Goal: Information Seeking & Learning: Find contact information

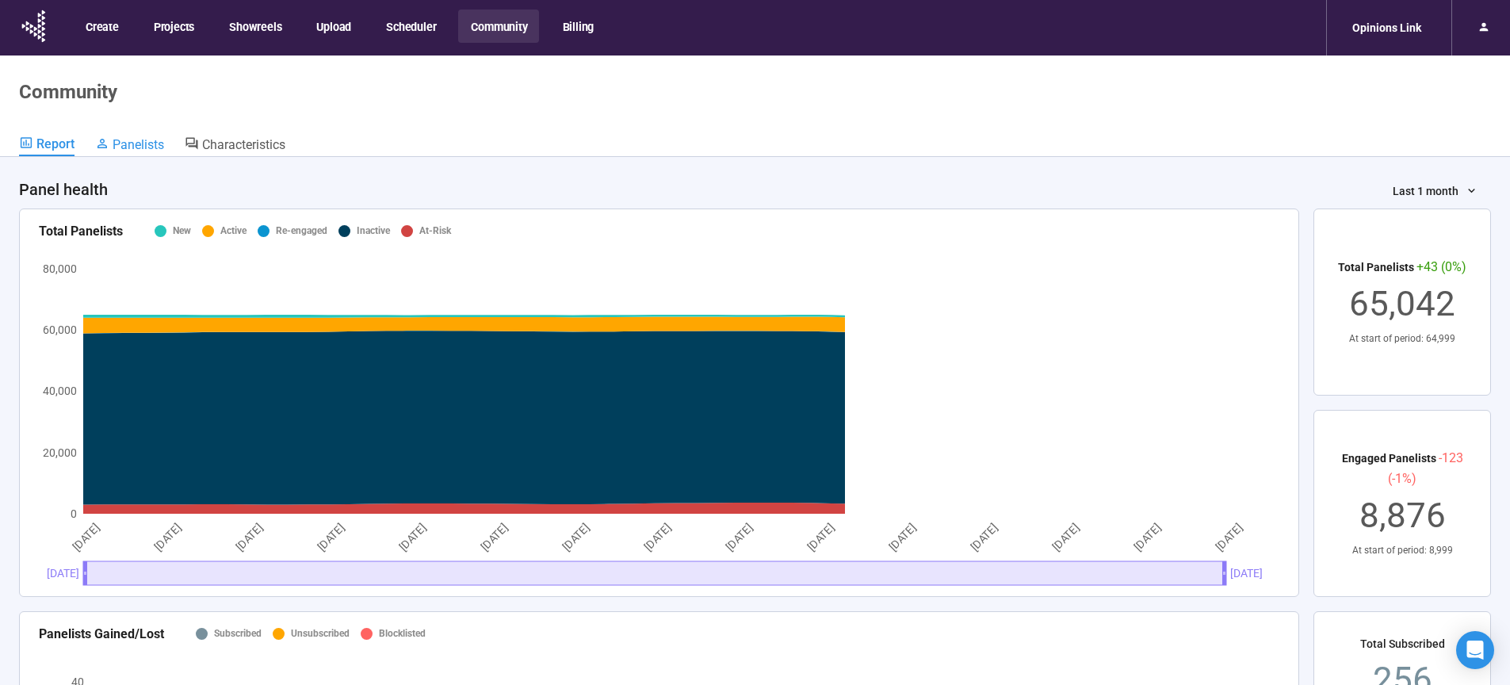
click at [151, 154] on link "Panelists" at bounding box center [129, 146] width 69 height 21
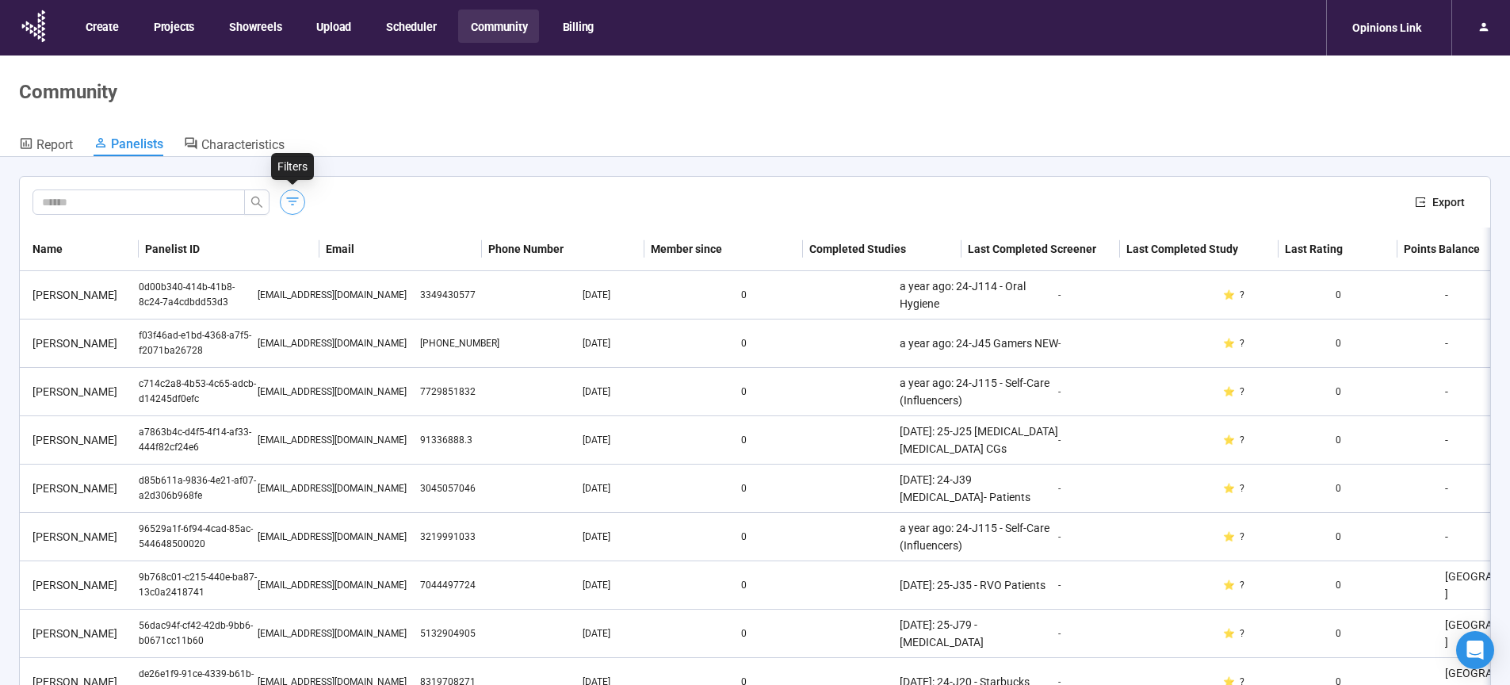
click at [296, 202] on icon "button" at bounding box center [293, 201] width 16 height 16
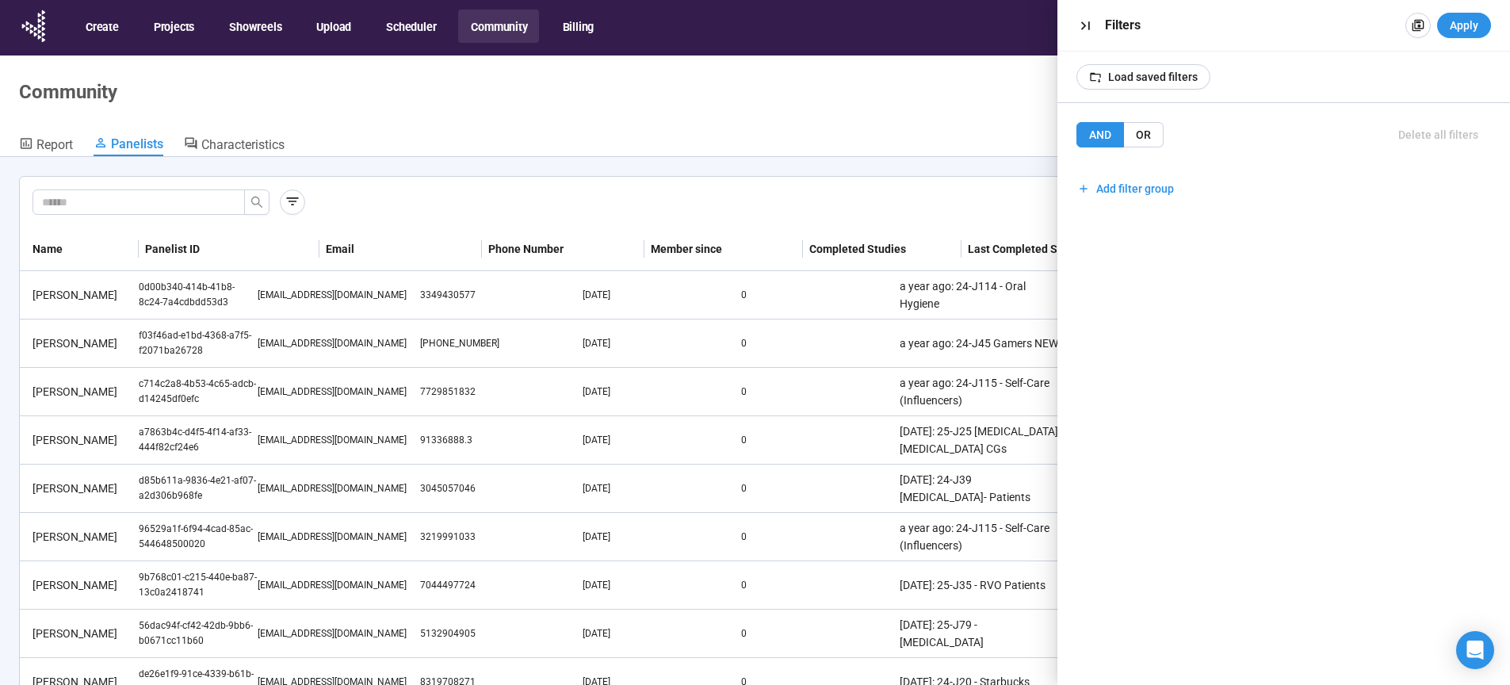
click at [617, 185] on div "Export" at bounding box center [755, 202] width 1470 height 51
click at [220, 203] on input "text" at bounding box center [132, 201] width 181 height 17
click at [1076, 26] on button "button" at bounding box center [1085, 25] width 25 height 25
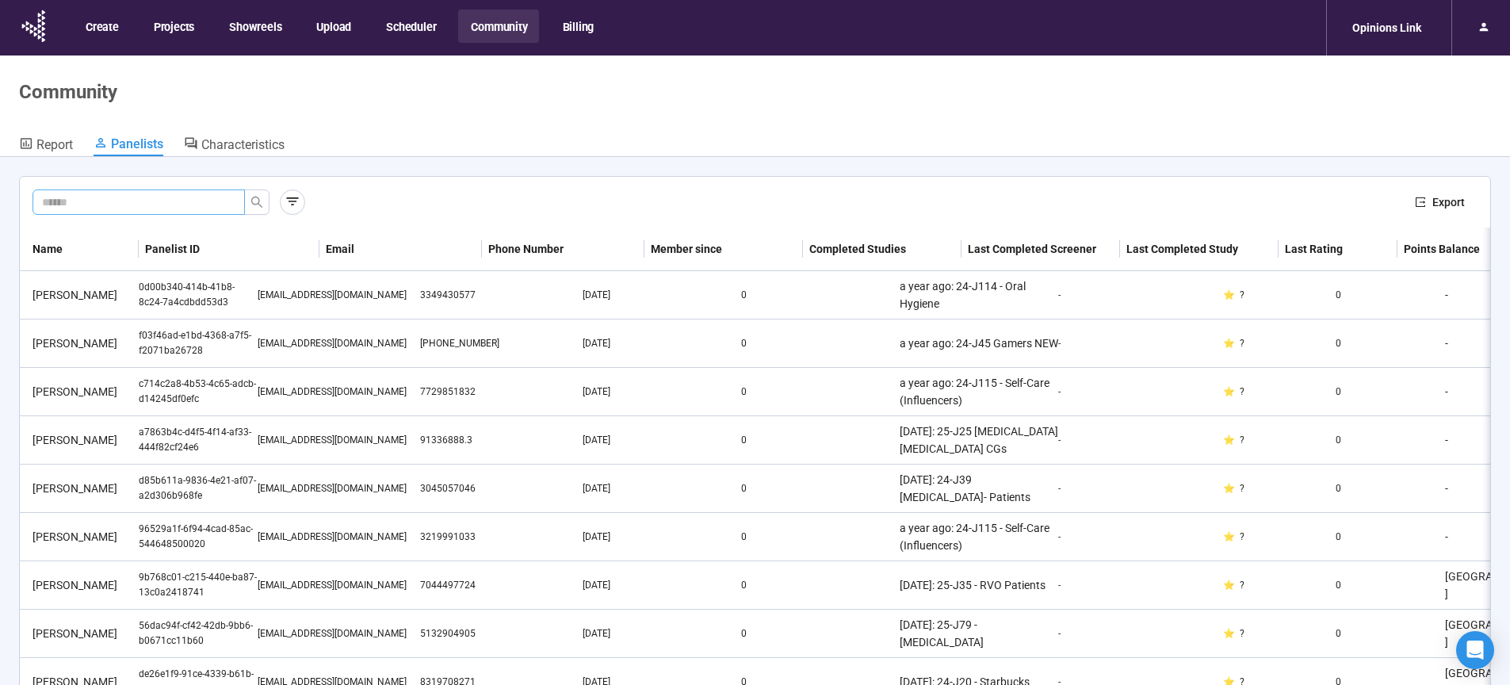
click at [120, 199] on input "text" at bounding box center [132, 201] width 181 height 17
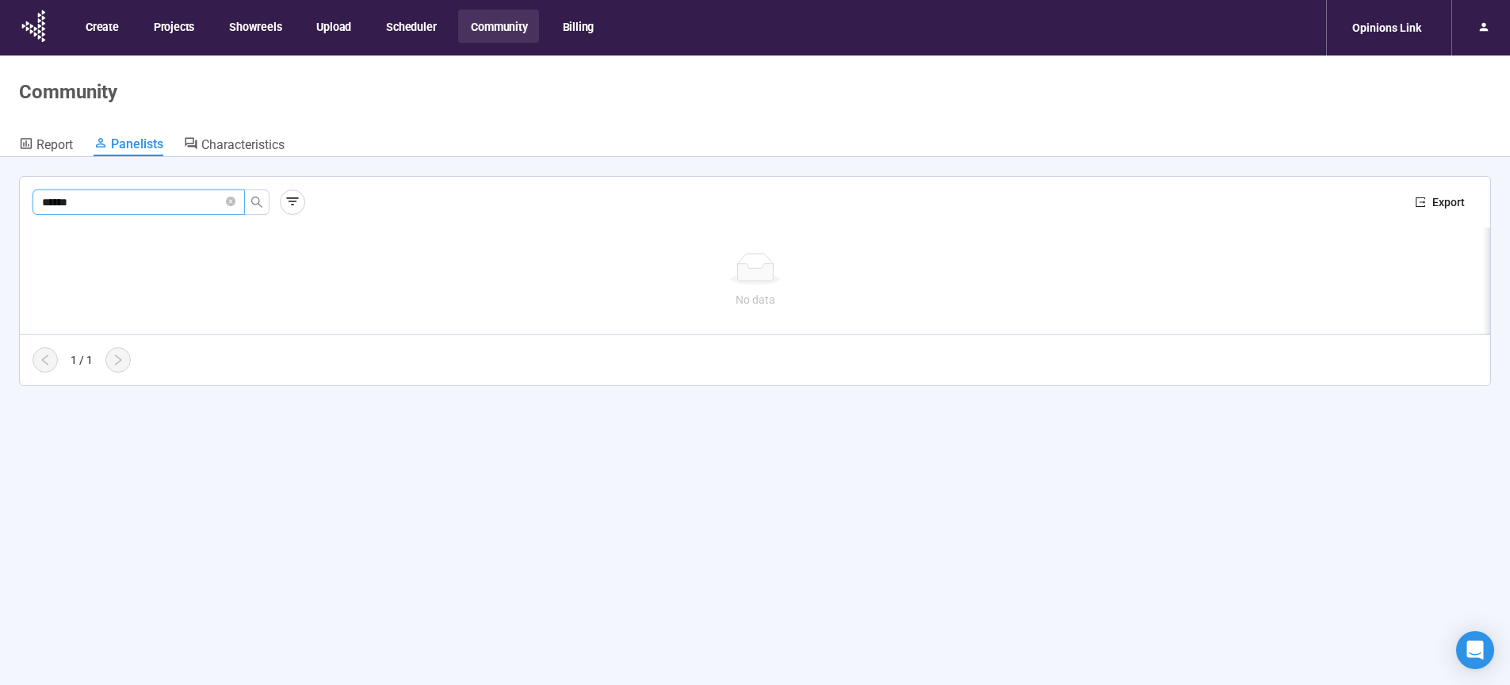
drag, startPoint x: 89, startPoint y: 208, endPoint x: 10, endPoint y: 201, distance: 79.6
click at [42, 201] on input "******" at bounding box center [132, 201] width 181 height 17
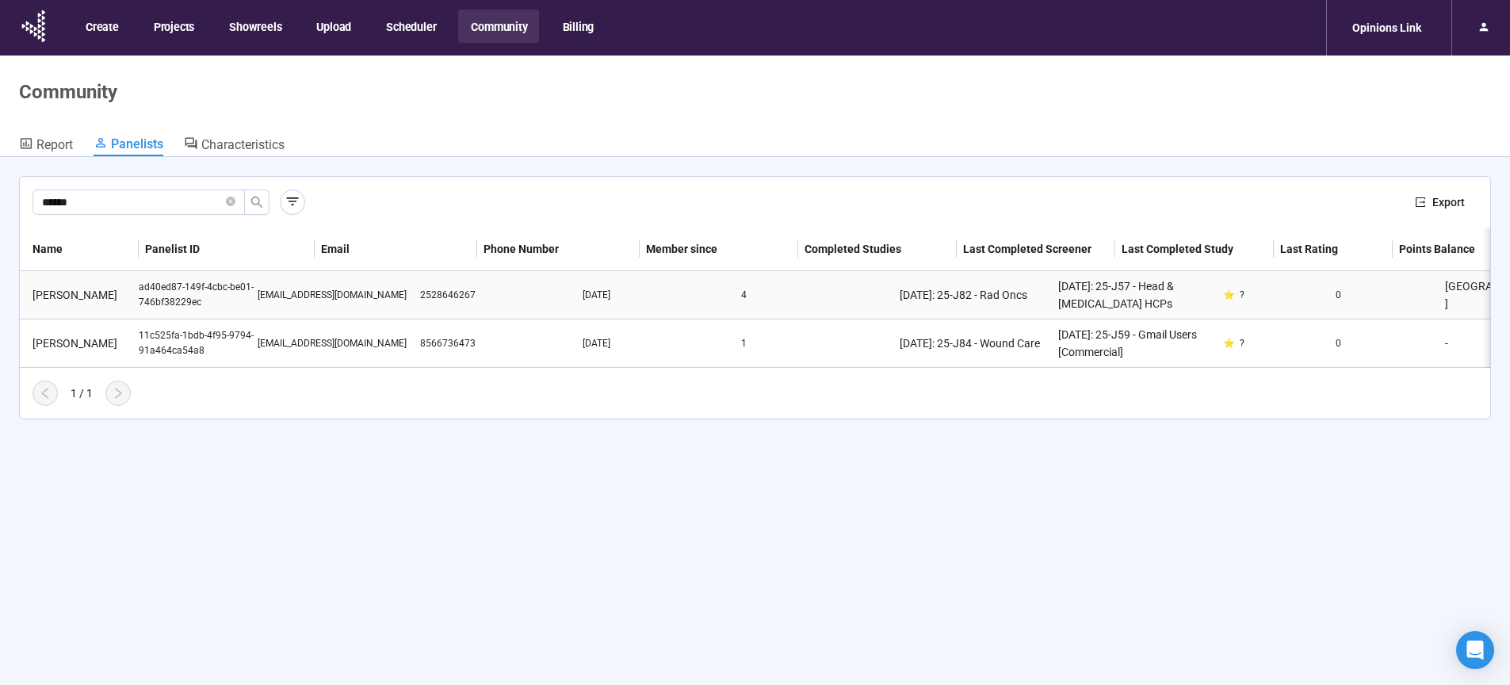
click at [98, 300] on div "NEERAJ MAHAJAN" at bounding box center [82, 294] width 113 height 17
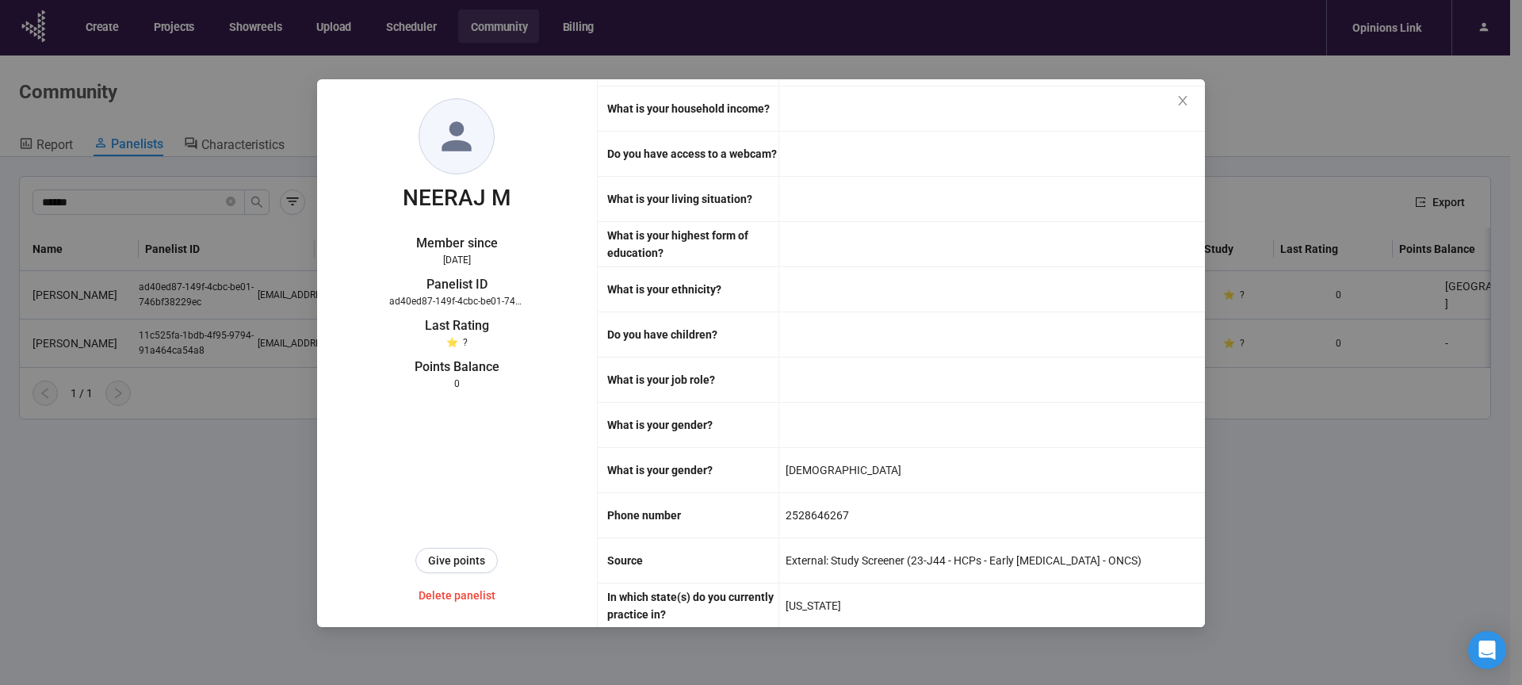
scroll to position [1536, 0]
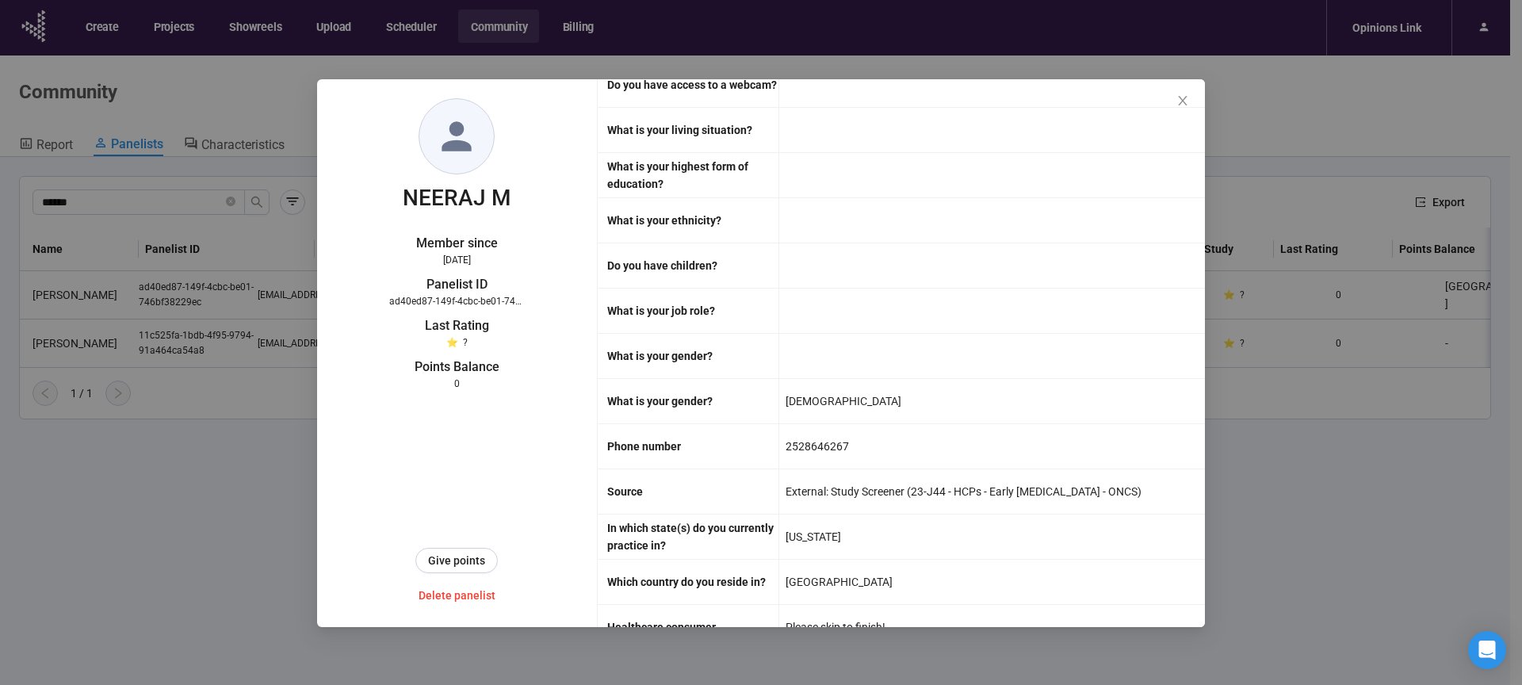
click at [1184, 99] on icon "close" at bounding box center [1182, 101] width 9 height 10
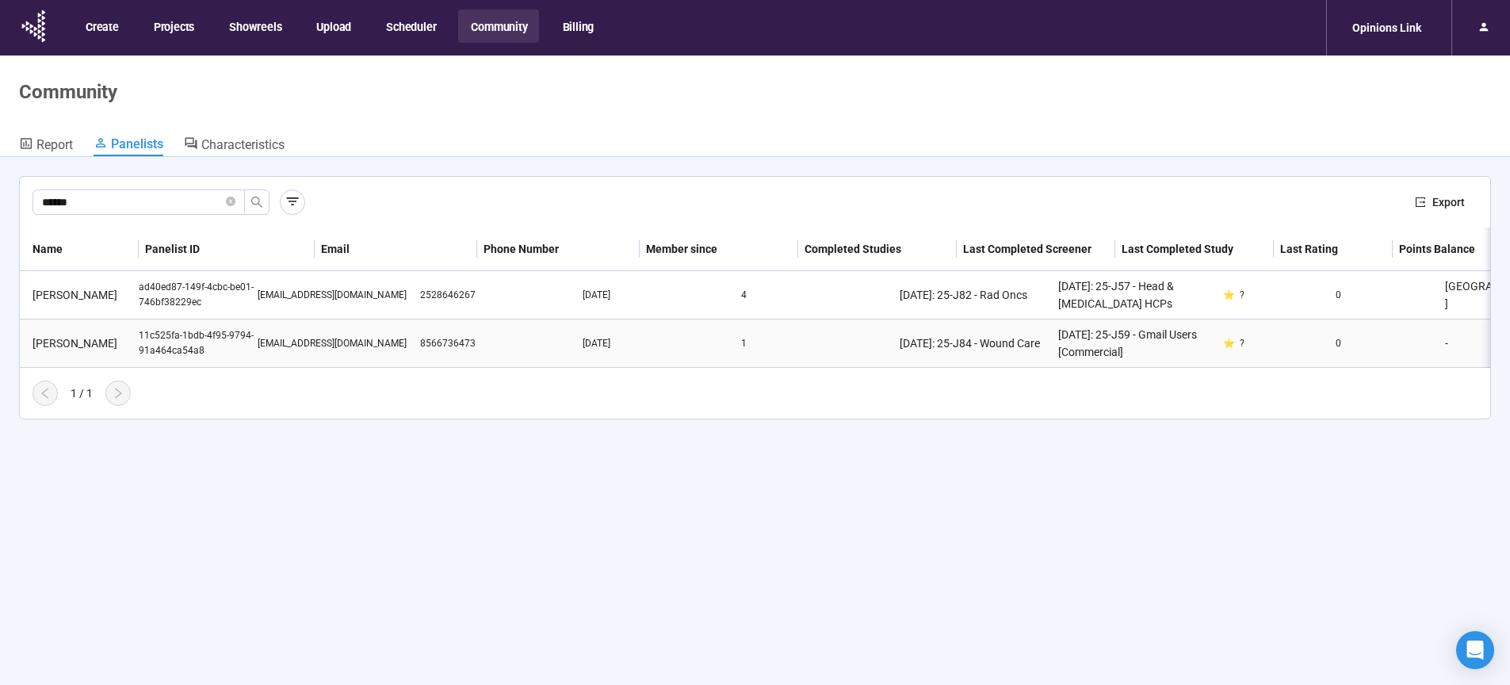
click at [105, 338] on div "Neeraj Mittal" at bounding box center [82, 343] width 113 height 17
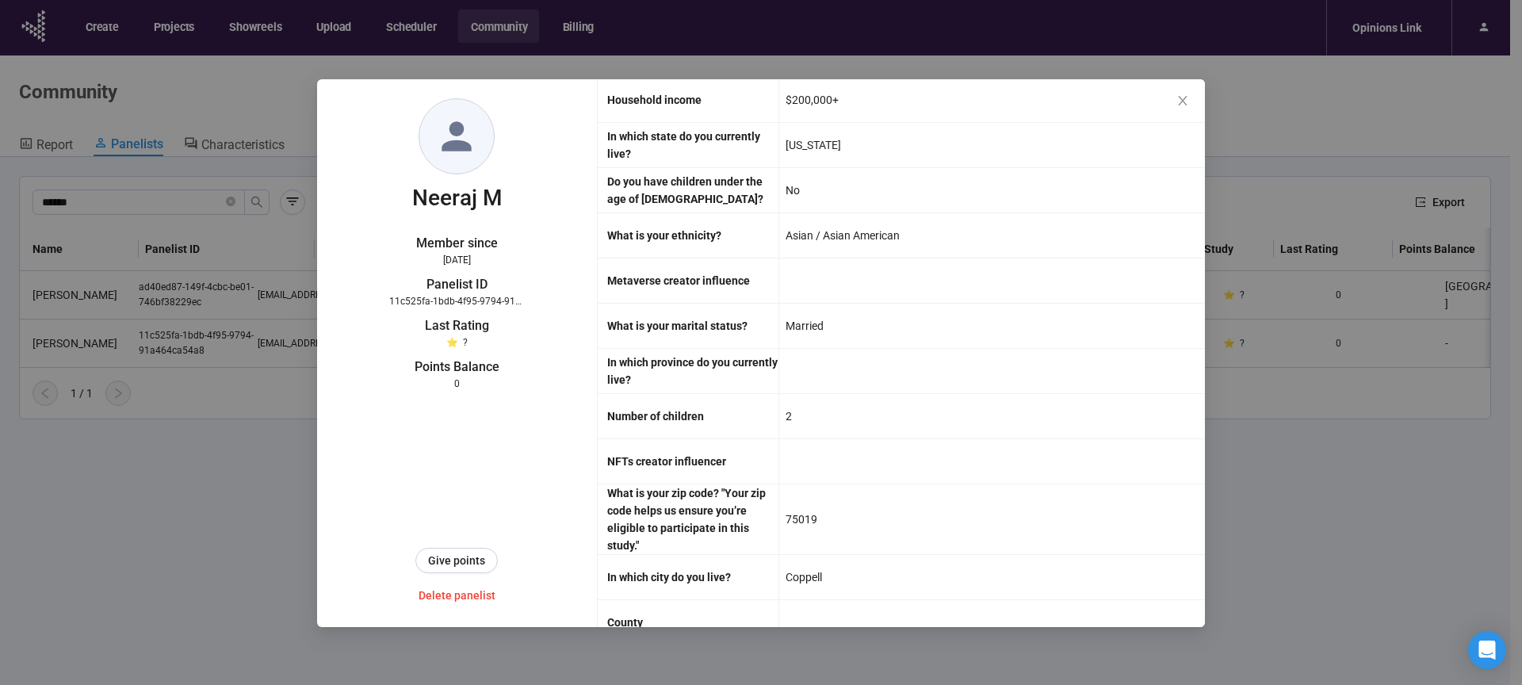
scroll to position [4501, 0]
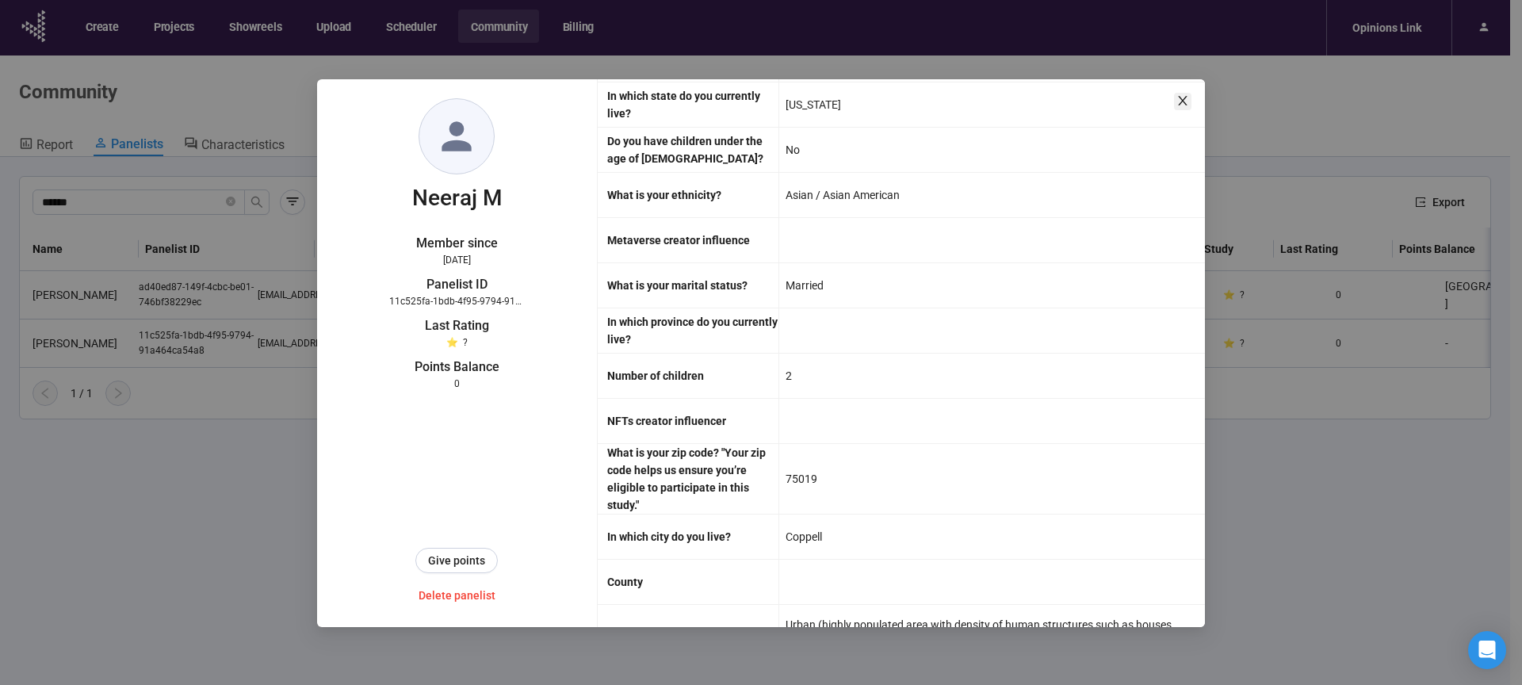
click at [1182, 102] on icon "close" at bounding box center [1182, 101] width 9 height 10
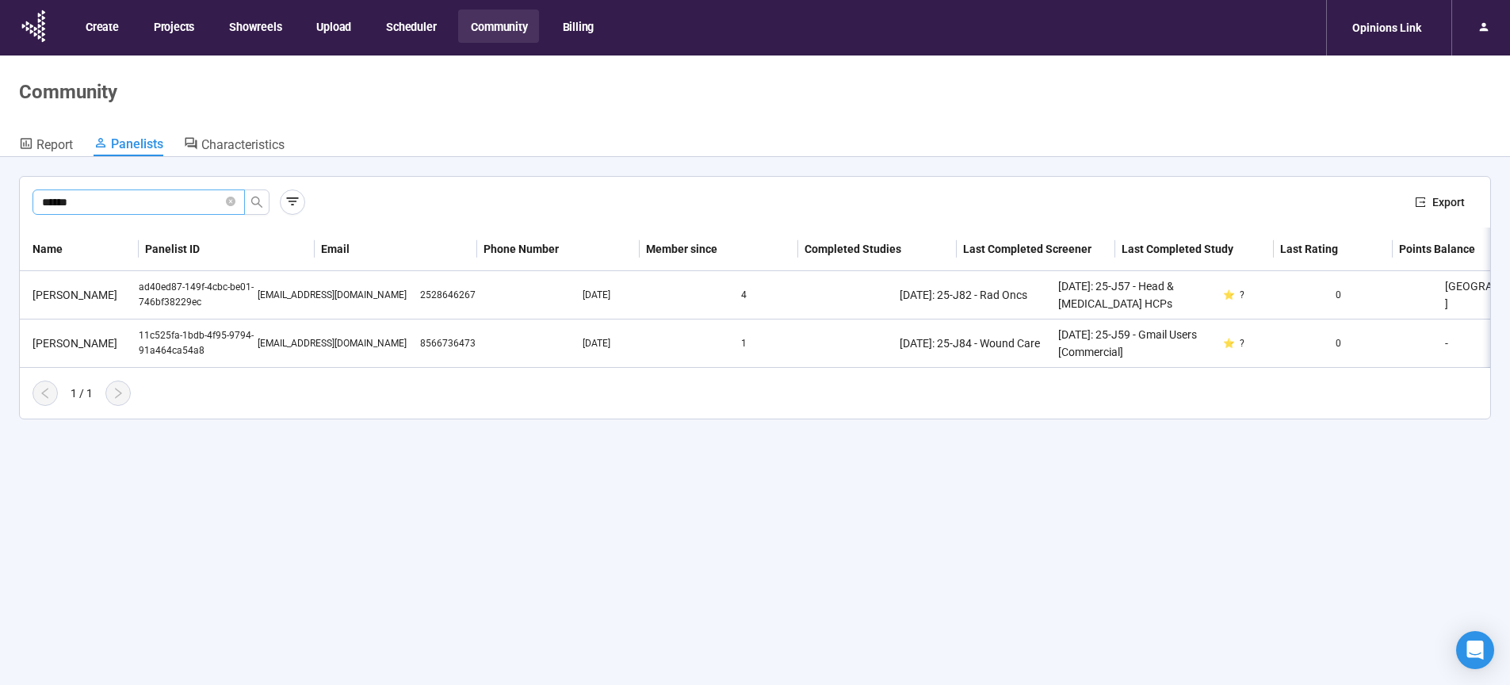
drag, startPoint x: 171, startPoint y: 206, endPoint x: 145, endPoint y: 200, distance: 26.9
click at [170, 206] on input "******" at bounding box center [132, 201] width 181 height 17
drag, startPoint x: 141, startPoint y: 200, endPoint x: -1, endPoint y: 208, distance: 142.2
click at [42, 208] on input "******" at bounding box center [132, 201] width 181 height 17
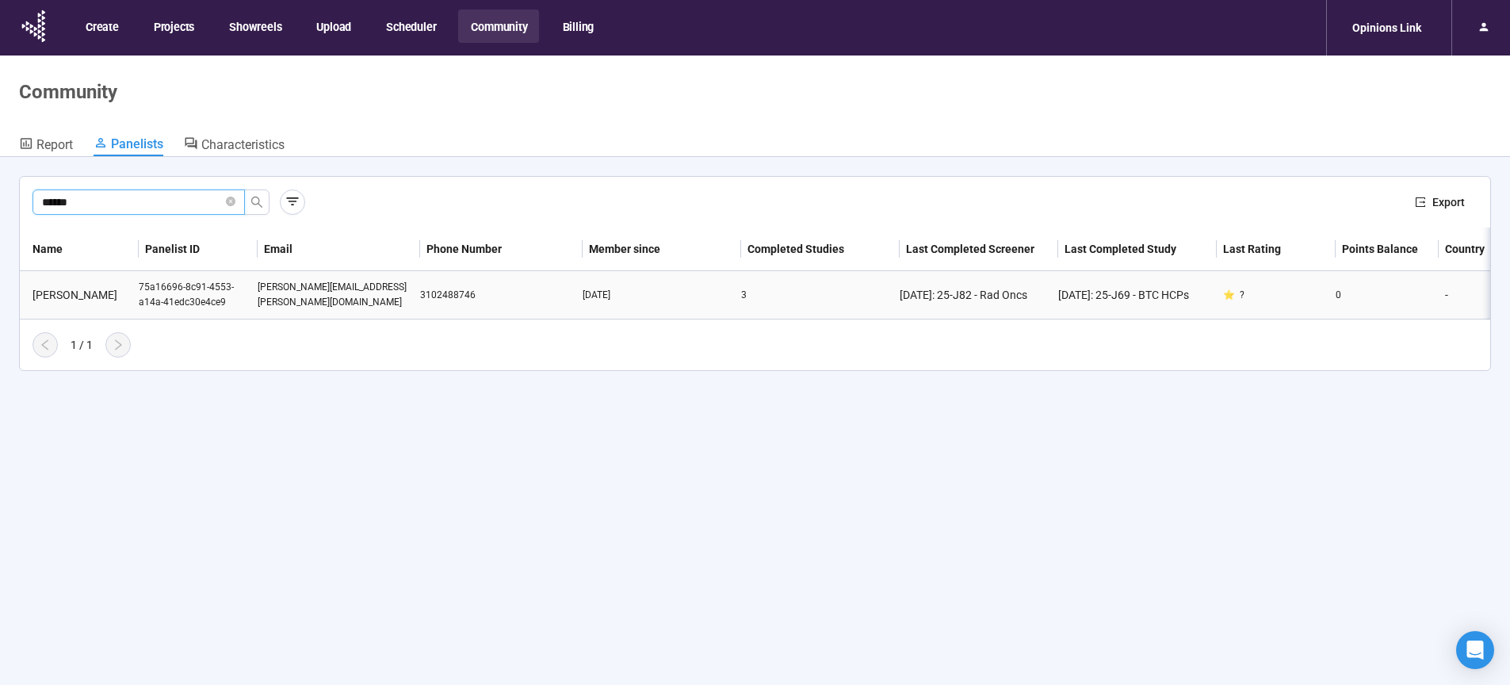
click at [101, 299] on div "jeremy lorber" at bounding box center [82, 294] width 113 height 17
click at [451, 293] on div "3102488746" at bounding box center [501, 295] width 163 height 15
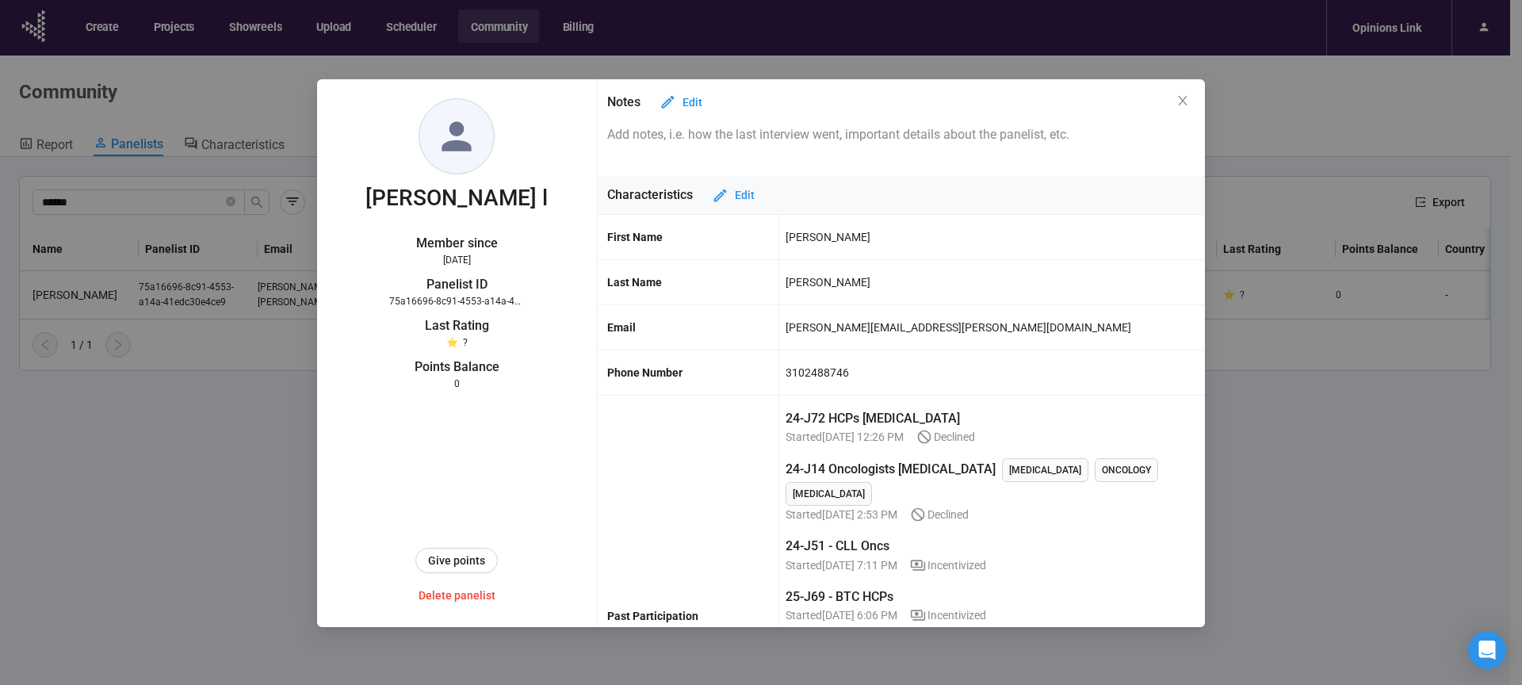
click at [809, 376] on div "3102488746" at bounding box center [817, 372] width 63 height 27
click at [812, 375] on div "3102488746" at bounding box center [817, 372] width 63 height 27
copy div "3102488746"
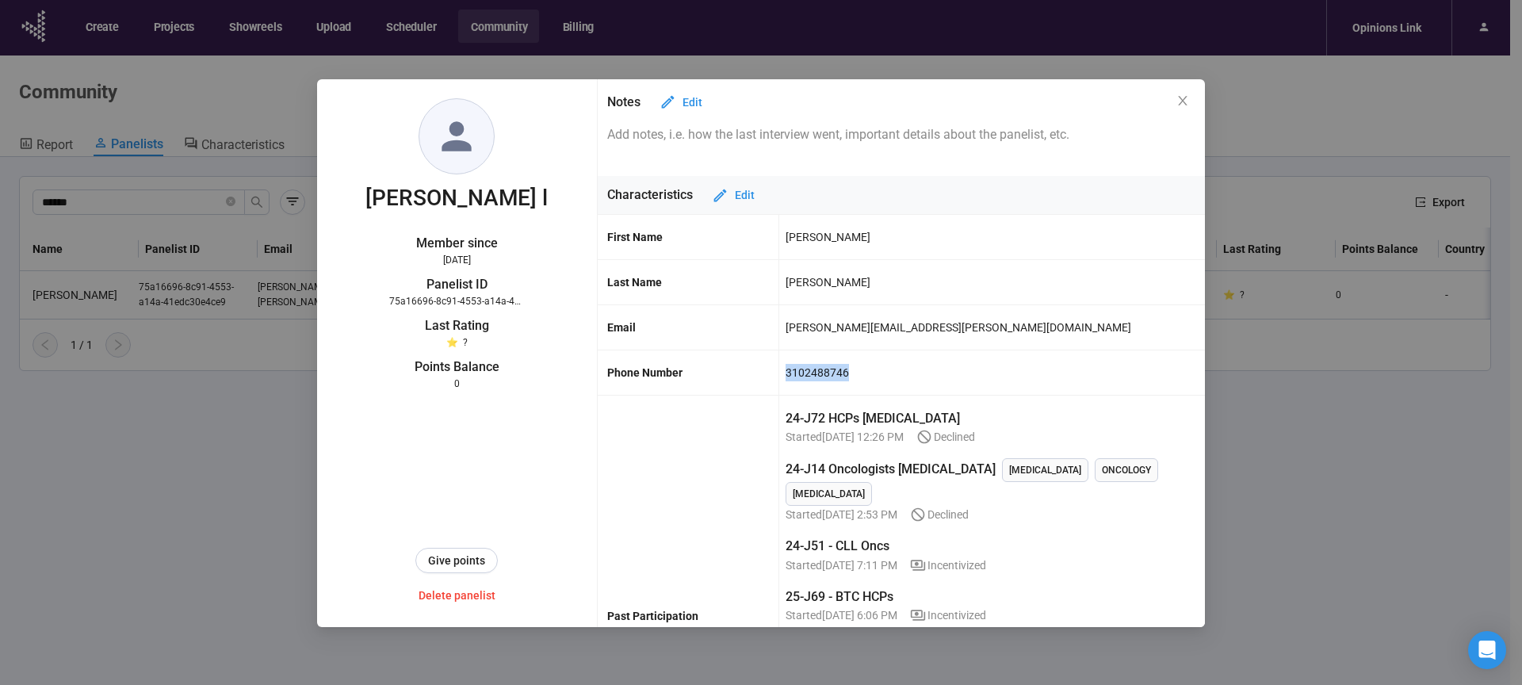
click at [806, 331] on div "jeremy.lorber@cshs.org" at bounding box center [959, 327] width 346 height 27
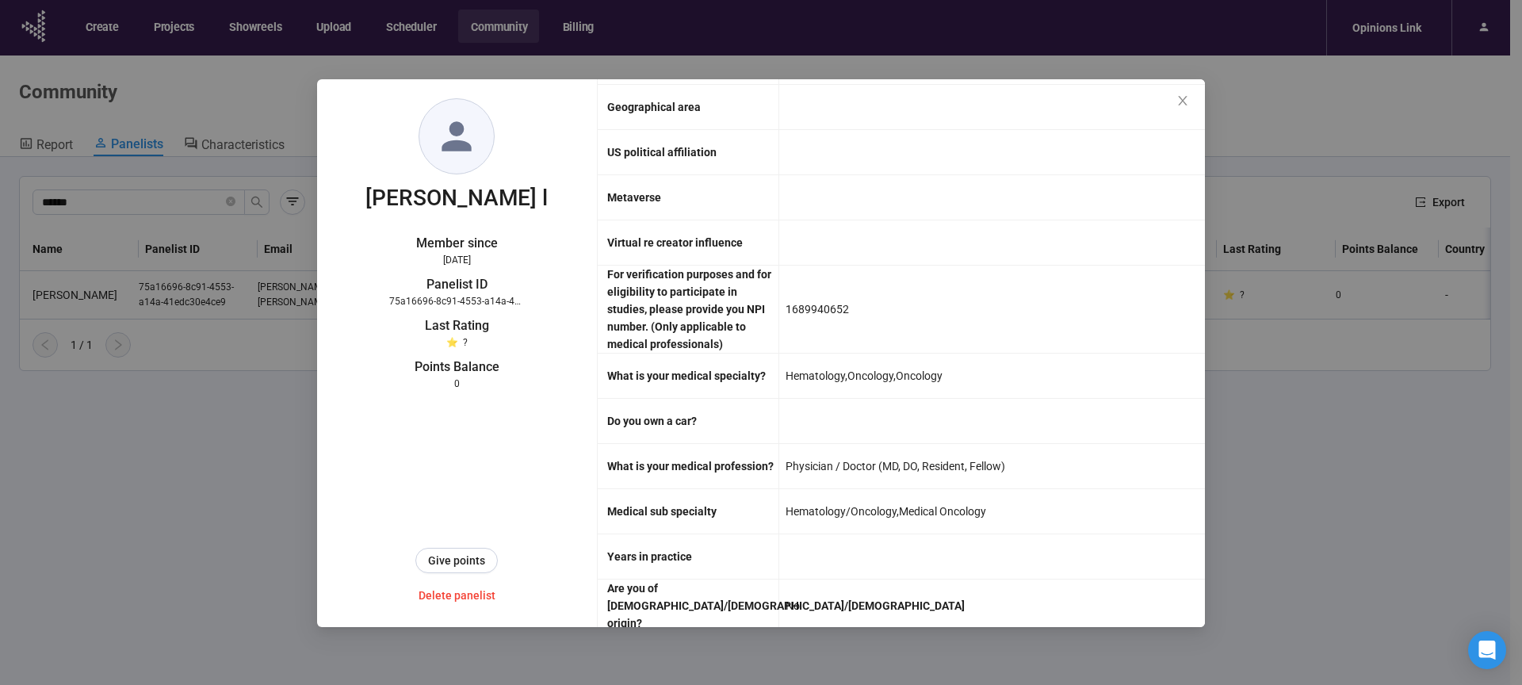
scroll to position [3167, 0]
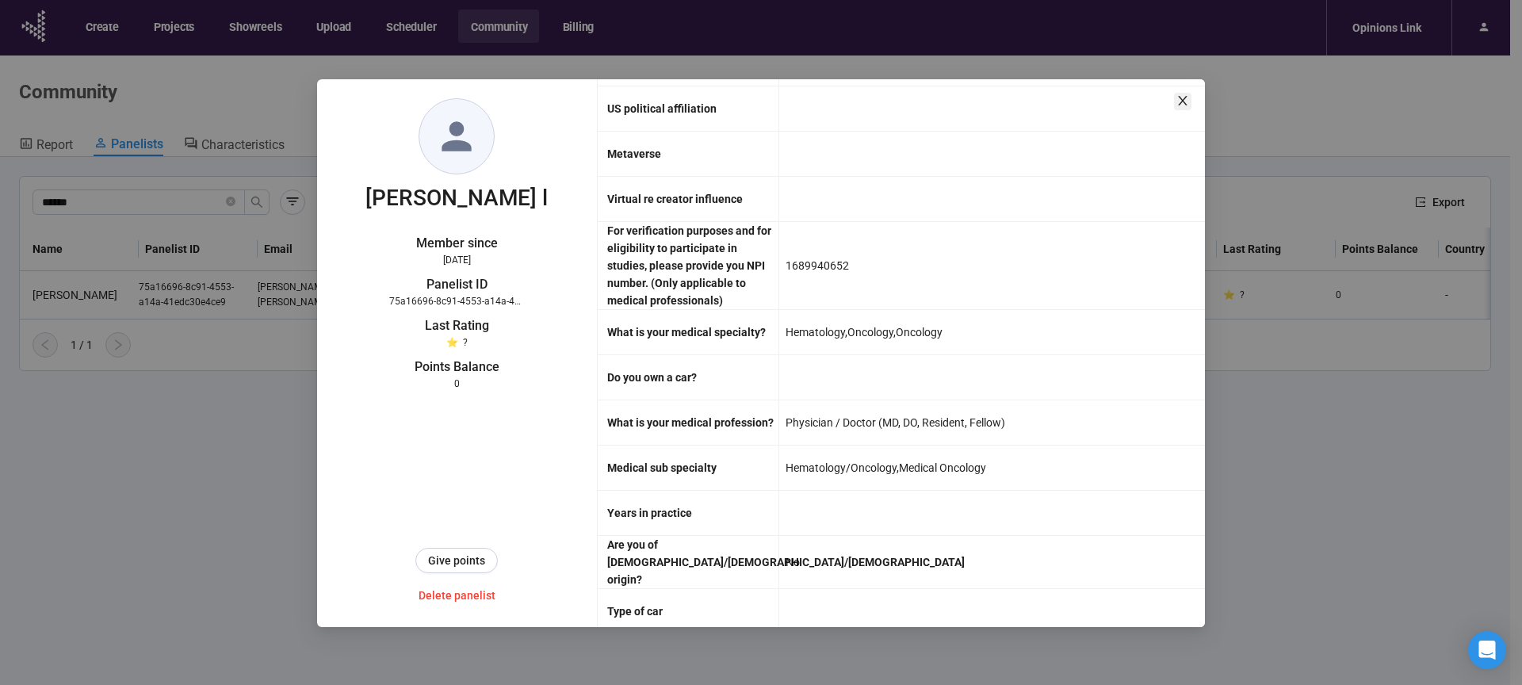
click at [1183, 101] on icon "close" at bounding box center [1182, 101] width 9 height 10
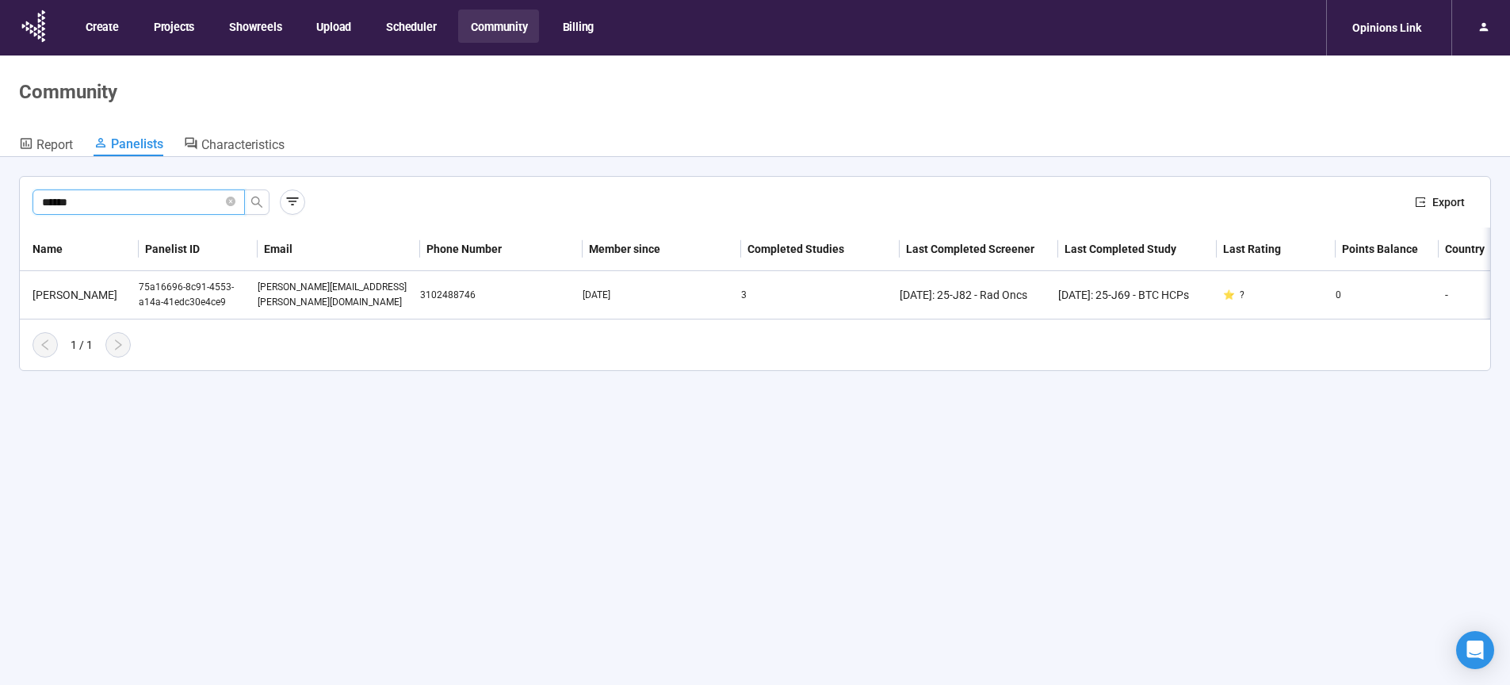
click at [145, 201] on input "******" at bounding box center [132, 201] width 181 height 17
click at [42, 203] on input "******" at bounding box center [132, 201] width 181 height 17
click at [156, 299] on div "476c9334-8344-479f-8997-fca297bae0fd" at bounding box center [198, 295] width 119 height 30
click at [289, 298] on div "aminmirhadi@gmail.com" at bounding box center [339, 295] width 163 height 15
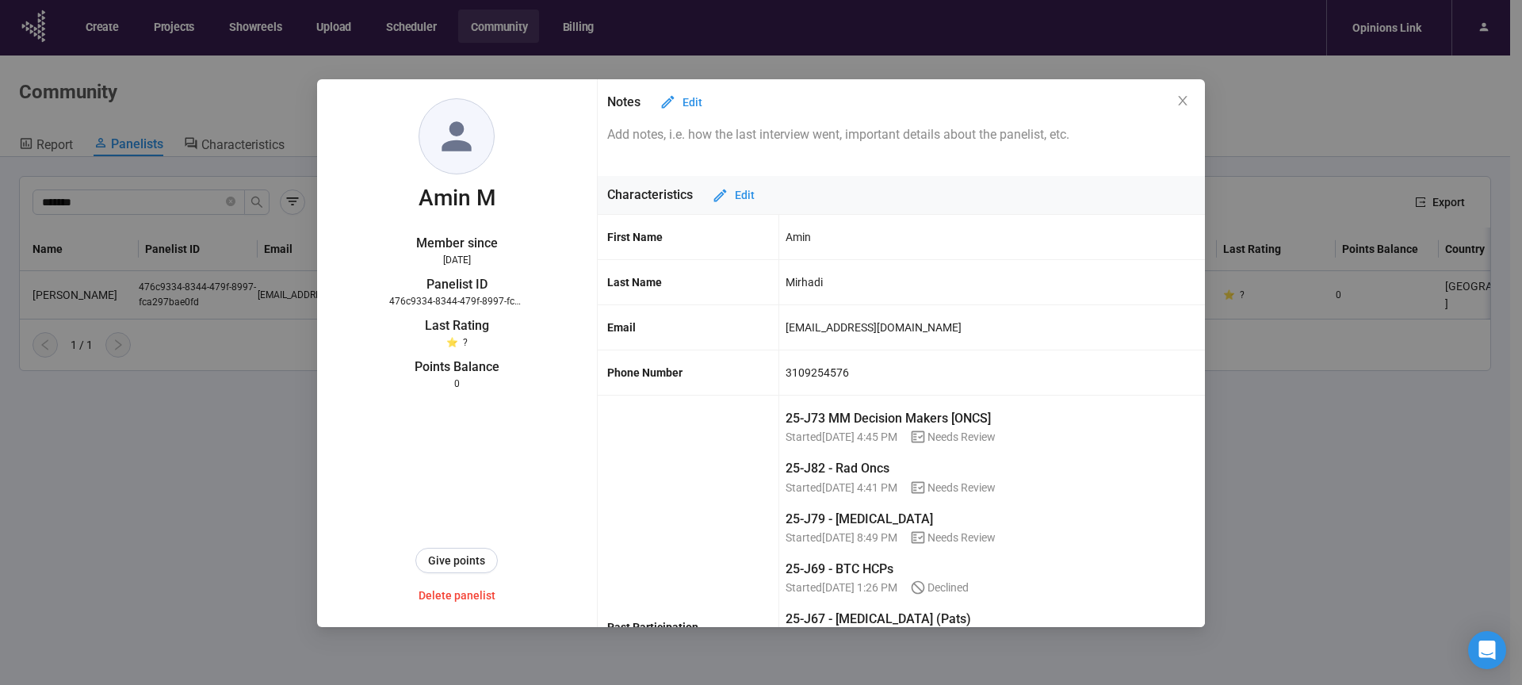
click at [812, 375] on div "3109254576" at bounding box center [817, 372] width 63 height 27
copy div "3109254576"
click at [797, 239] on div "Amin" at bounding box center [798, 237] width 25 height 27
click at [787, 239] on div "Amin" at bounding box center [798, 237] width 25 height 27
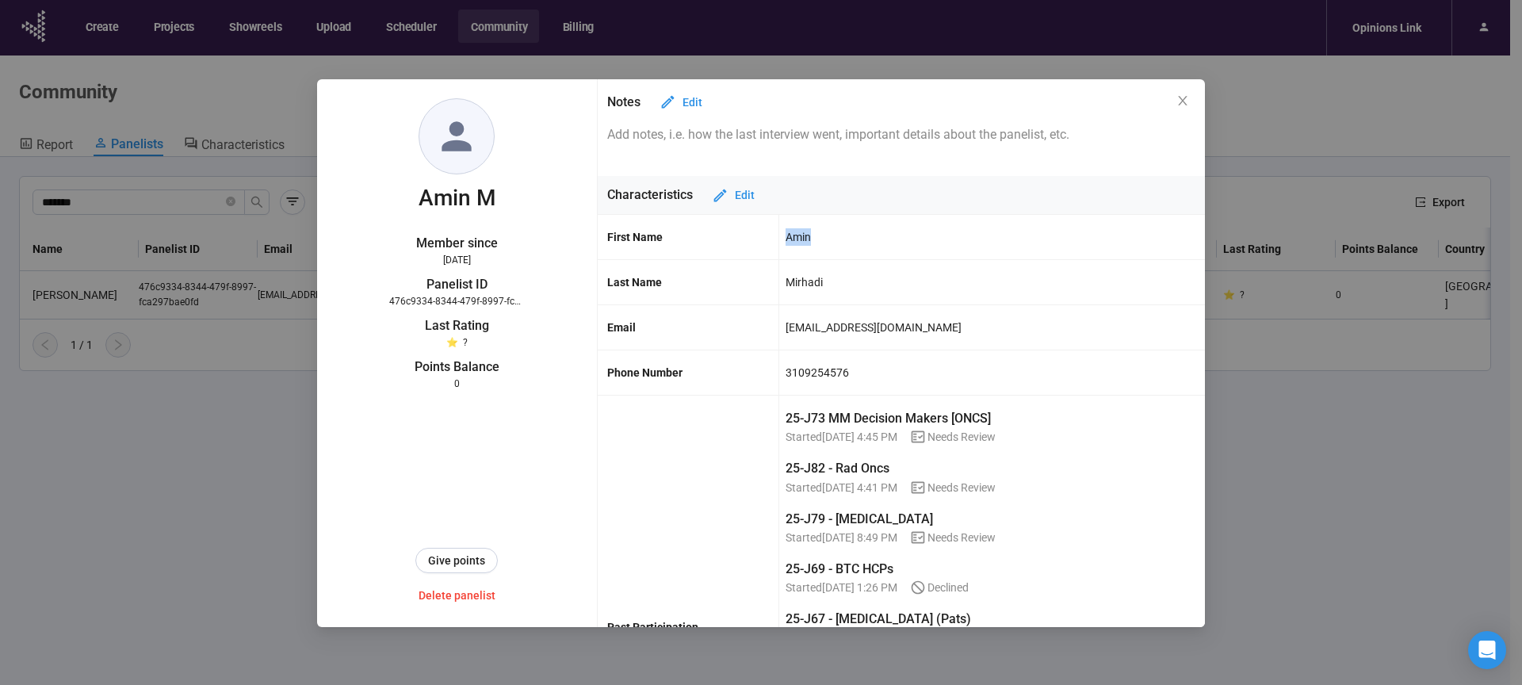
click at [787, 239] on div "Amin" at bounding box center [798, 237] width 25 height 27
copy div "Amin"
click at [796, 281] on div "Mirhadi" at bounding box center [804, 282] width 37 height 27
copy div "Mirhadi"
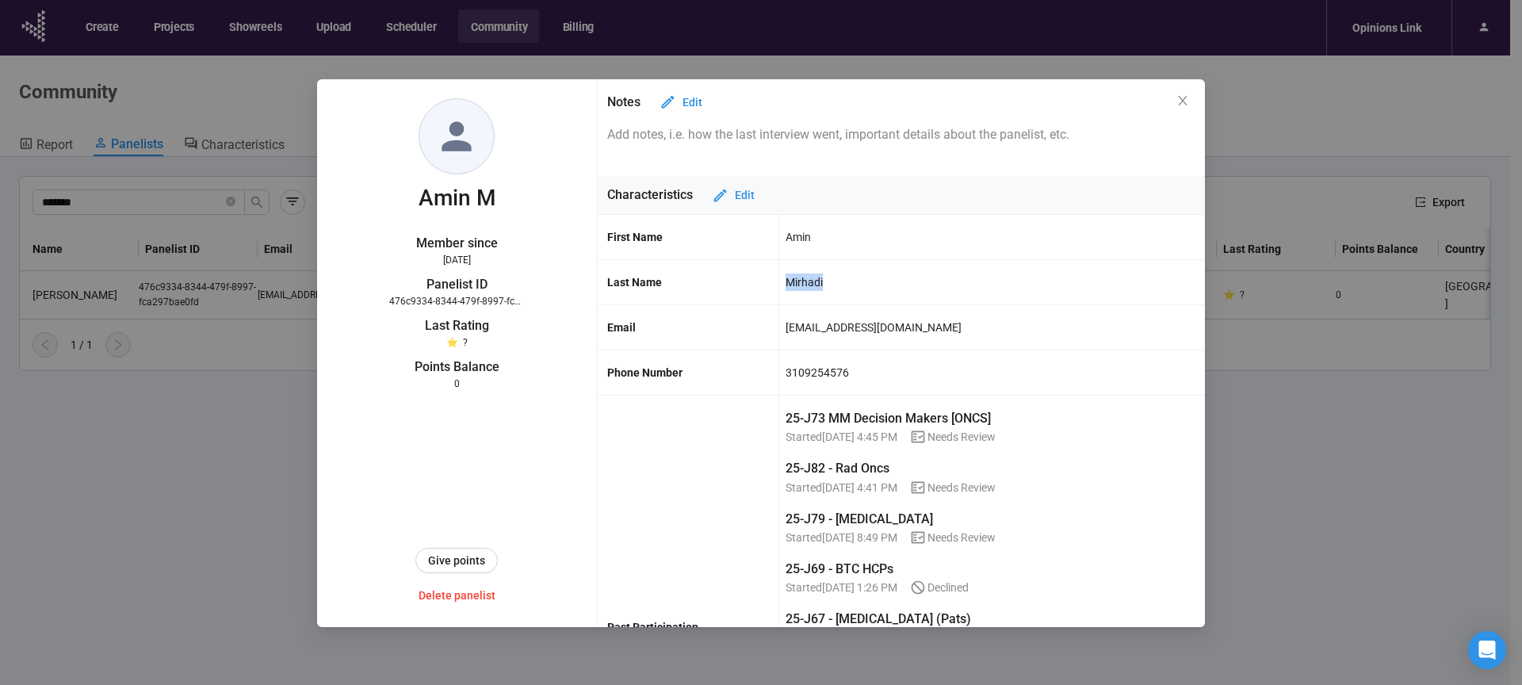
click at [801, 330] on div "aminmirhadi@gmail.com" at bounding box center [874, 327] width 176 height 27
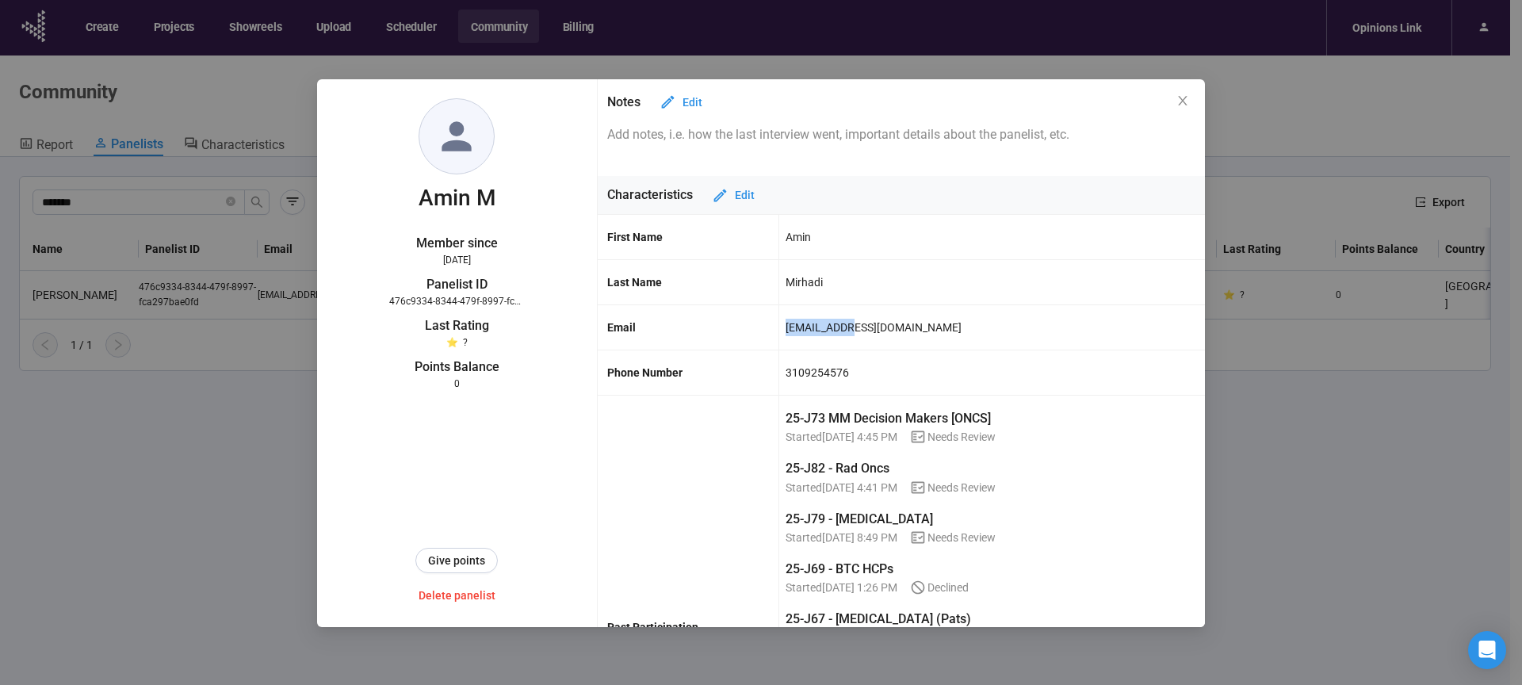
click at [801, 330] on div "aminmirhadi@gmail.com" at bounding box center [874, 327] width 176 height 27
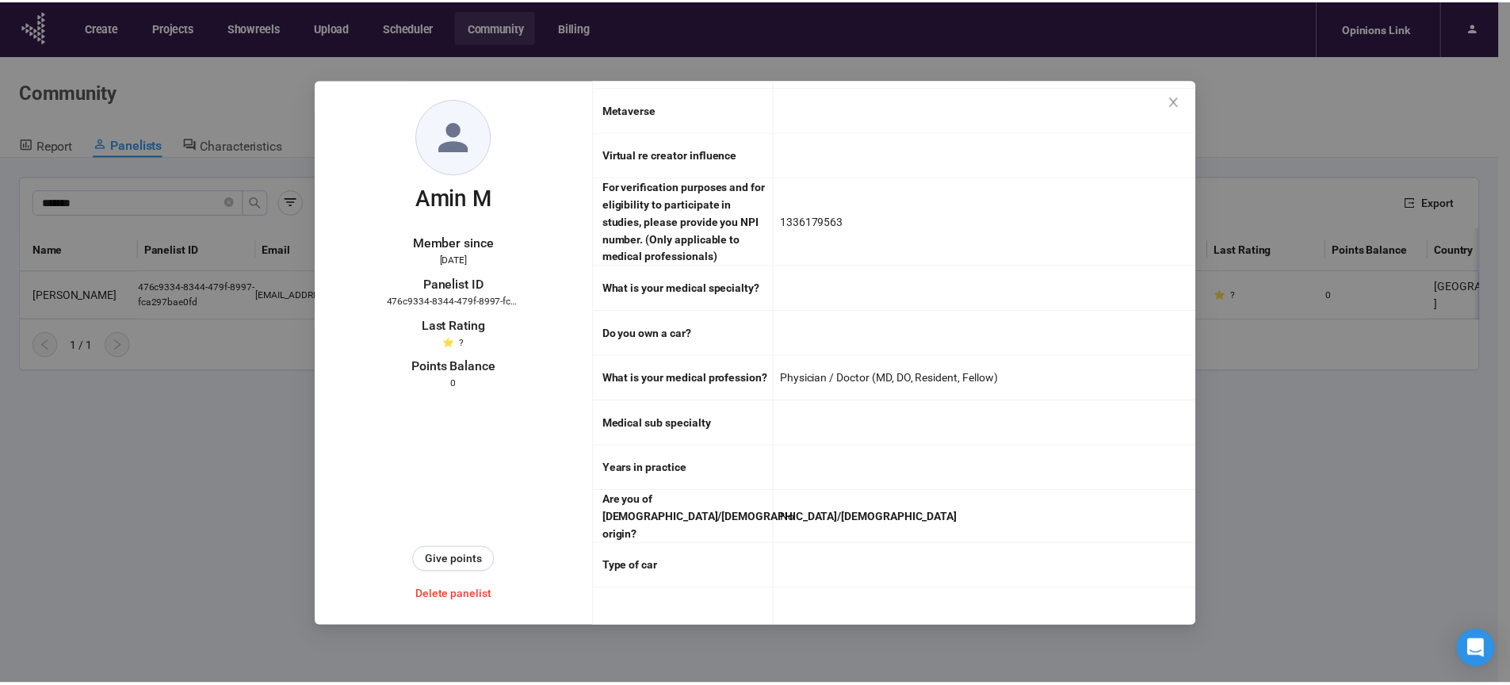
scroll to position [3571, 0]
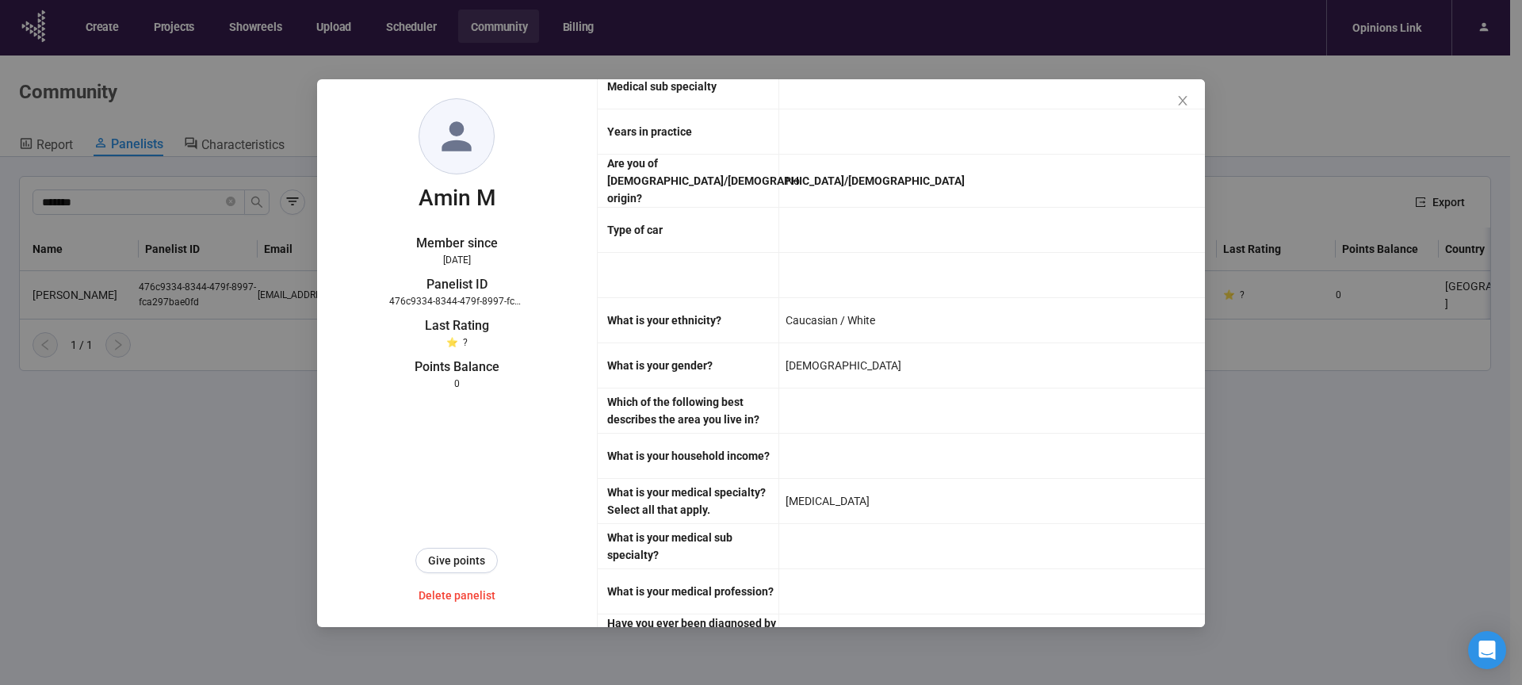
drag, startPoint x: 1183, startPoint y: 101, endPoint x: 472, endPoint y: 267, distance: 730.3
click at [1183, 101] on icon "close" at bounding box center [1182, 101] width 9 height 10
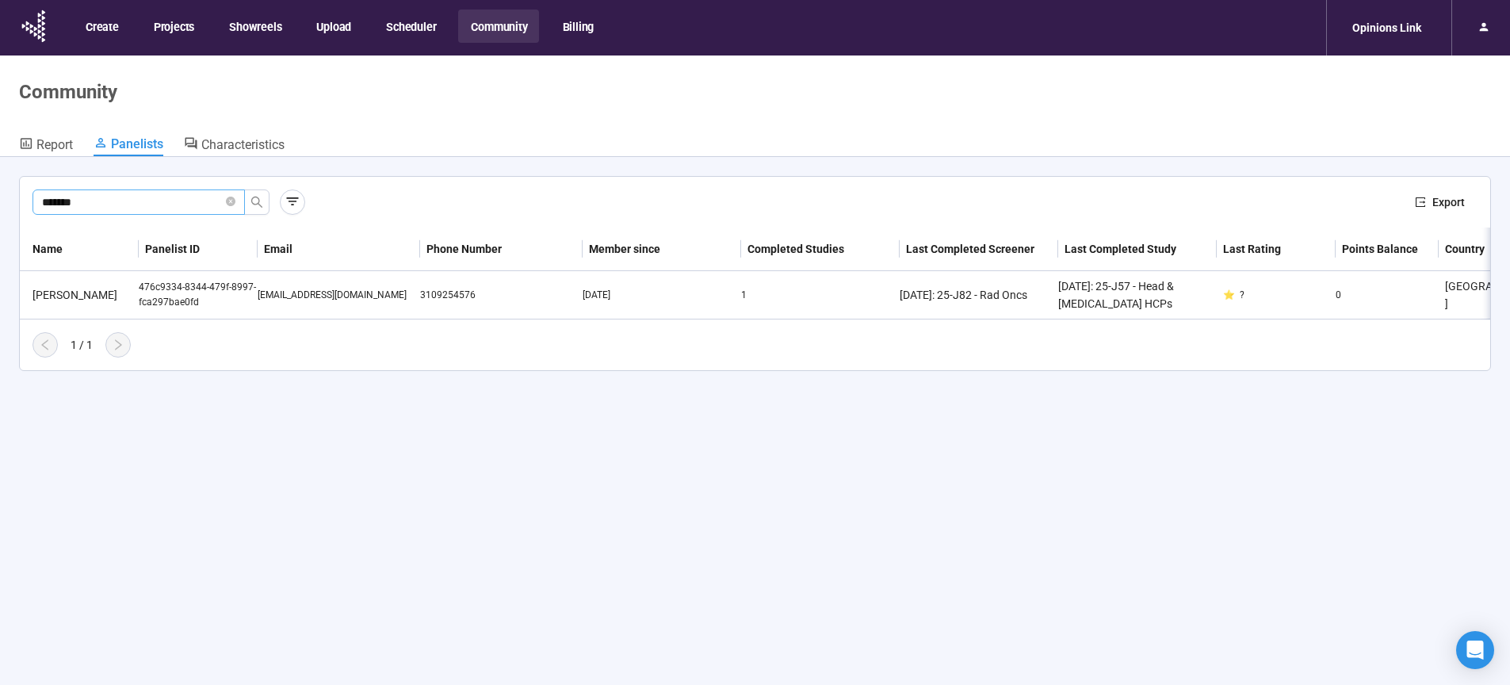
click at [118, 204] on input "*******" at bounding box center [132, 201] width 181 height 17
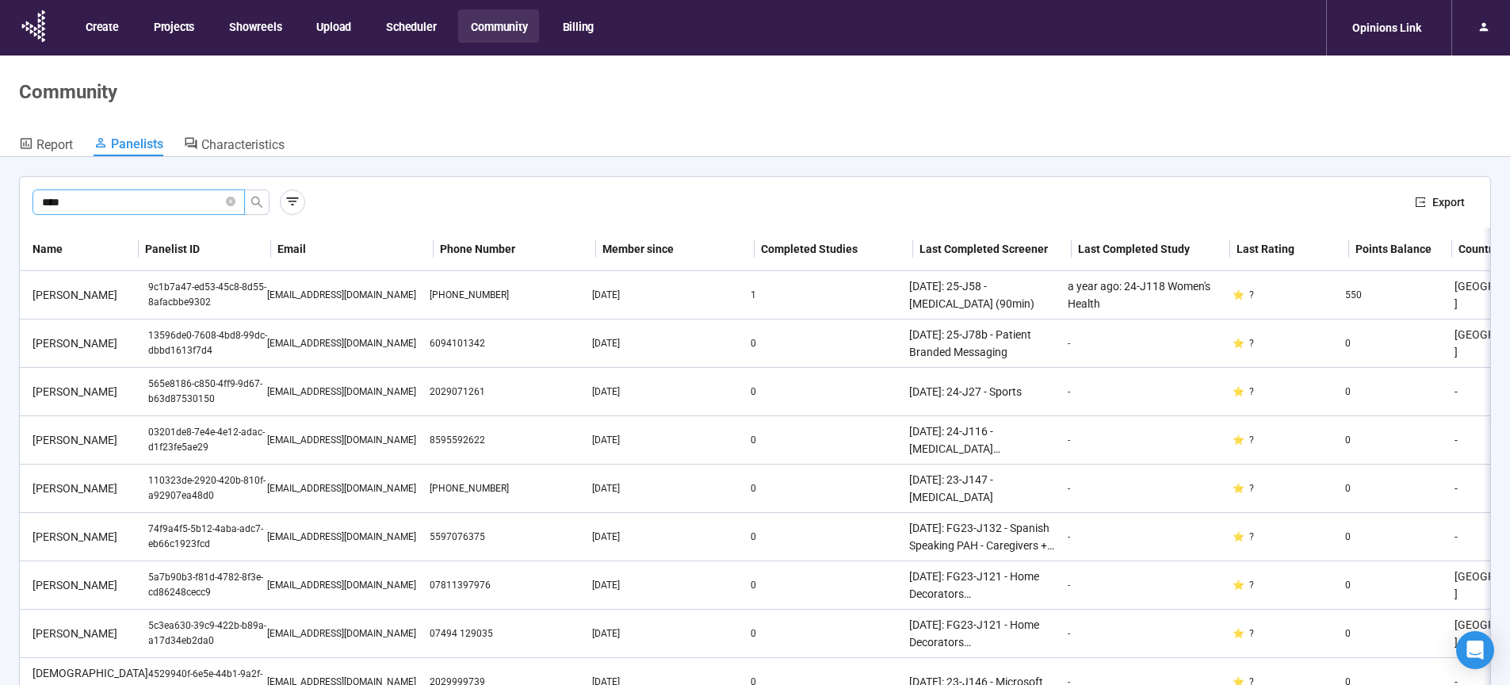
scroll to position [116, 0]
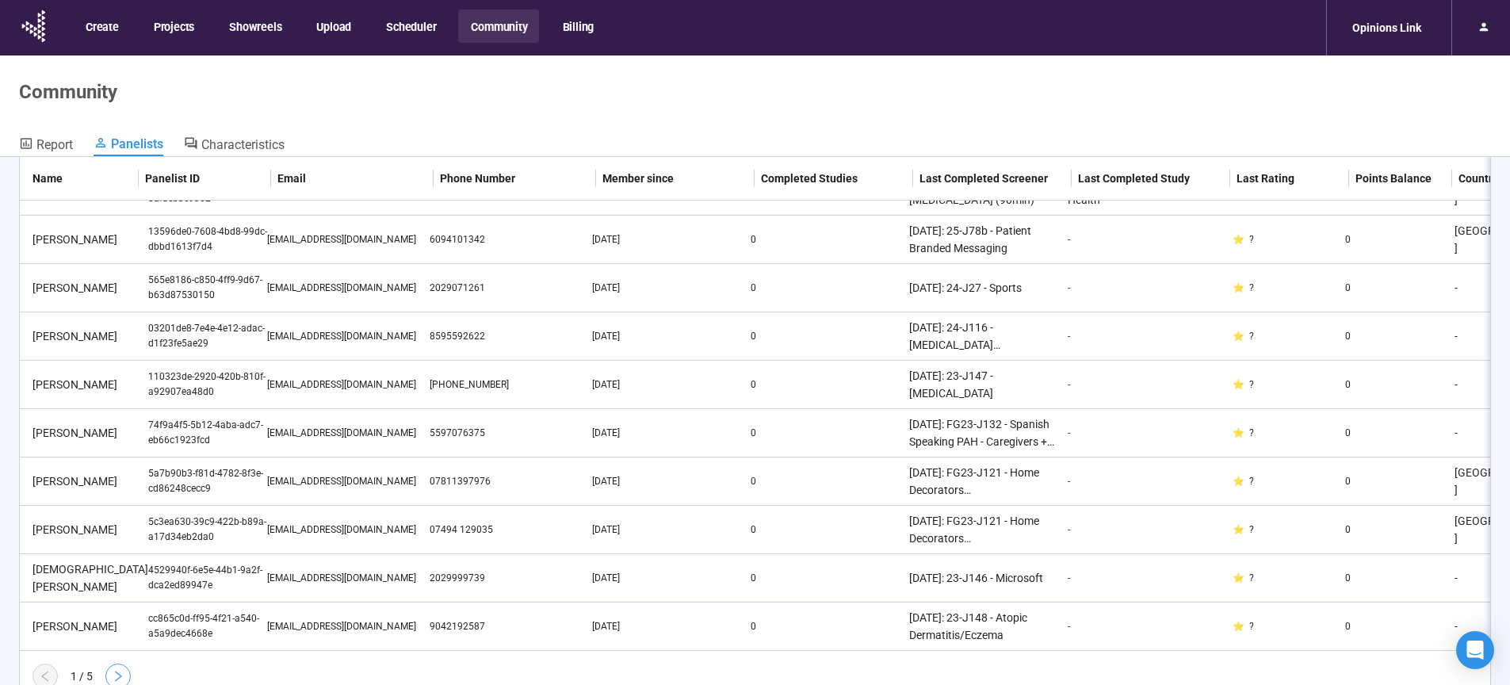
click at [118, 675] on icon "right" at bounding box center [118, 676] width 13 height 13
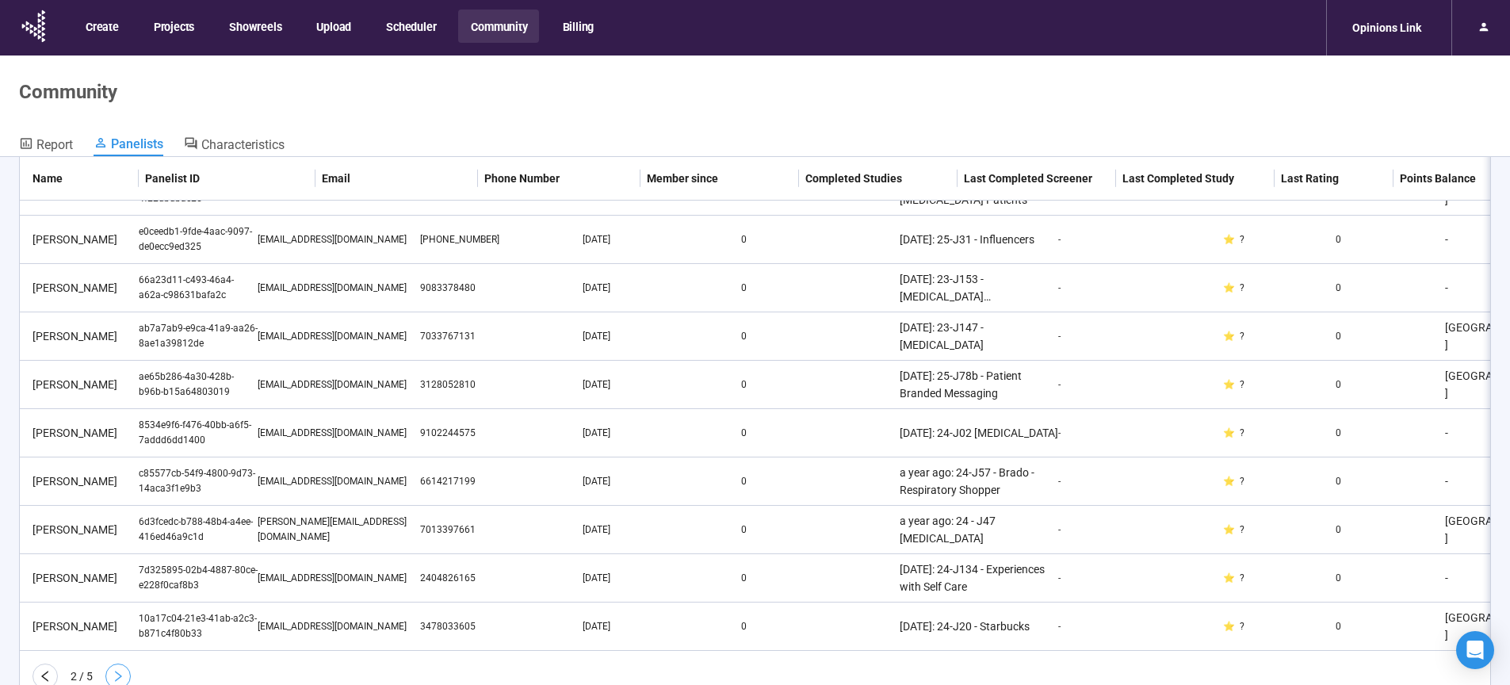
scroll to position [55, 0]
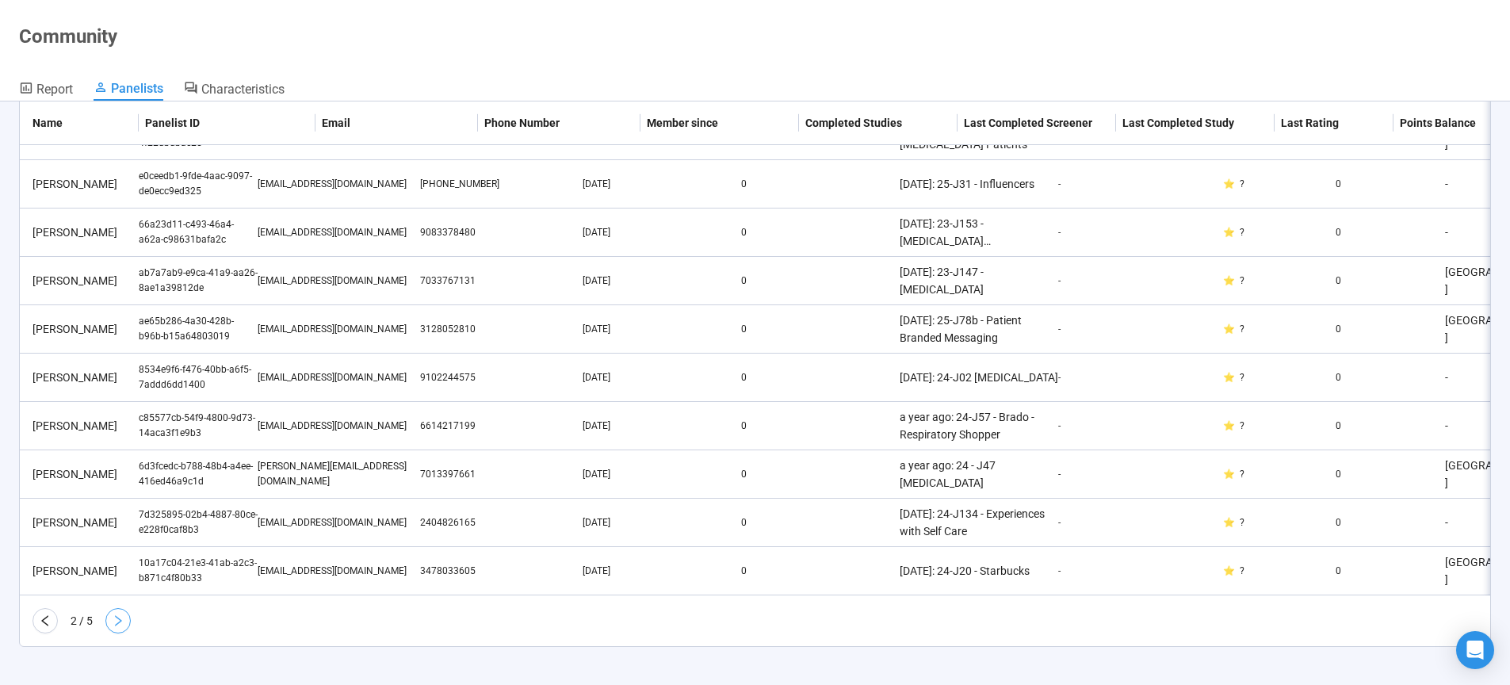
click at [120, 629] on button "button" at bounding box center [117, 620] width 25 height 25
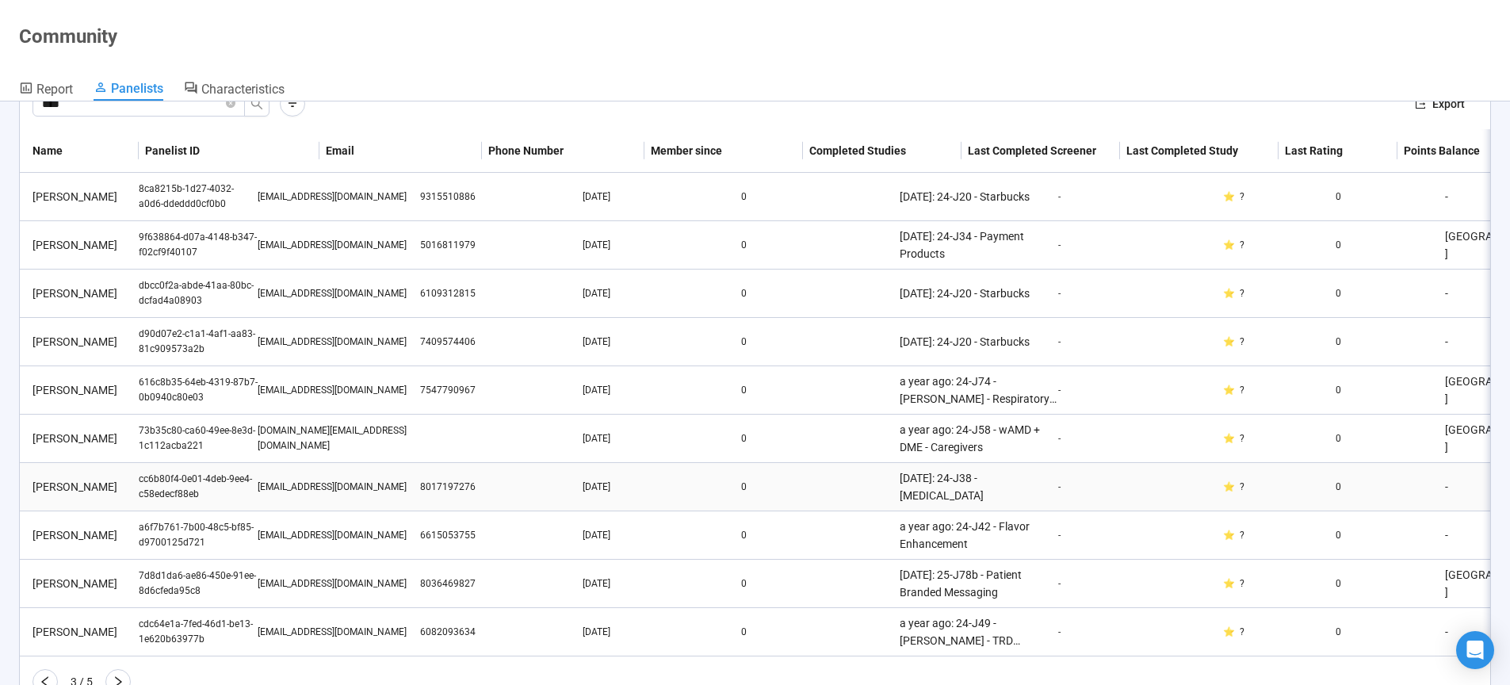
scroll to position [116, 0]
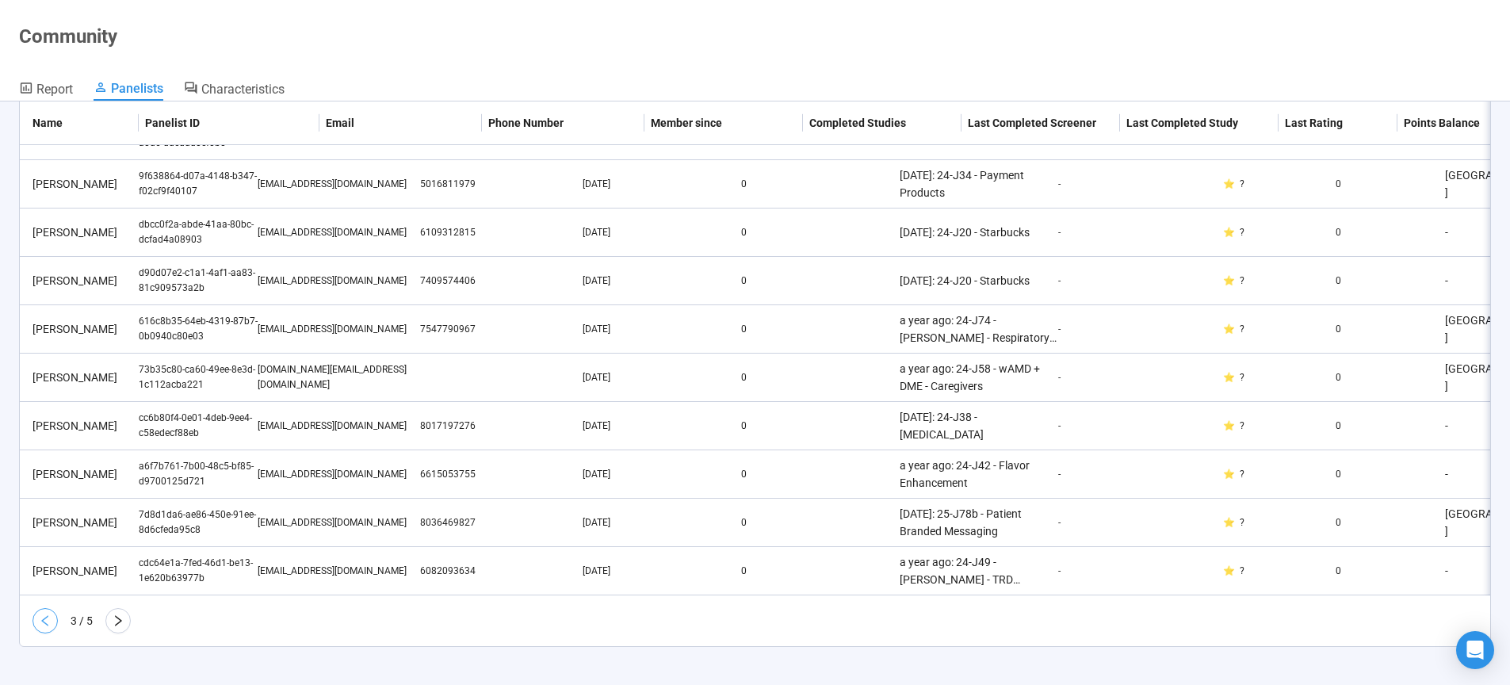
click at [50, 610] on button "button" at bounding box center [45, 620] width 25 height 25
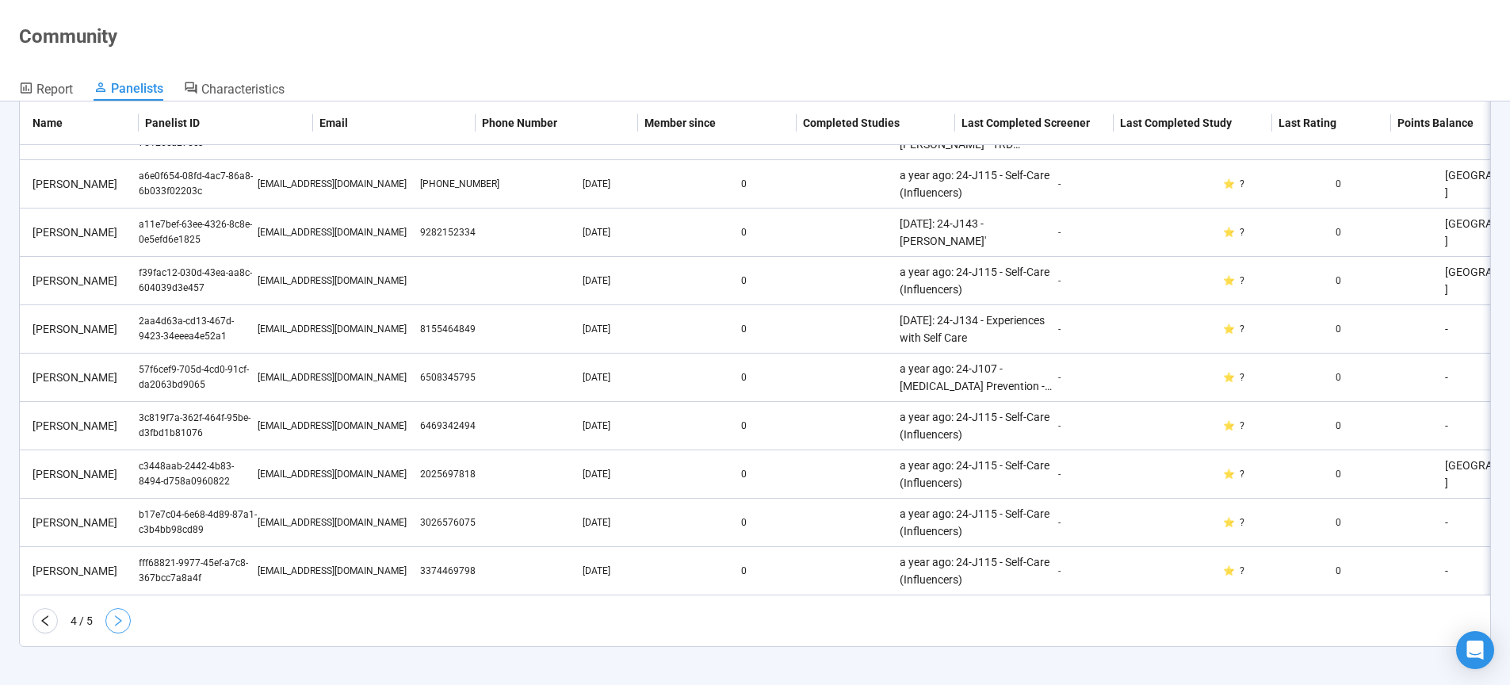
click at [123, 623] on icon "right" at bounding box center [118, 620] width 13 height 13
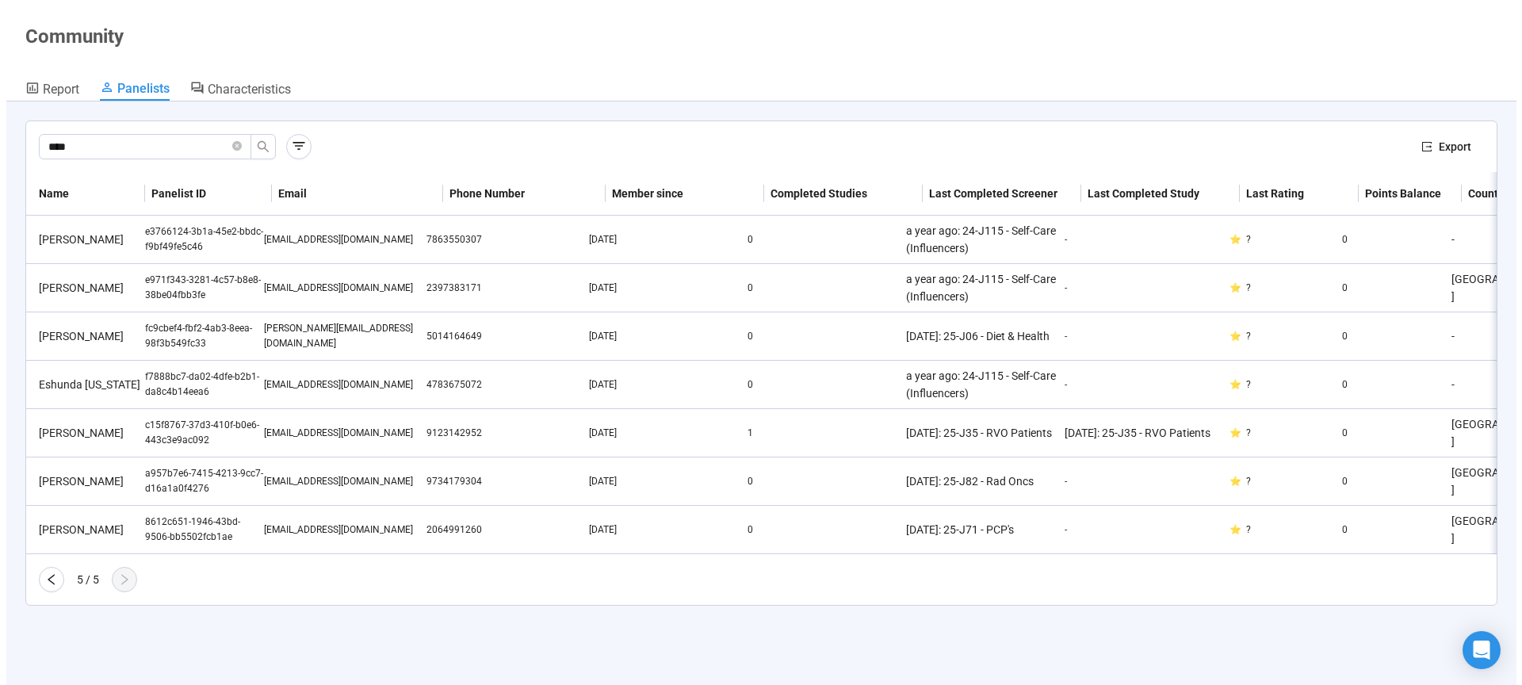
scroll to position [0, 0]
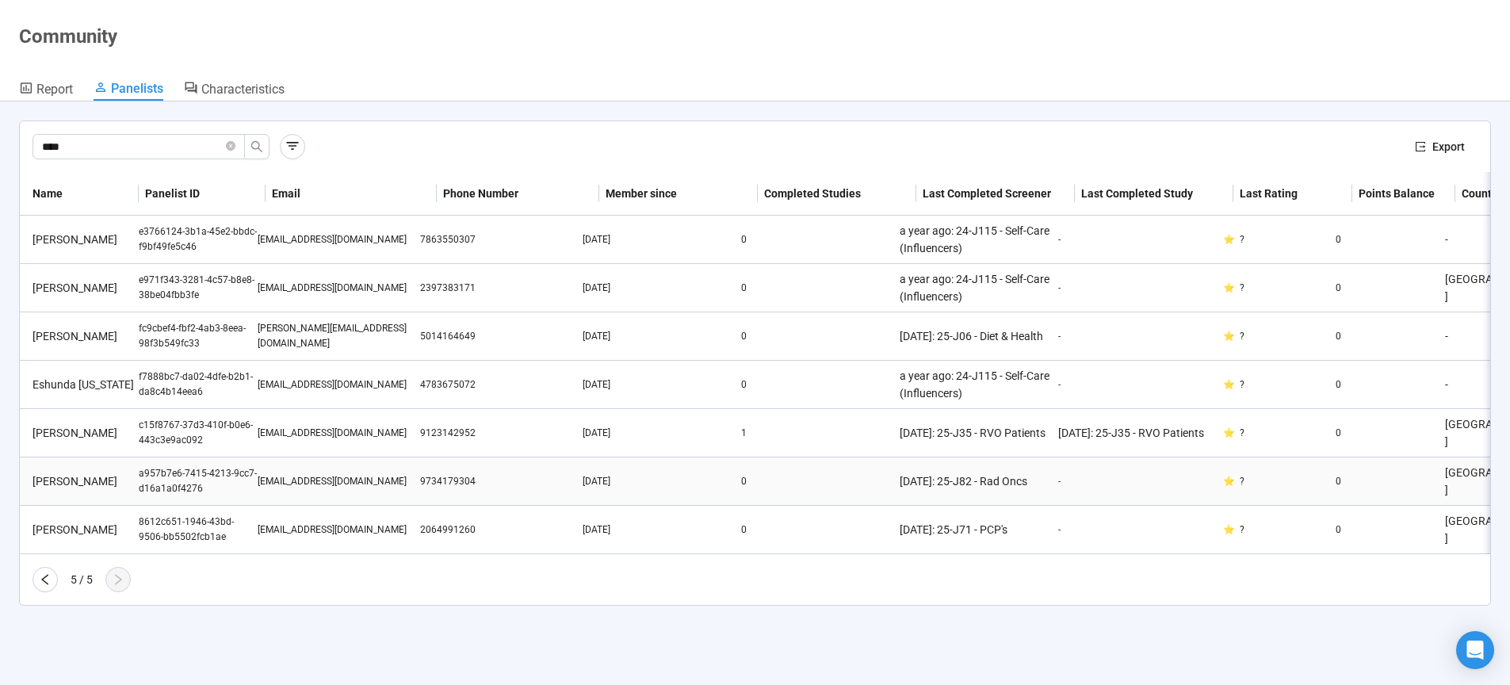
click at [182, 484] on div "a957b7e6-7415-4213-9cc7-d16a1a0f4276" at bounding box center [198, 481] width 119 height 30
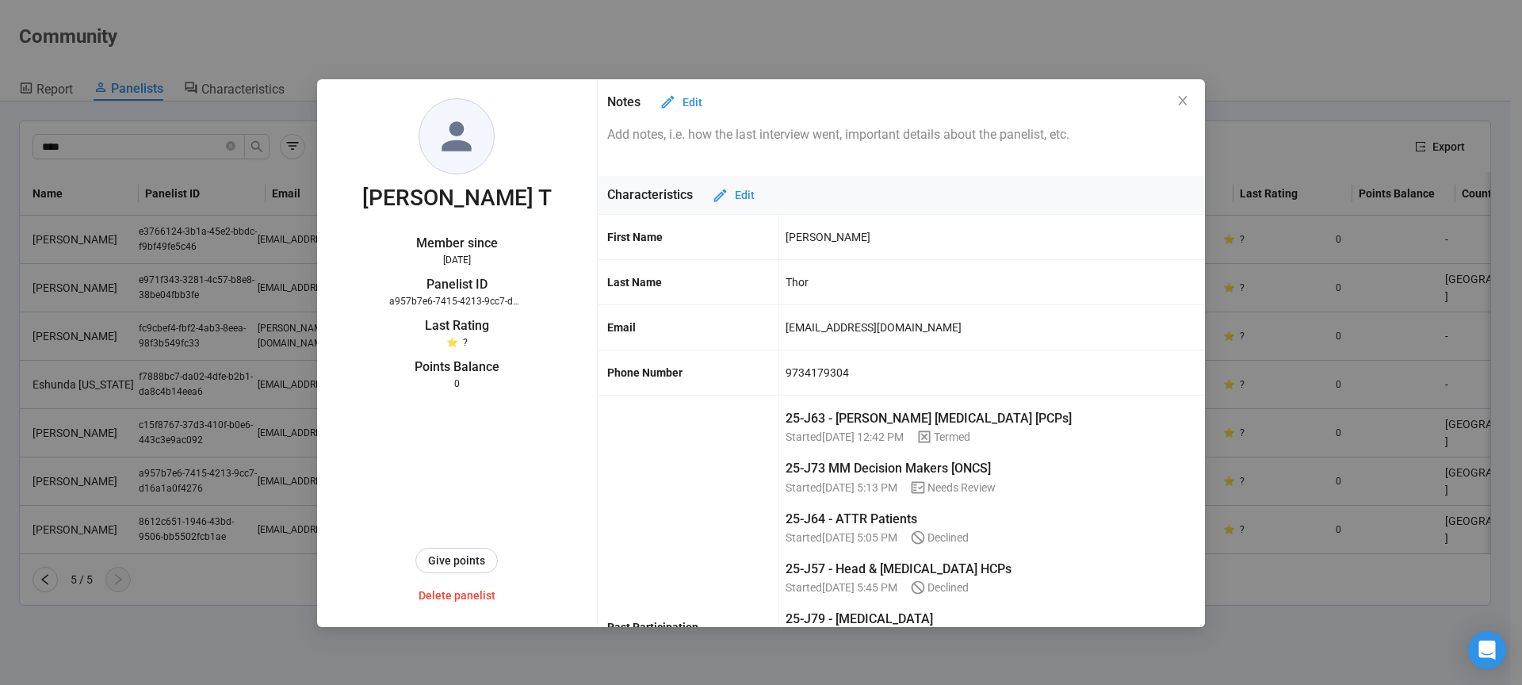
click at [808, 375] on div "9734179304" at bounding box center [817, 372] width 63 height 27
copy div "9734179304"
click at [807, 324] on div "dthordo@gmail.com" at bounding box center [874, 327] width 176 height 27
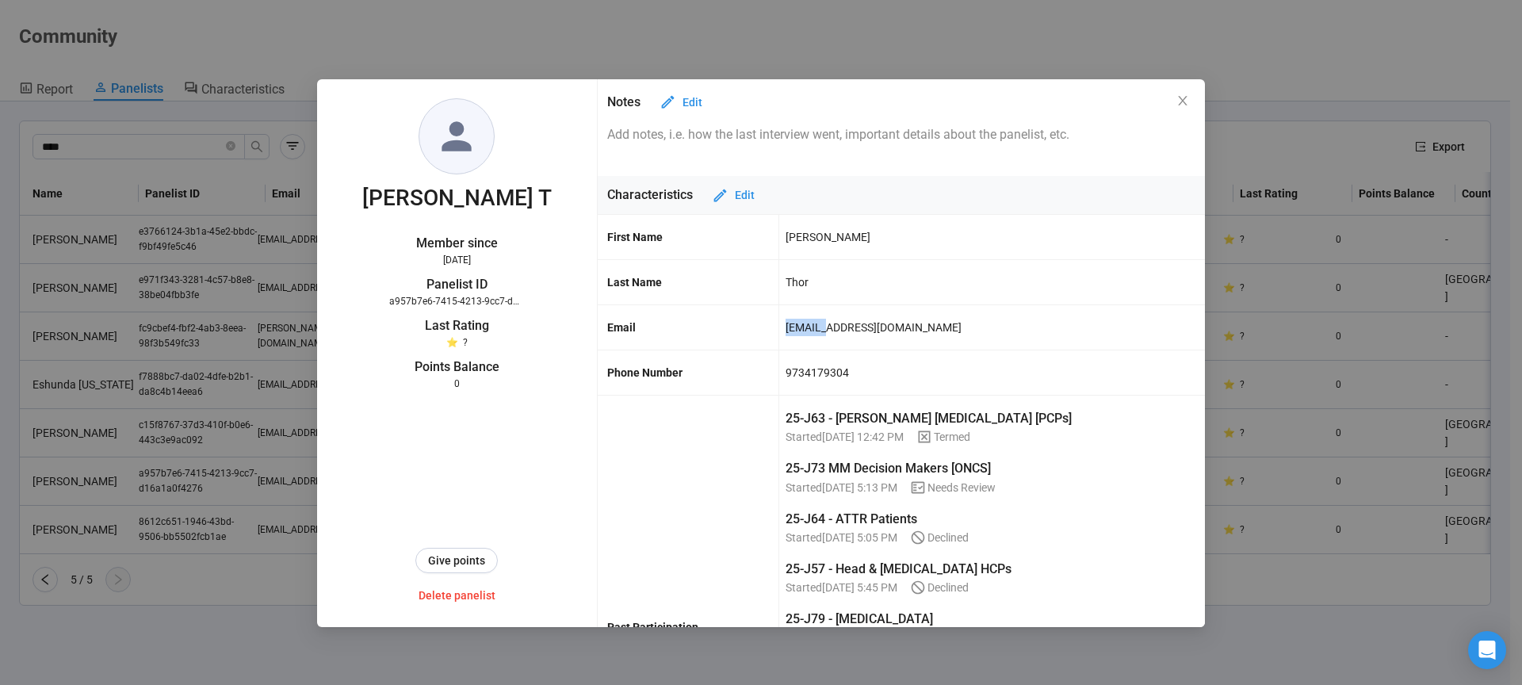
click at [803, 327] on div "dthordo@gmail.com" at bounding box center [874, 327] width 176 height 27
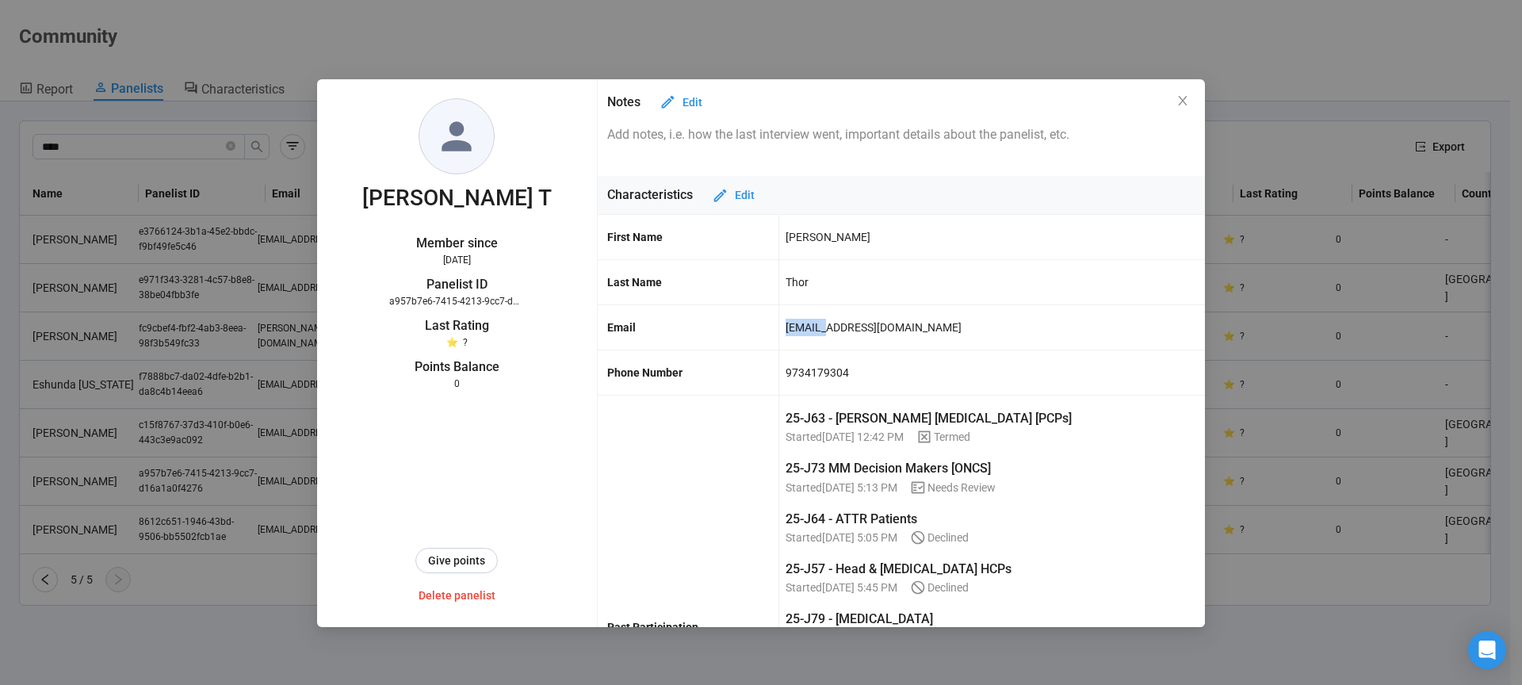
click at [803, 327] on div "dthordo@gmail.com" at bounding box center [874, 327] width 176 height 27
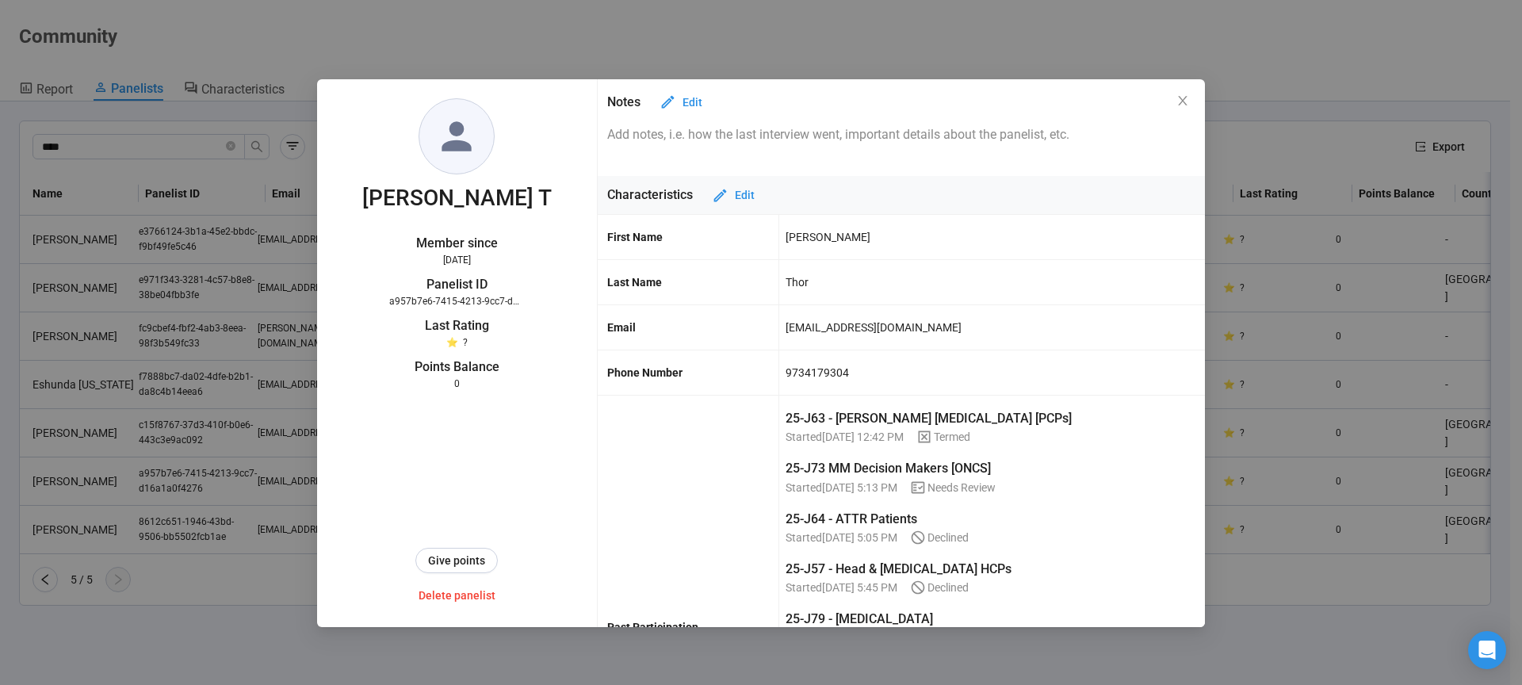
click at [803, 327] on div "dthordo@gmail.com" at bounding box center [874, 327] width 176 height 27
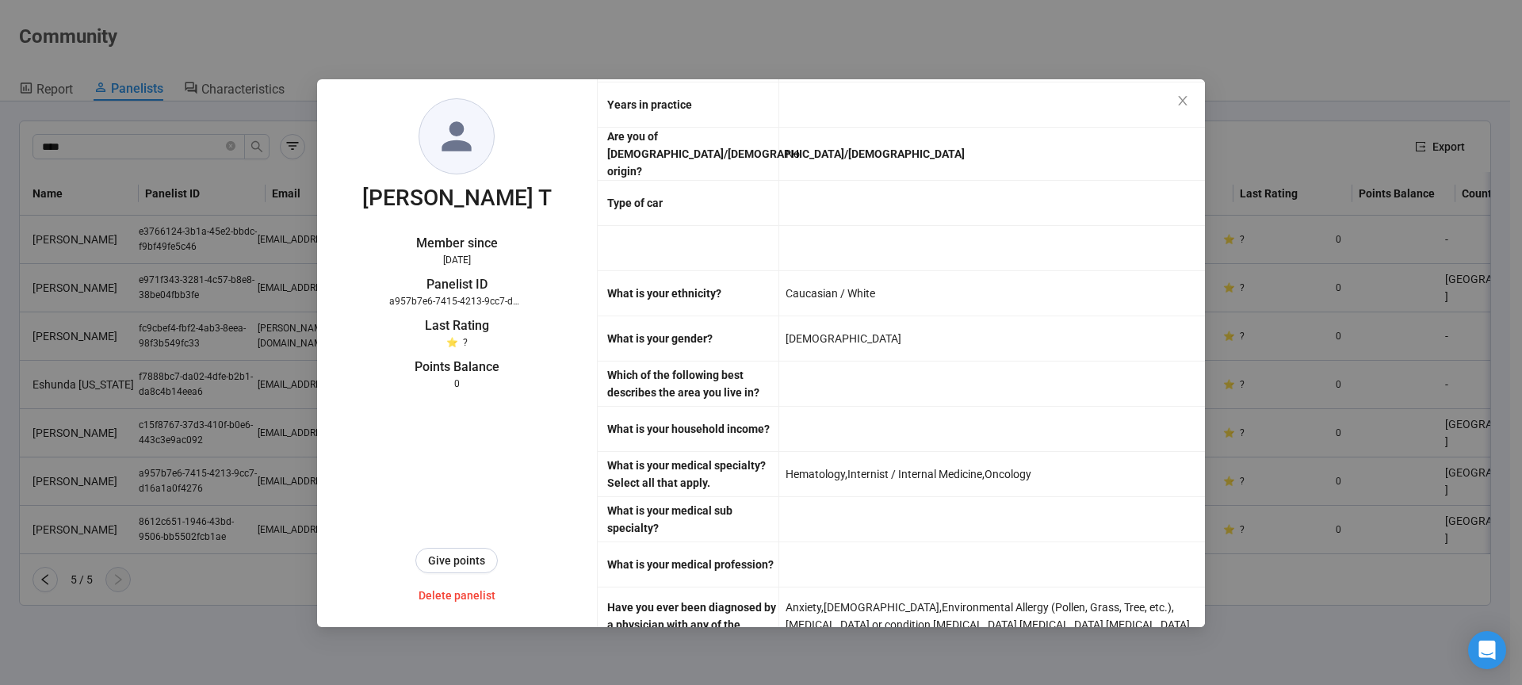
scroll to position [3638, 0]
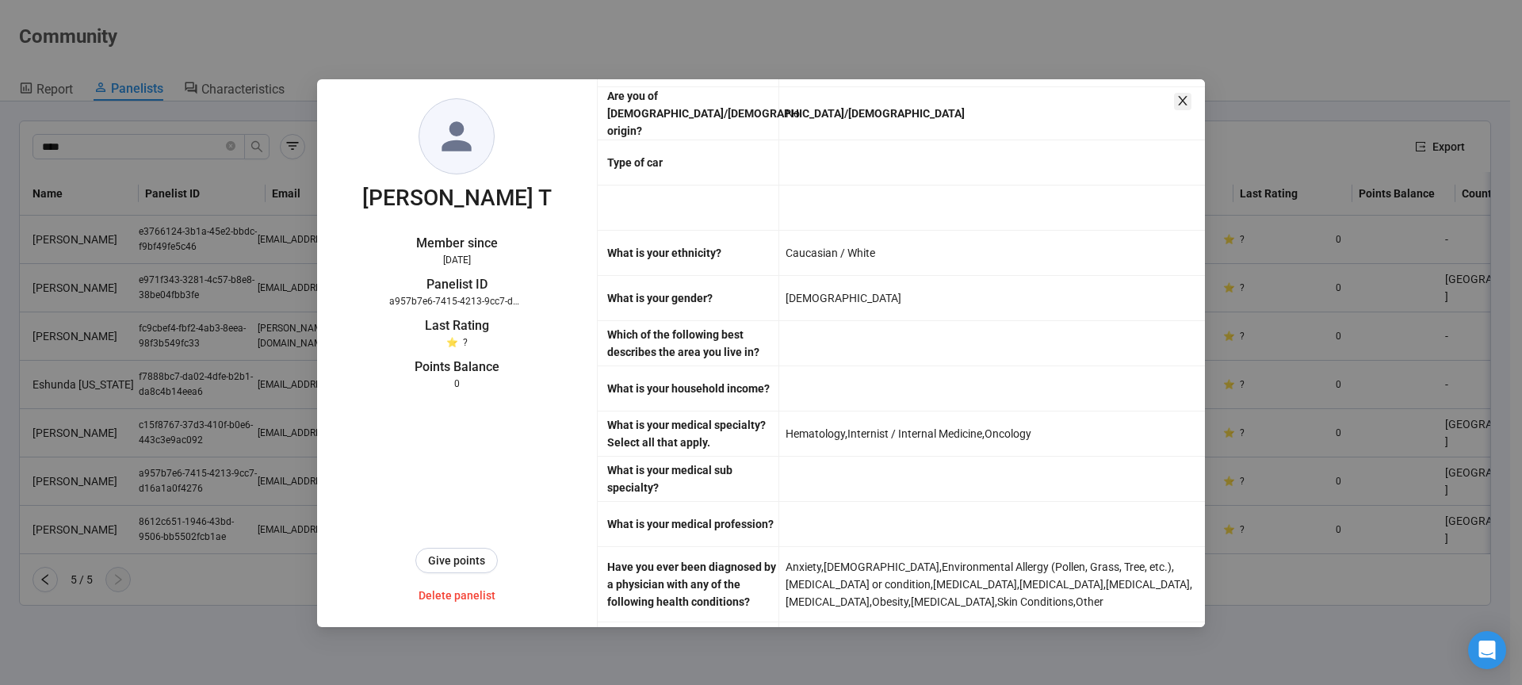
click at [1183, 103] on icon "close" at bounding box center [1182, 101] width 9 height 10
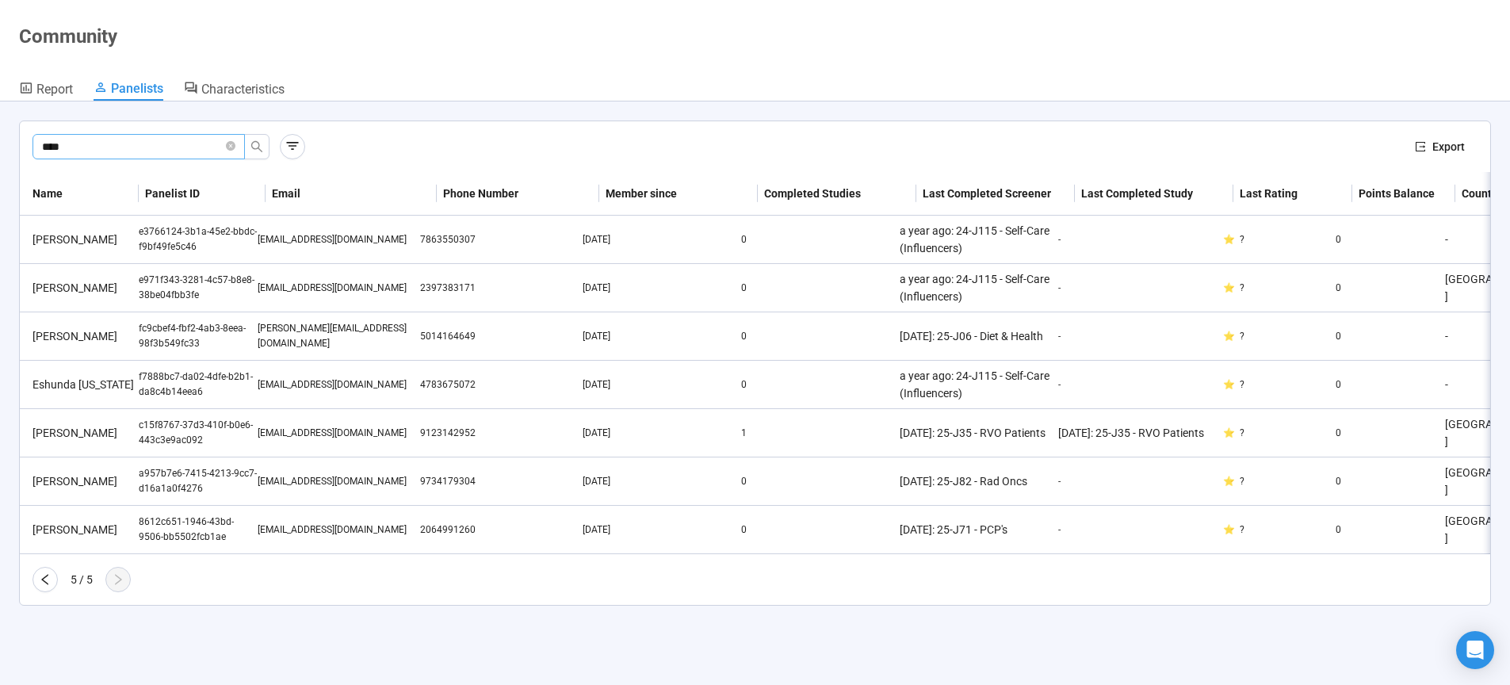
click at [140, 153] on input "****" at bounding box center [132, 146] width 181 height 17
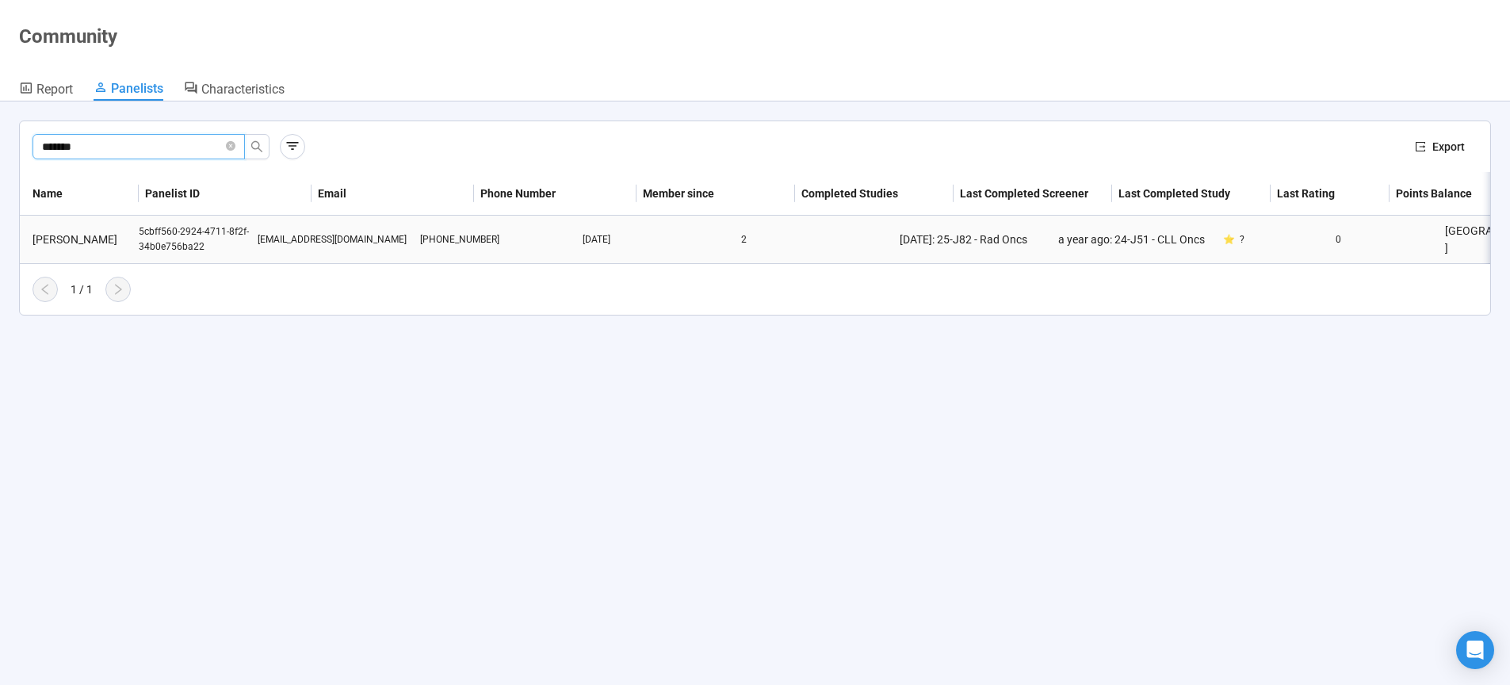
click at [312, 240] on div "drduru@yahoo.com" at bounding box center [339, 239] width 163 height 15
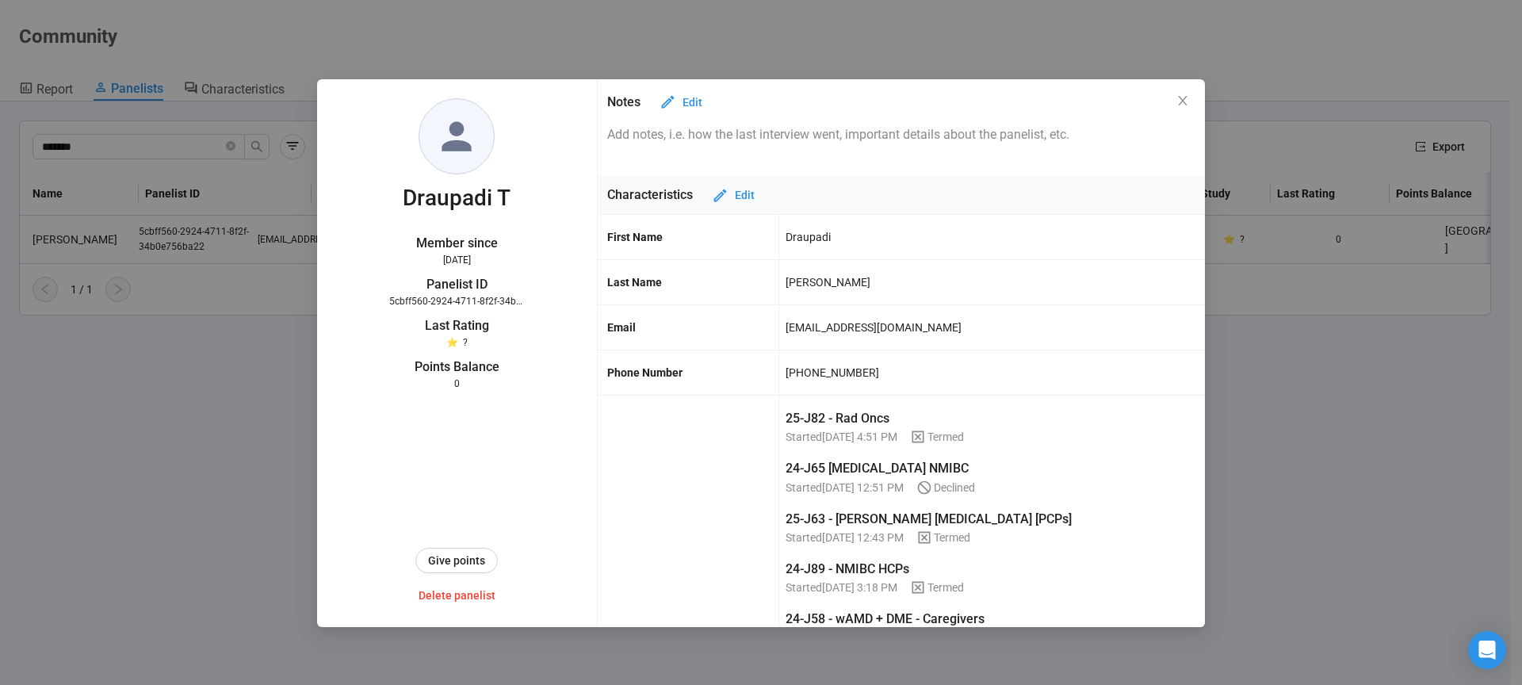
click at [813, 373] on div "818-836-0672" at bounding box center [833, 372] width 94 height 27
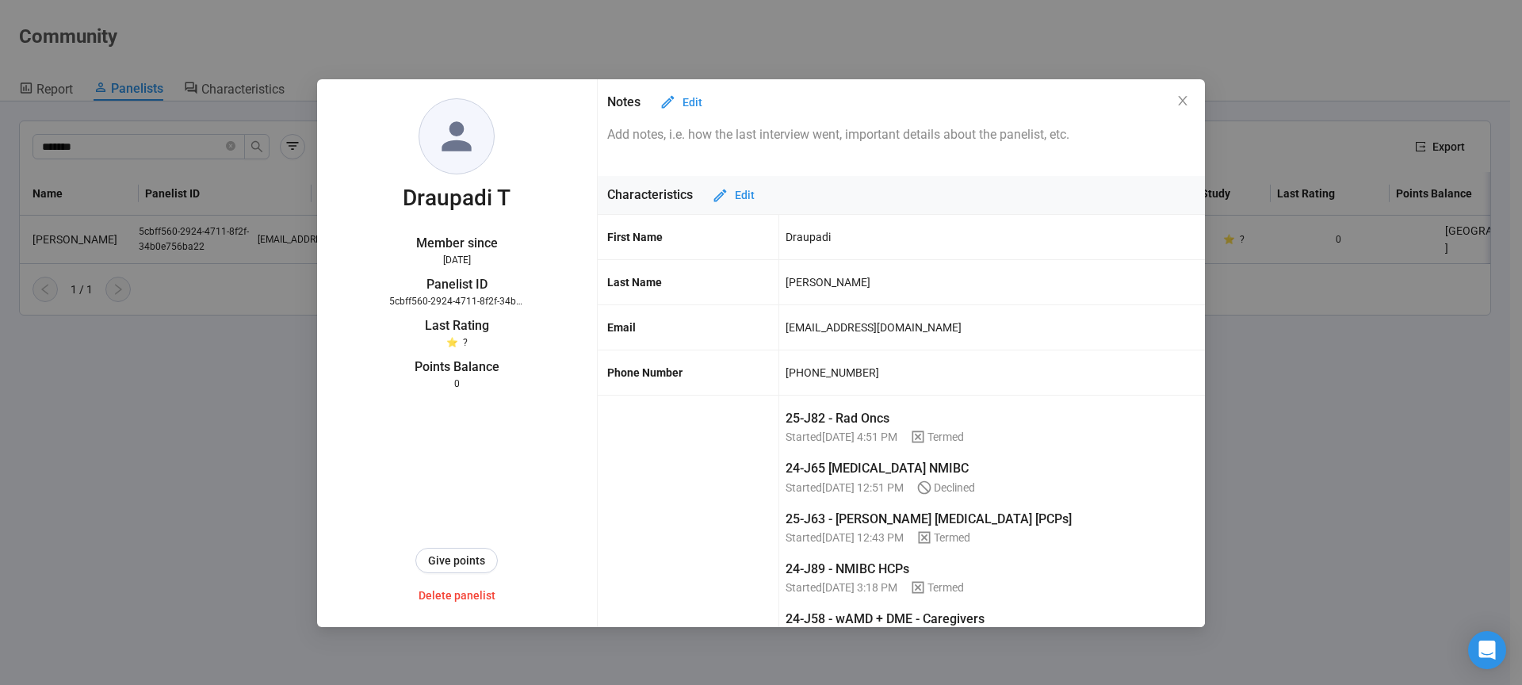
click at [806, 240] on div "Draupadi" at bounding box center [808, 237] width 45 height 27
click at [797, 284] on div "Talreja" at bounding box center [828, 282] width 85 height 27
click at [791, 331] on div "drduru@yahoo.com" at bounding box center [874, 327] width 176 height 27
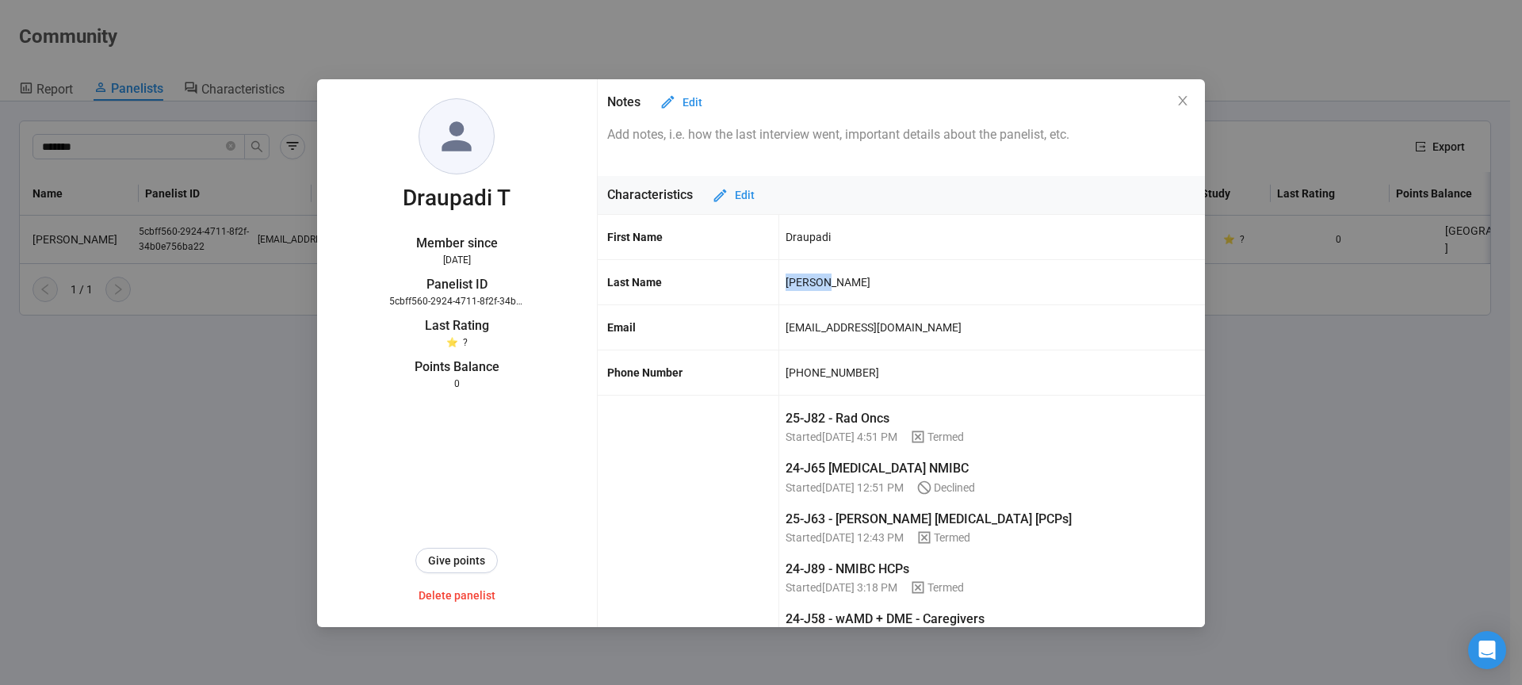
click at [791, 331] on div "drduru@yahoo.com" at bounding box center [874, 327] width 176 height 27
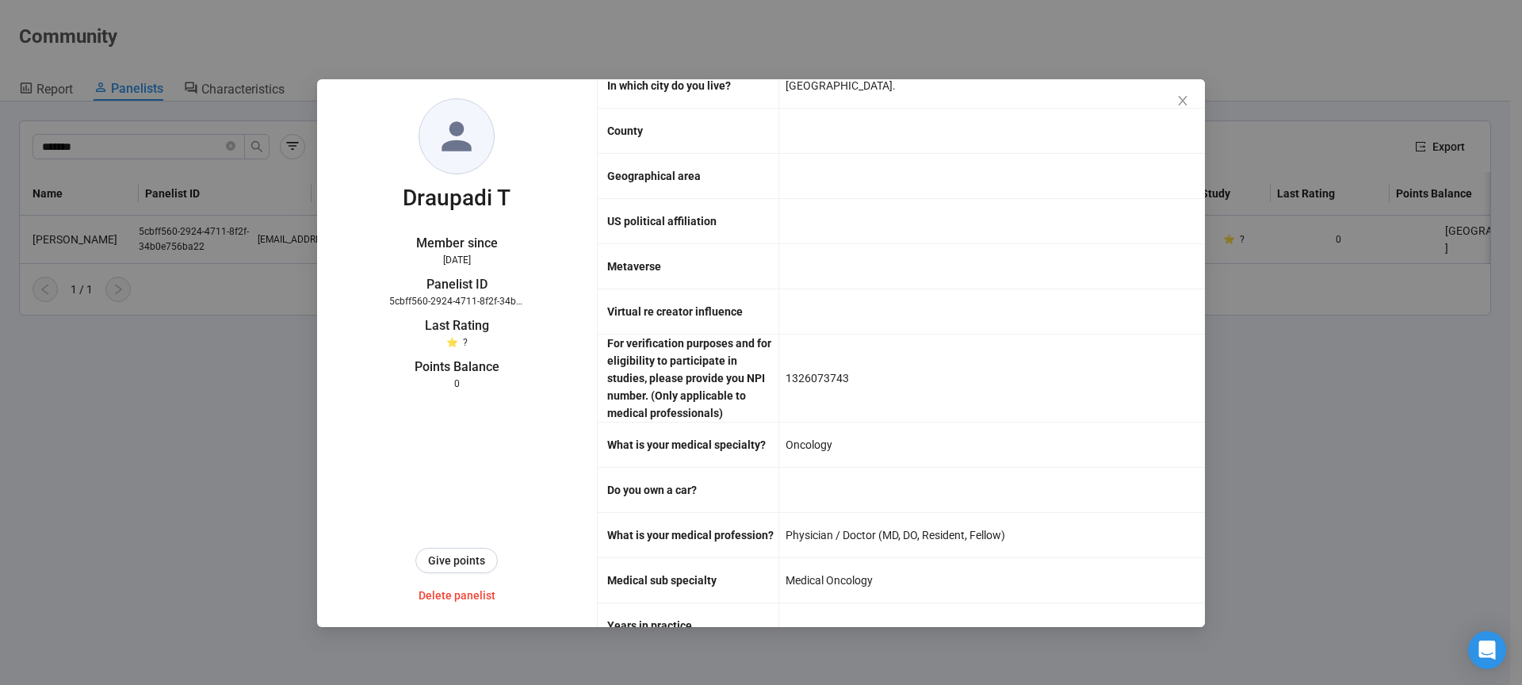
scroll to position [3706, 0]
click at [1185, 103] on icon "close" at bounding box center [1182, 100] width 13 height 13
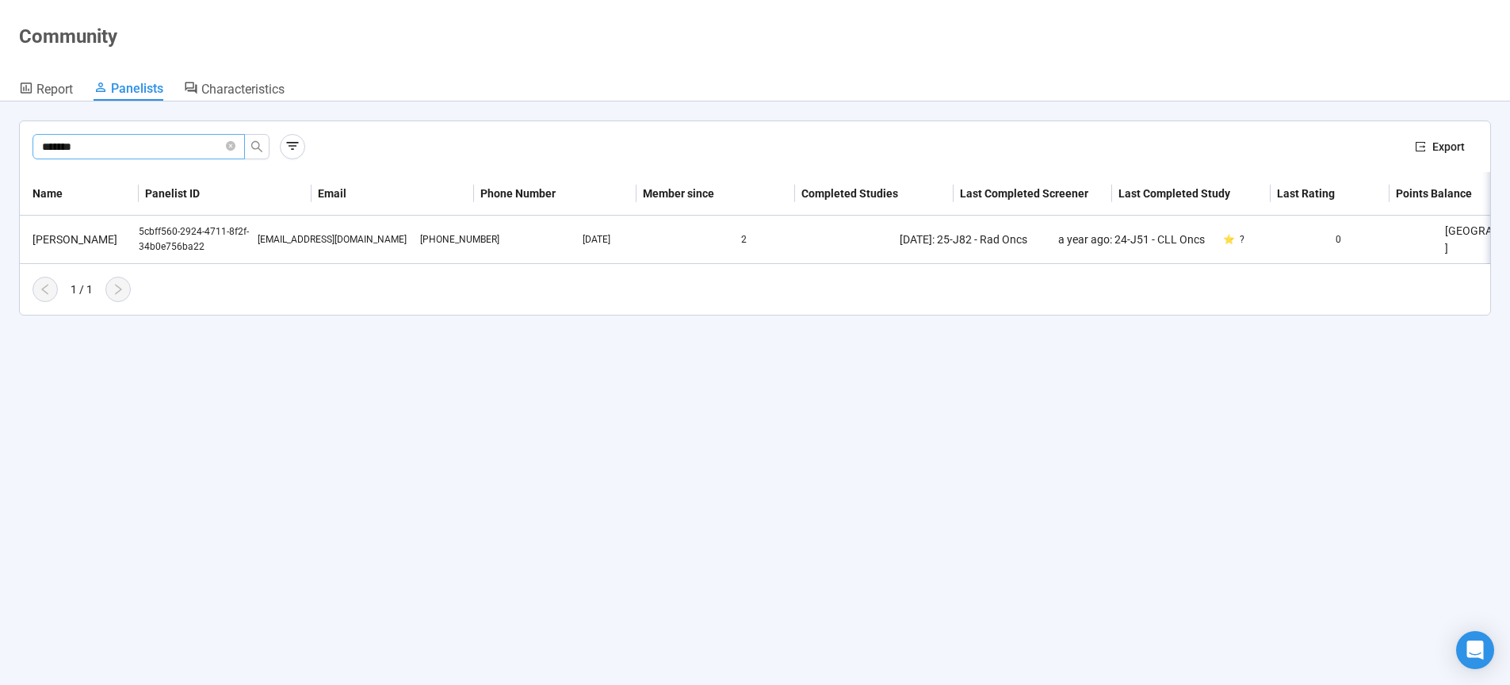
click at [170, 151] on input "*******" at bounding box center [132, 146] width 181 height 17
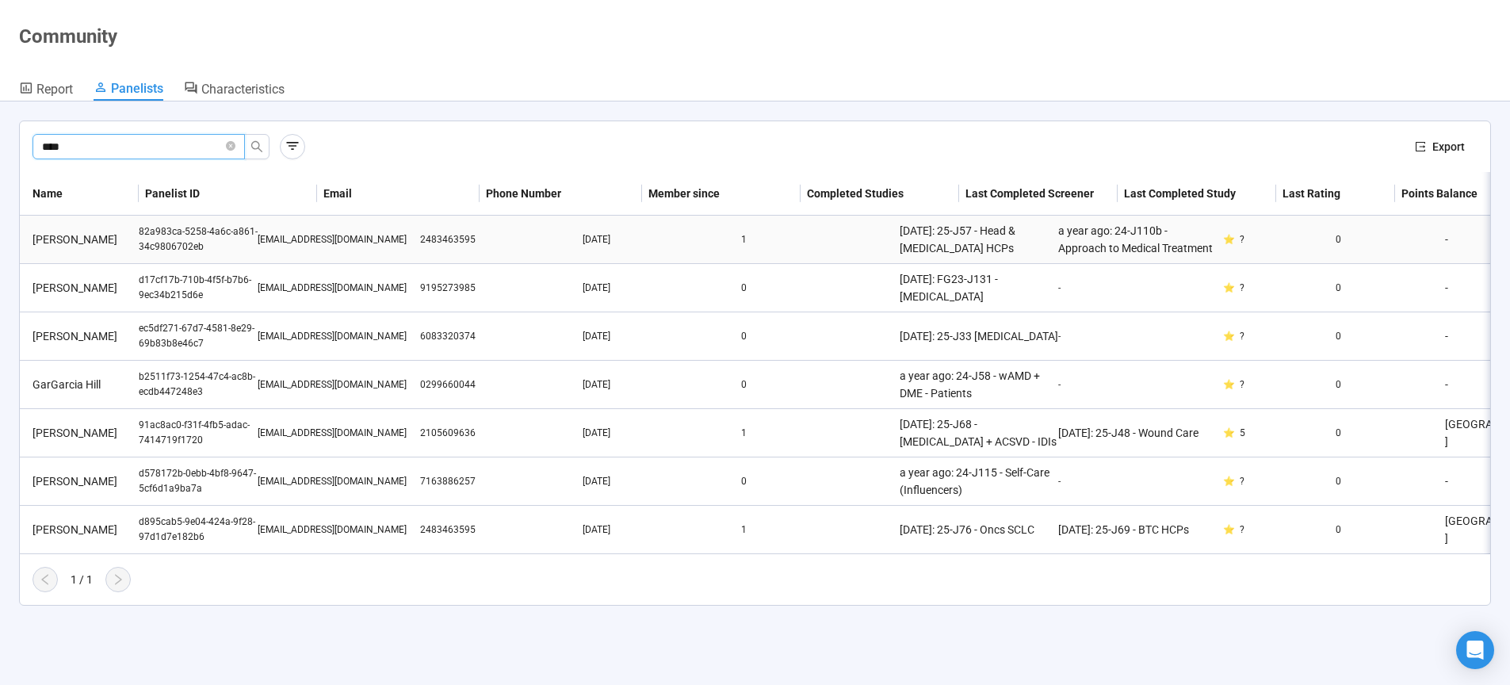
click at [80, 240] on div "Sandeep Garg" at bounding box center [82, 239] width 113 height 17
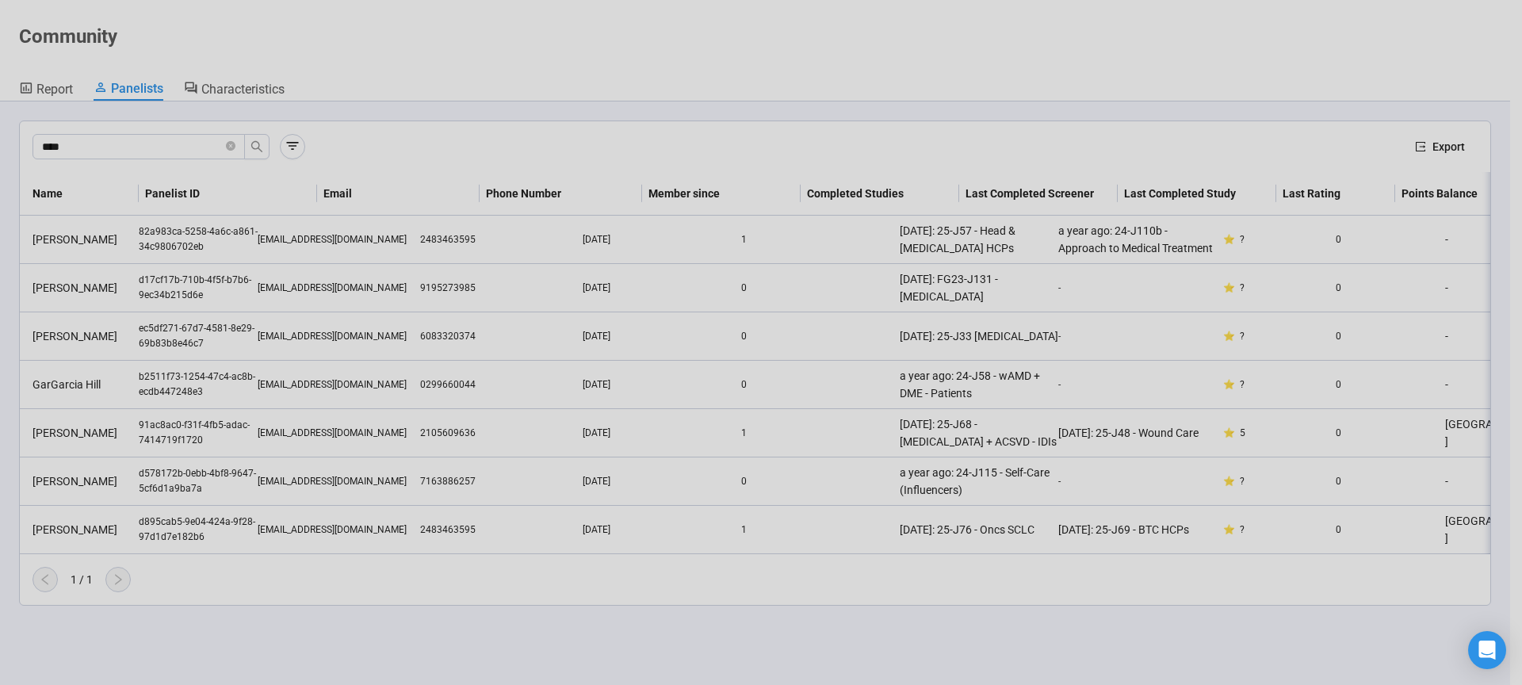
click at [169, 242] on div "Sandeep G Member since Aug 18, 2023 Panelist ID 82a983ca-5258-4a6c-a861-34c9806…" at bounding box center [761, 342] width 1522 height 685
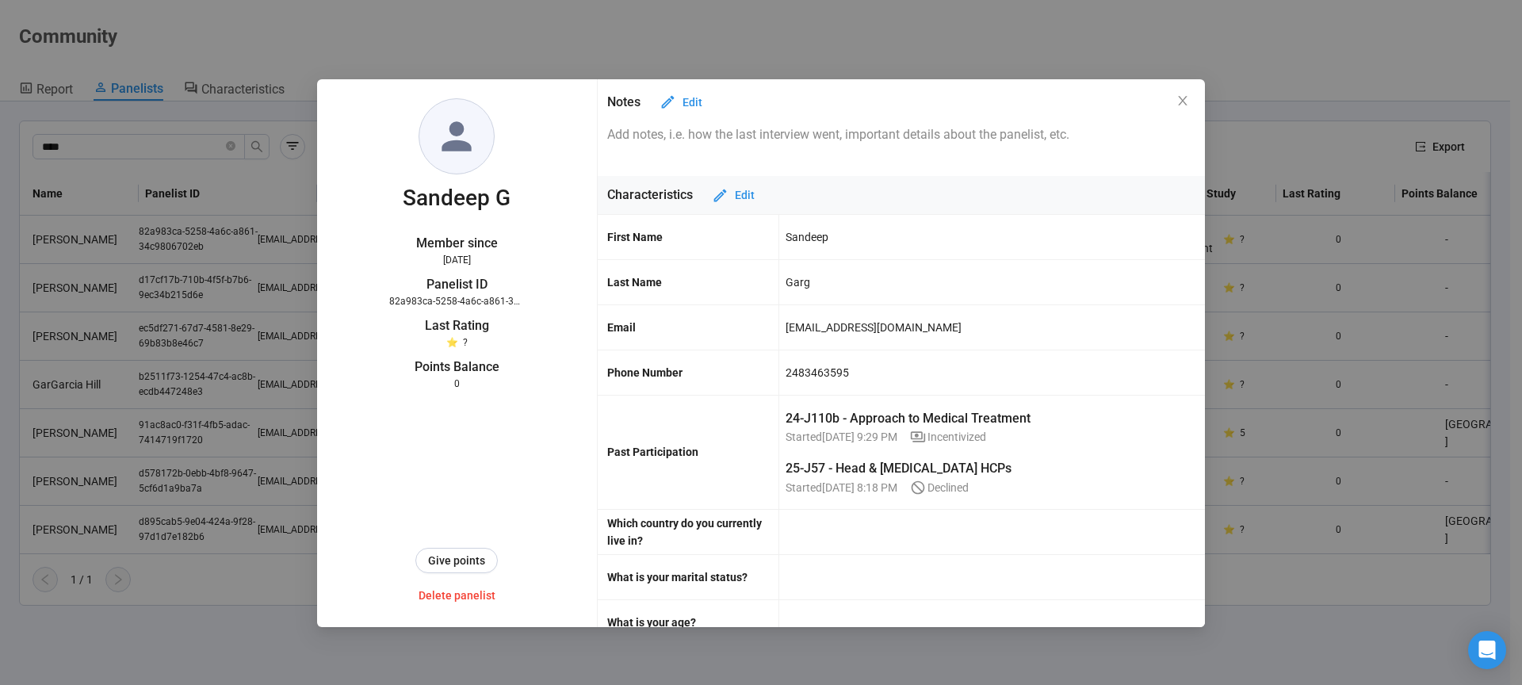
click at [826, 330] on div "family.garg@gmail.com" at bounding box center [874, 327] width 176 height 27
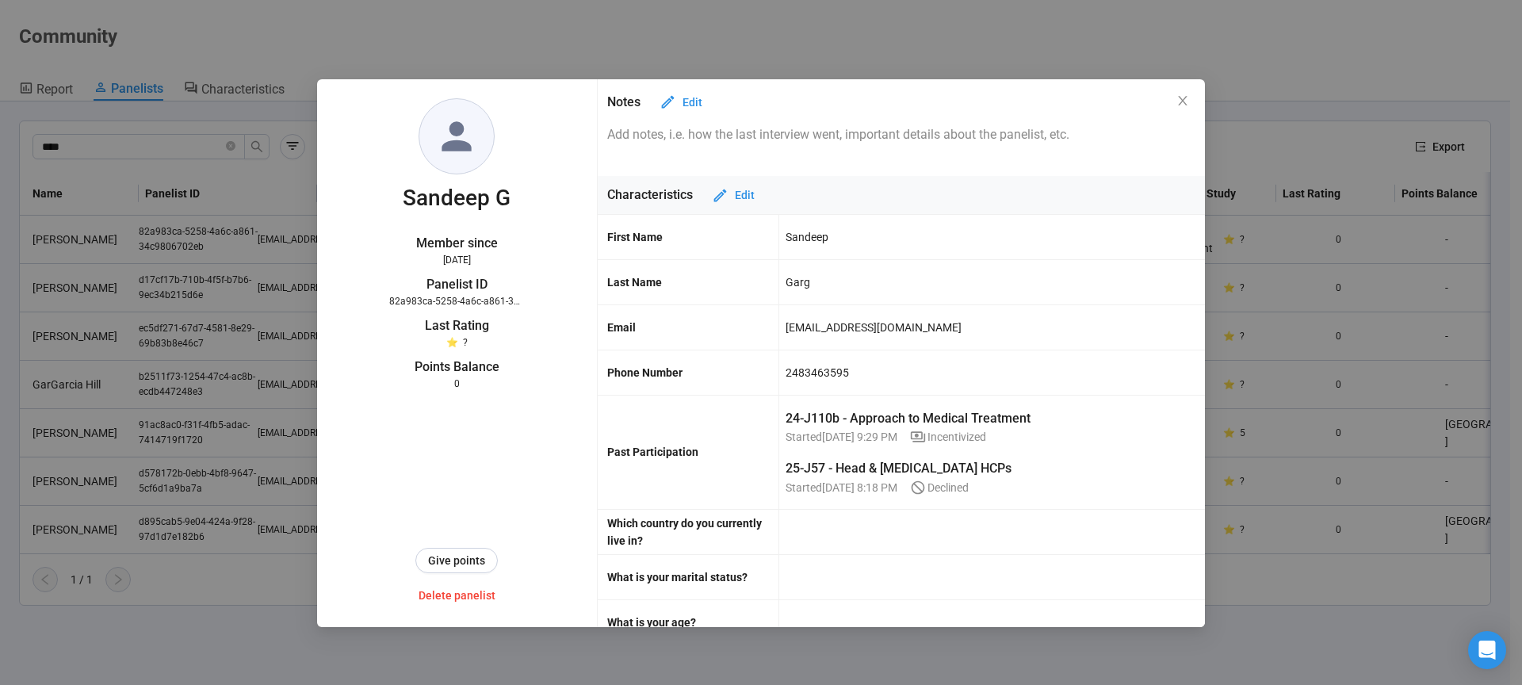
click at [801, 373] on div "2483463595" at bounding box center [817, 372] width 63 height 27
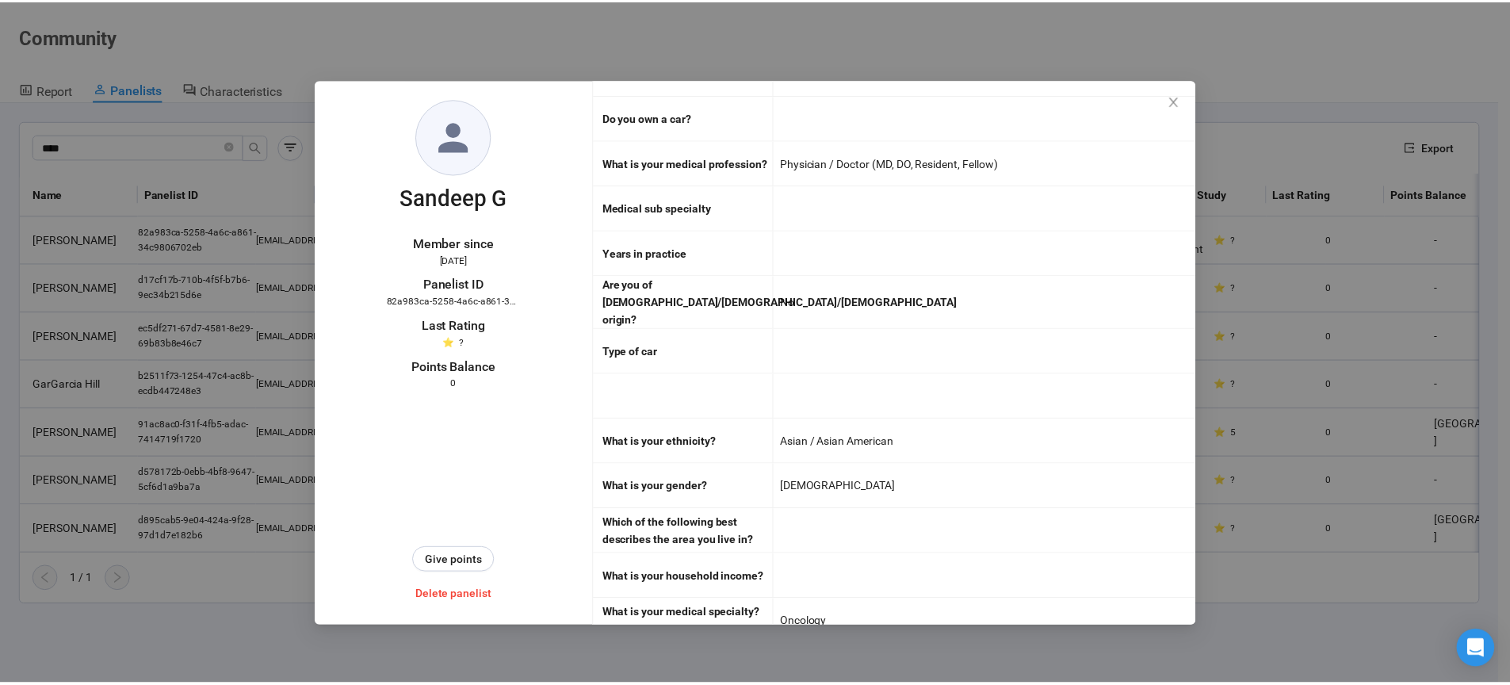
scroll to position [2938, 0]
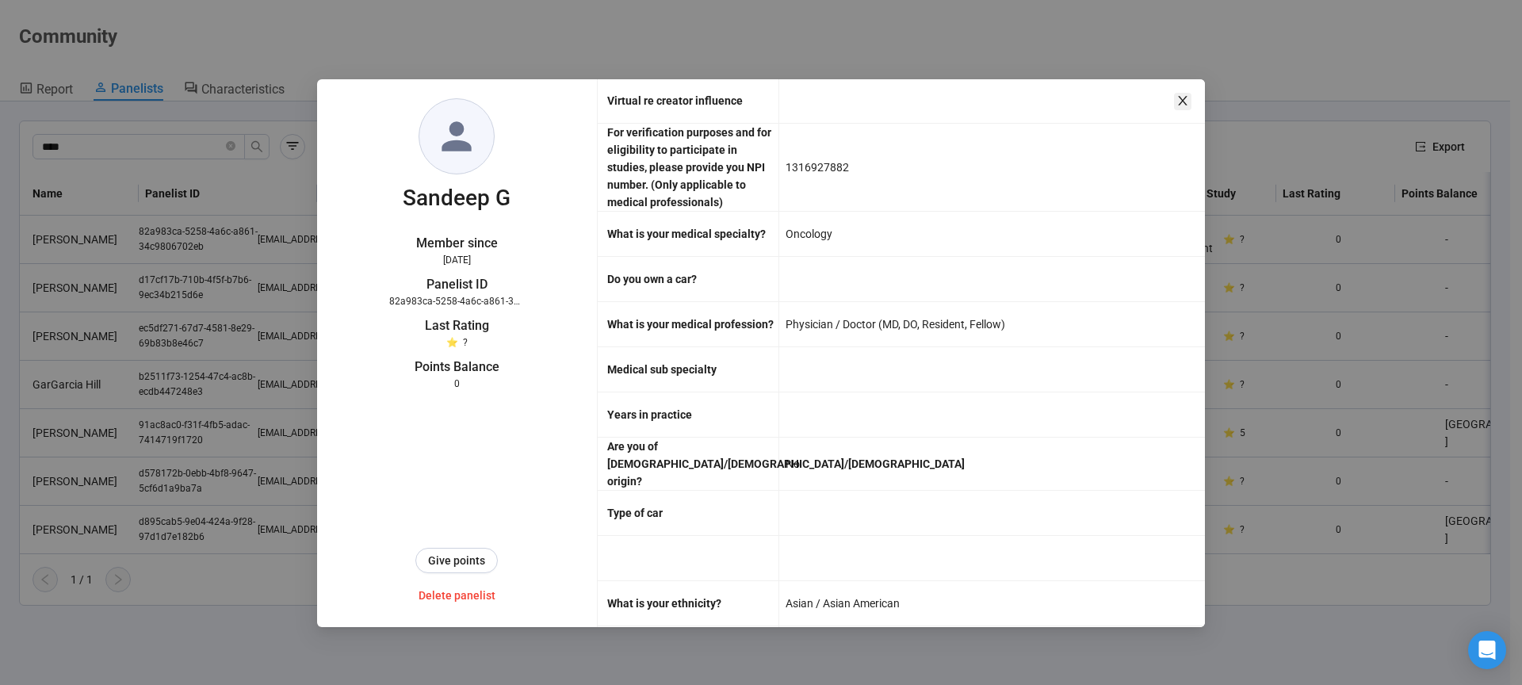
click at [1185, 98] on icon "close" at bounding box center [1182, 101] width 9 height 10
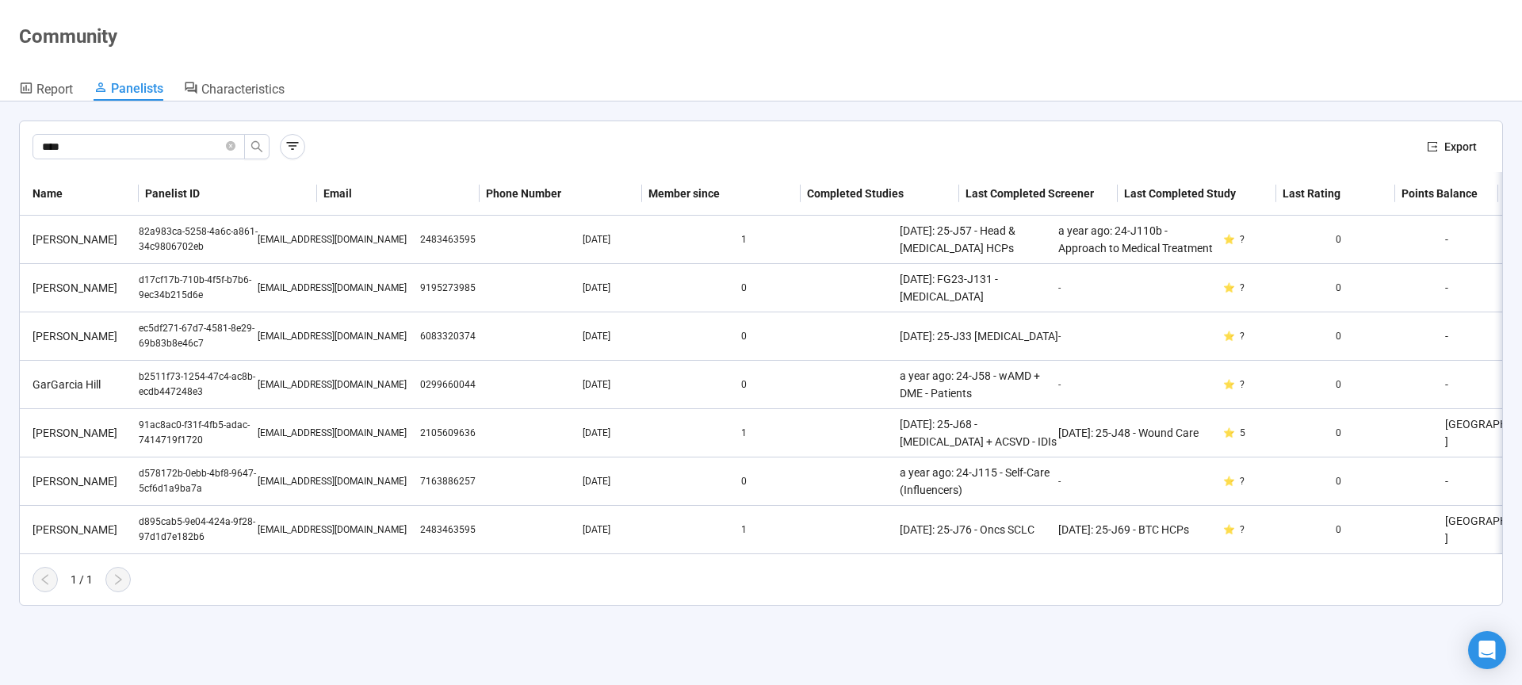
click at [1184, 101] on div "**** Export Name Panelist ID Email Phone Number Member since Completed Studies …" at bounding box center [761, 392] width 1522 height 583
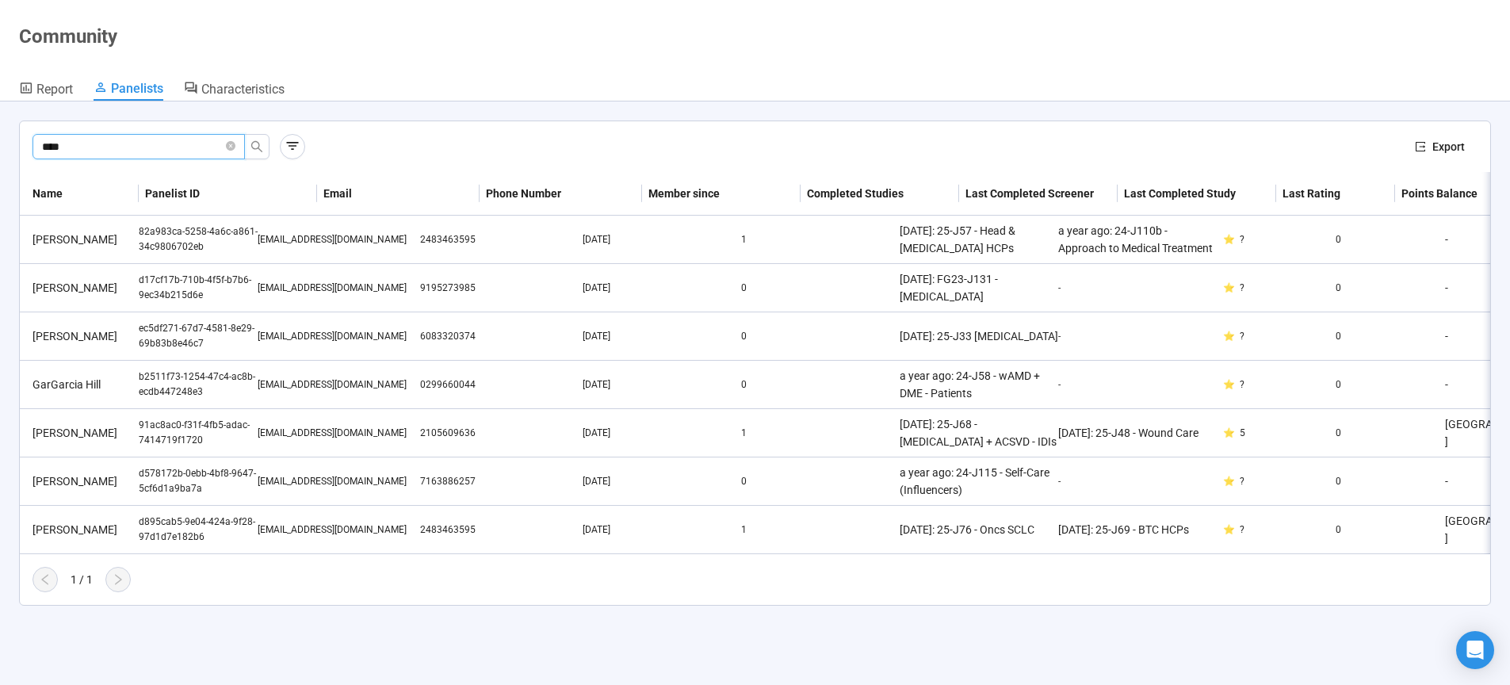
click at [193, 145] on input "****" at bounding box center [132, 146] width 181 height 17
click at [159, 147] on input "****" at bounding box center [132, 146] width 181 height 17
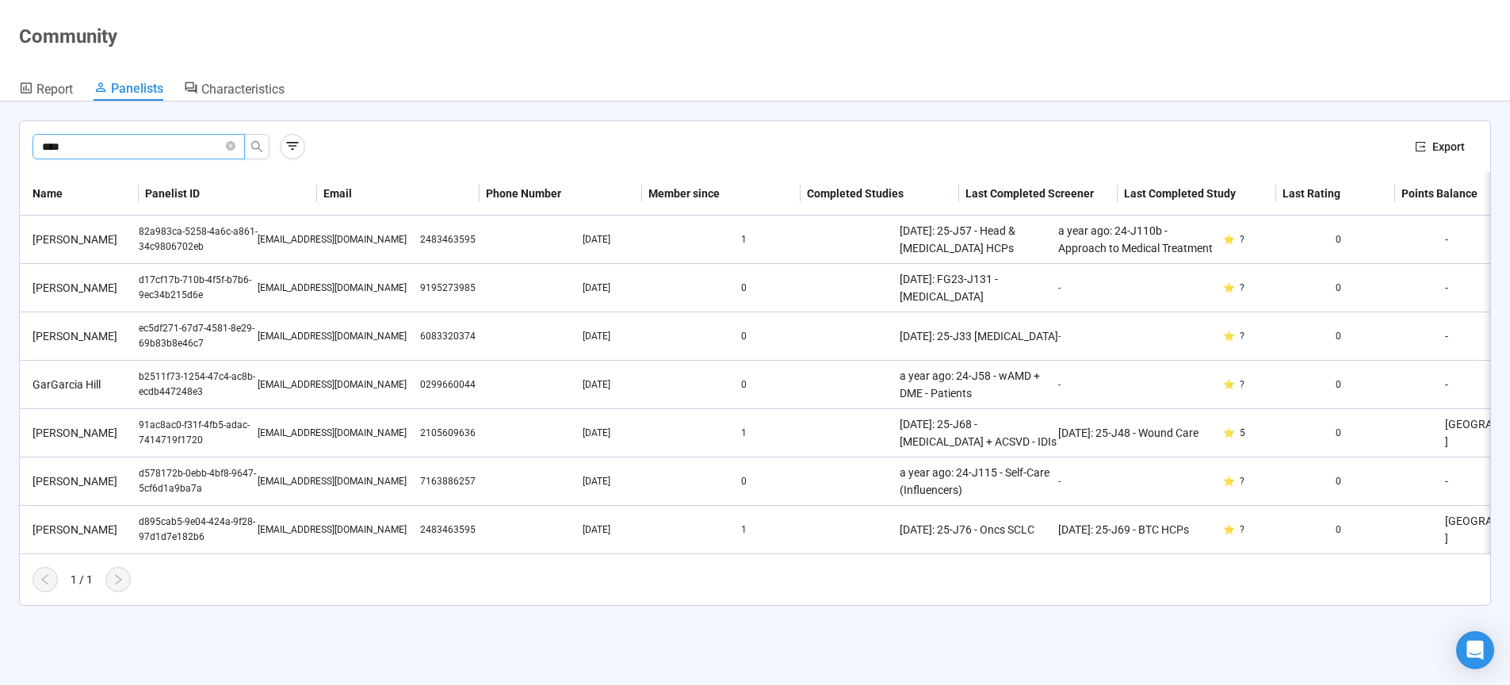
click at [159, 147] on input "****" at bounding box center [132, 146] width 181 height 17
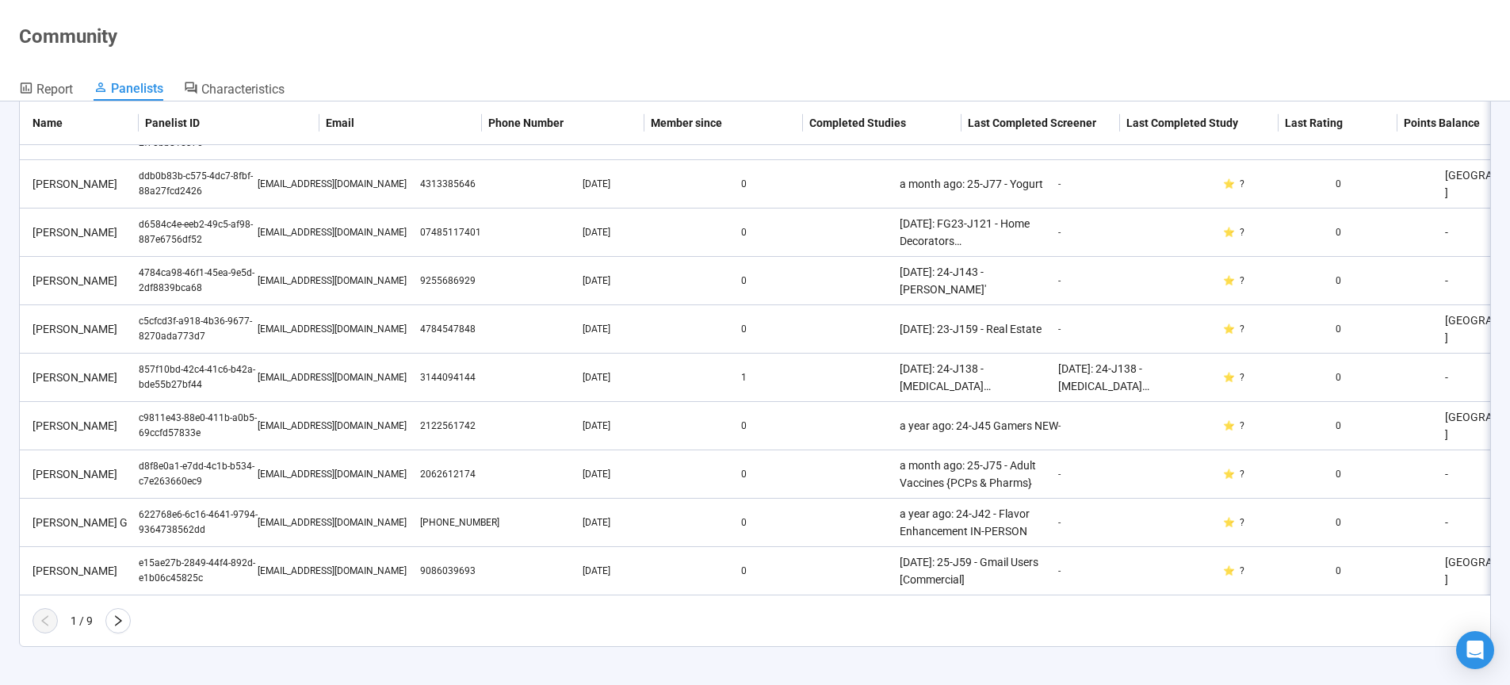
scroll to position [0, 0]
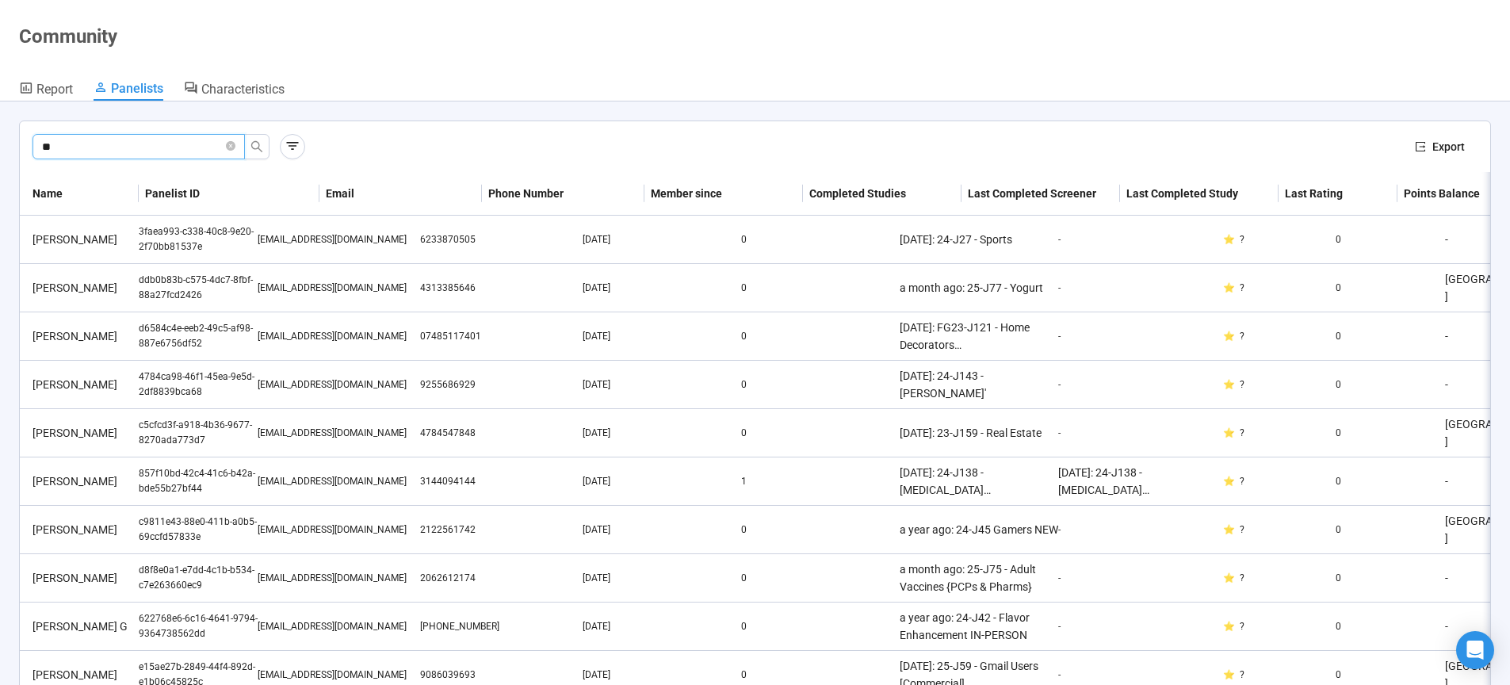
click at [40, 150] on span "**" at bounding box center [139, 146] width 212 height 25
drag, startPoint x: 46, startPoint y: 147, endPoint x: 43, endPoint y: 185, distance: 38.2
click at [46, 147] on input "**" at bounding box center [132, 146] width 181 height 17
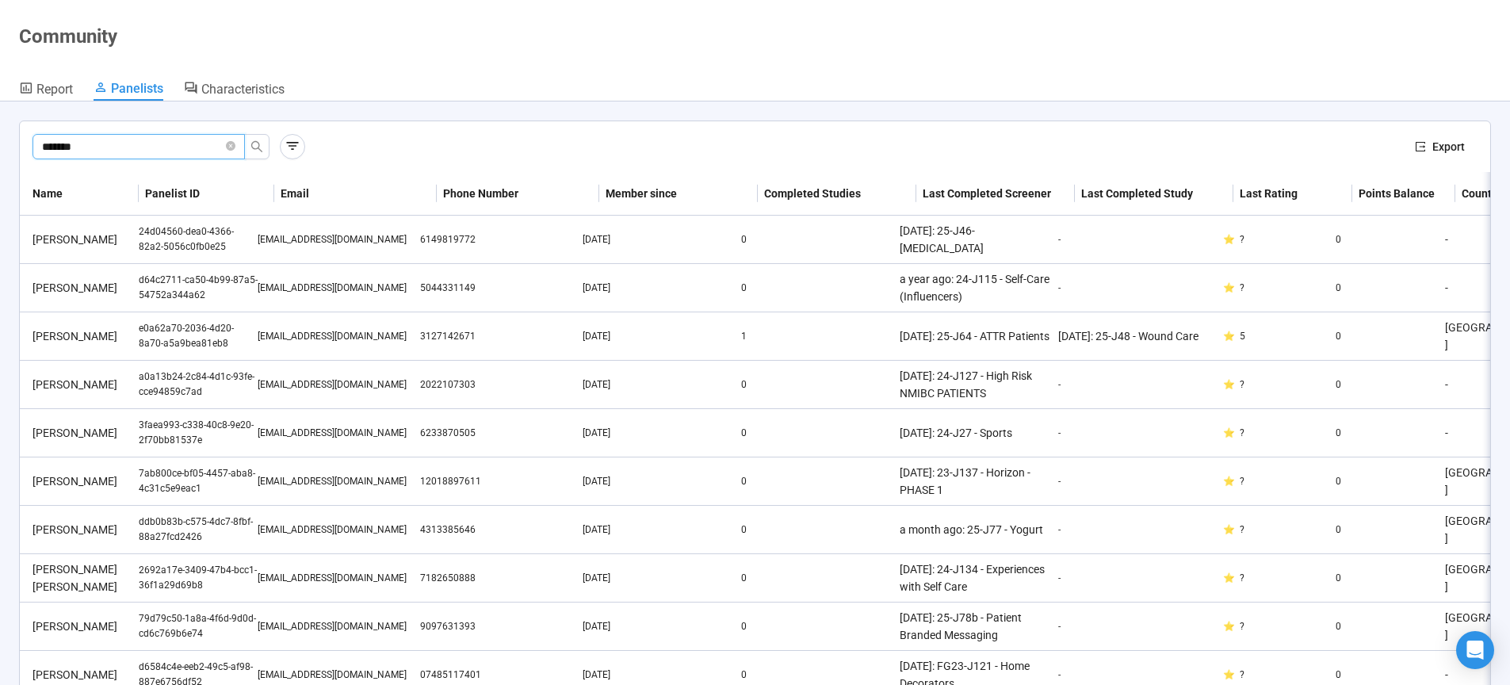
click at [94, 144] on input "*******" at bounding box center [132, 146] width 181 height 17
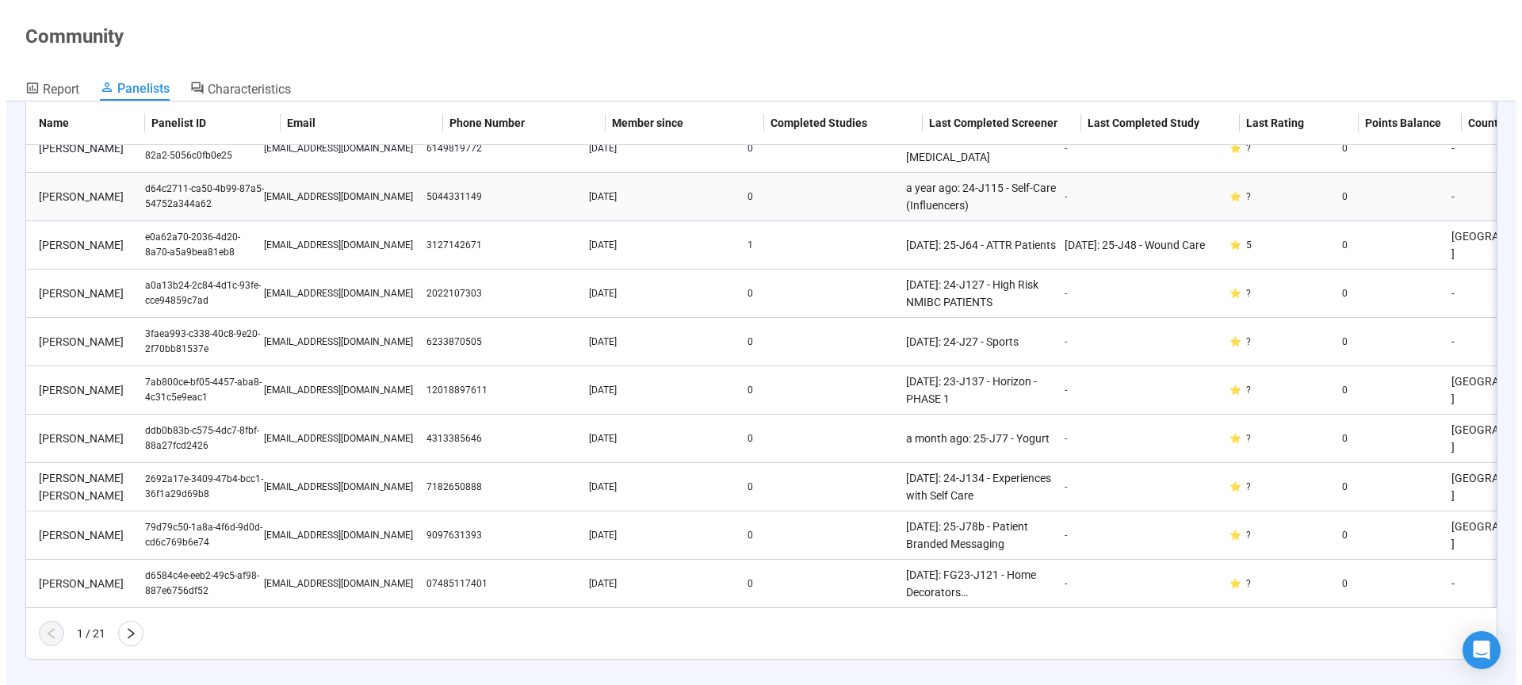
scroll to position [116, 0]
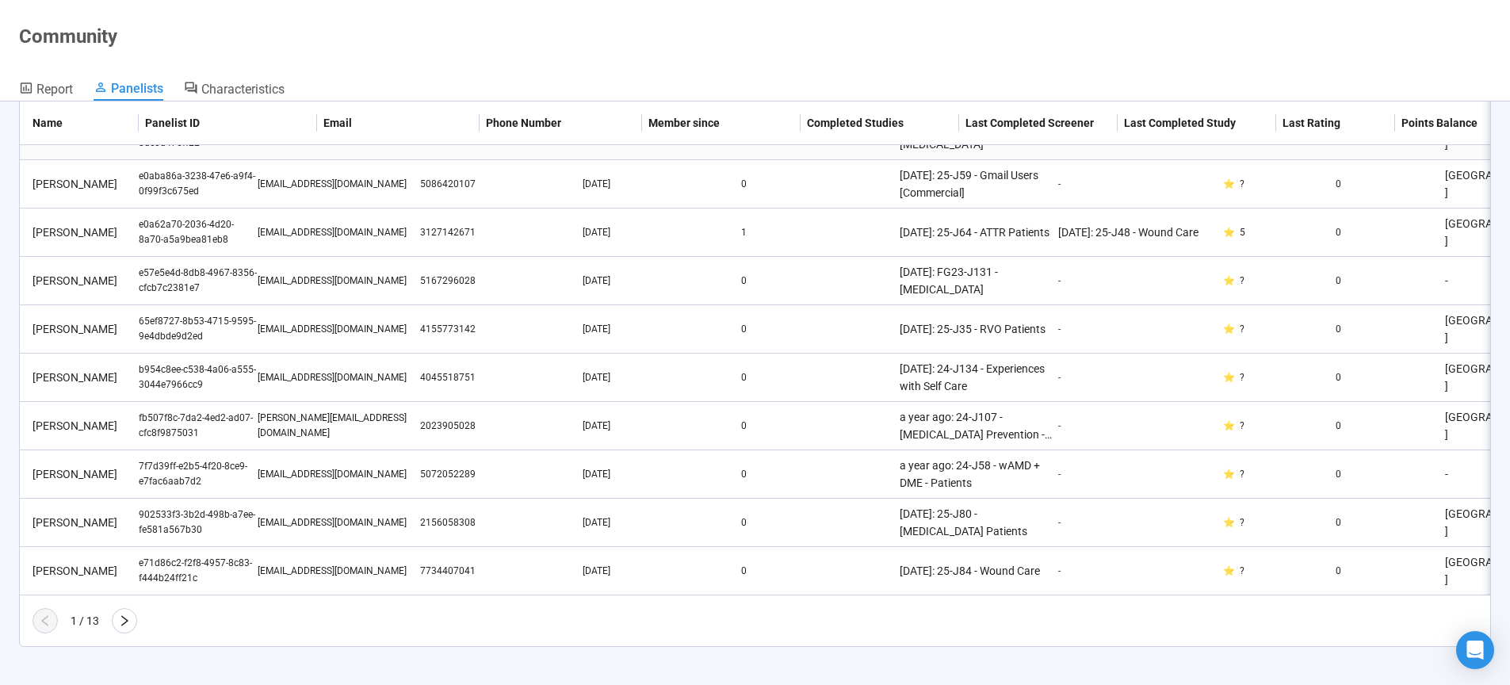
click at [121, 146] on td "Frederick Ingoldsby" at bounding box center [79, 136] width 119 height 48
click at [121, 52] on input "****" at bounding box center [132, 42] width 181 height 17
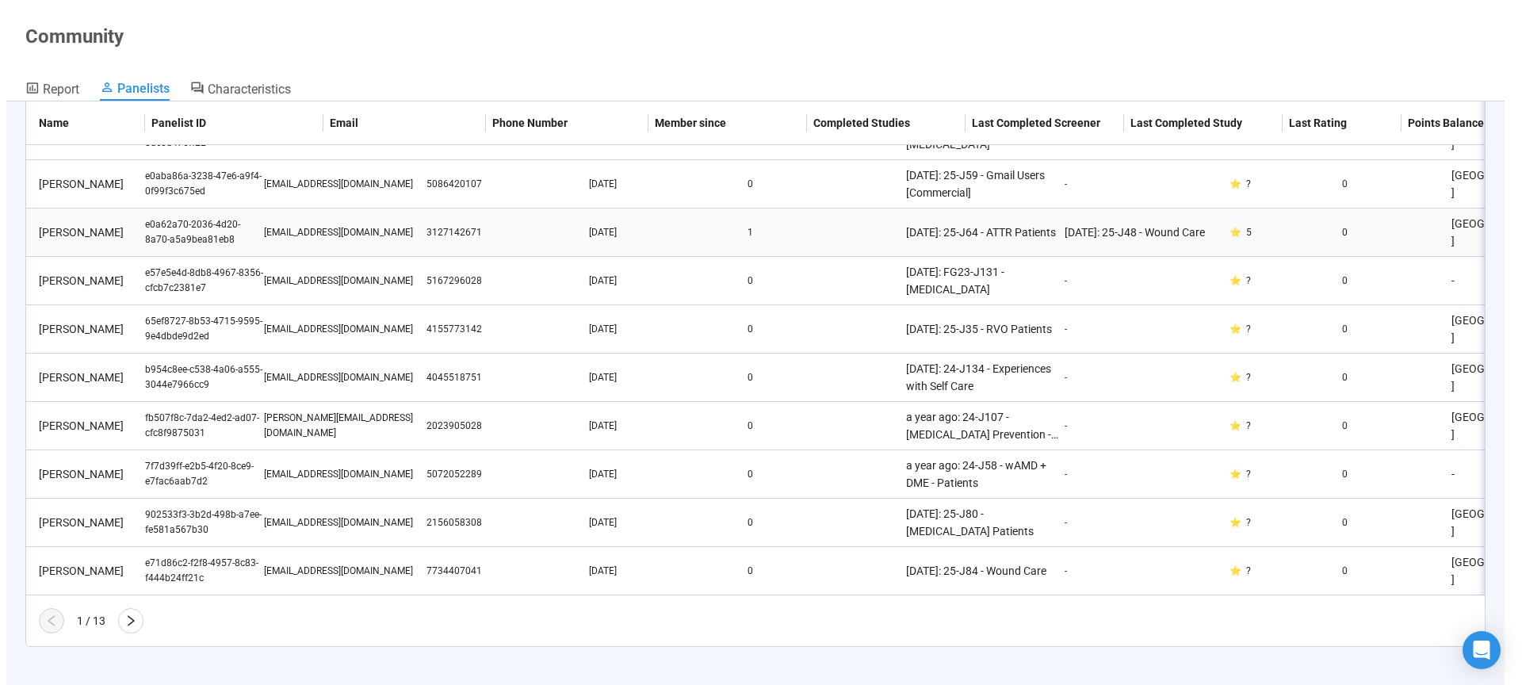
scroll to position [0, 0]
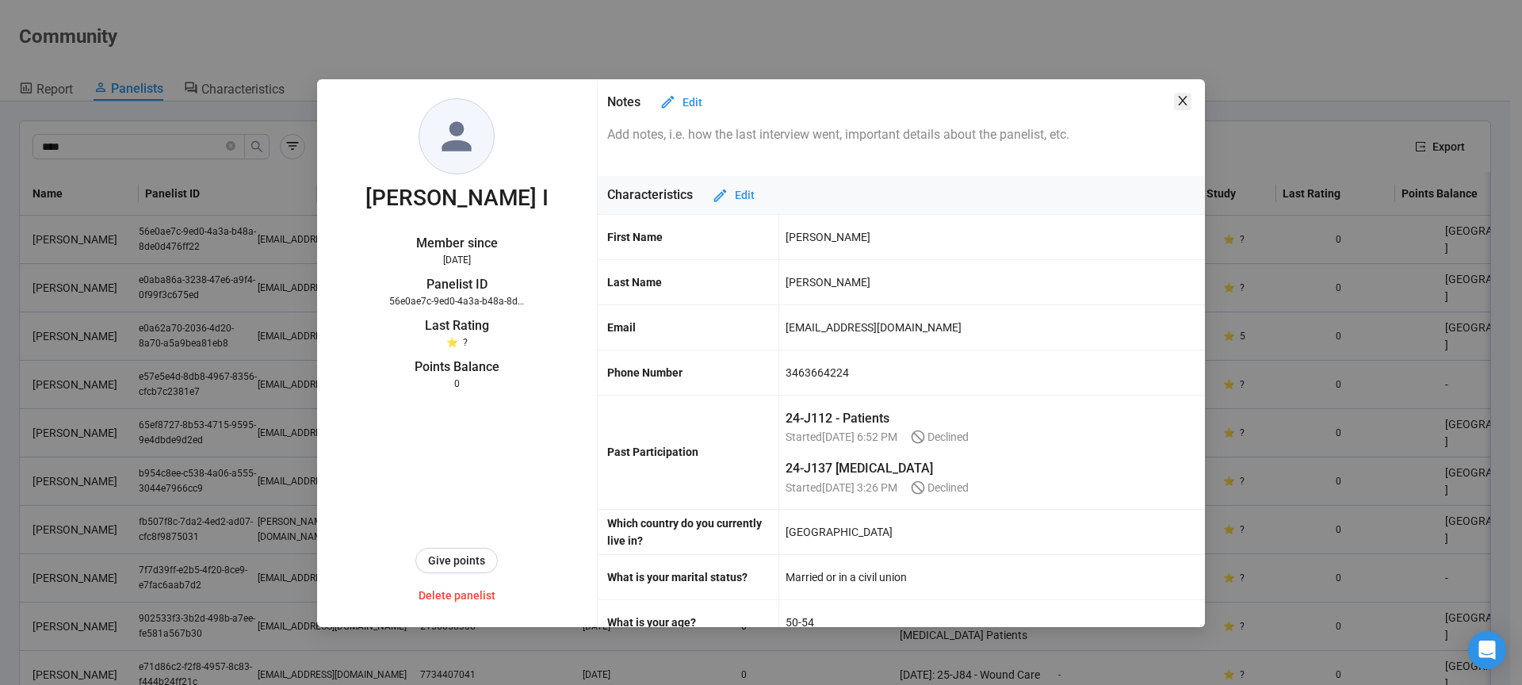
click at [1187, 100] on icon "close" at bounding box center [1182, 100] width 13 height 13
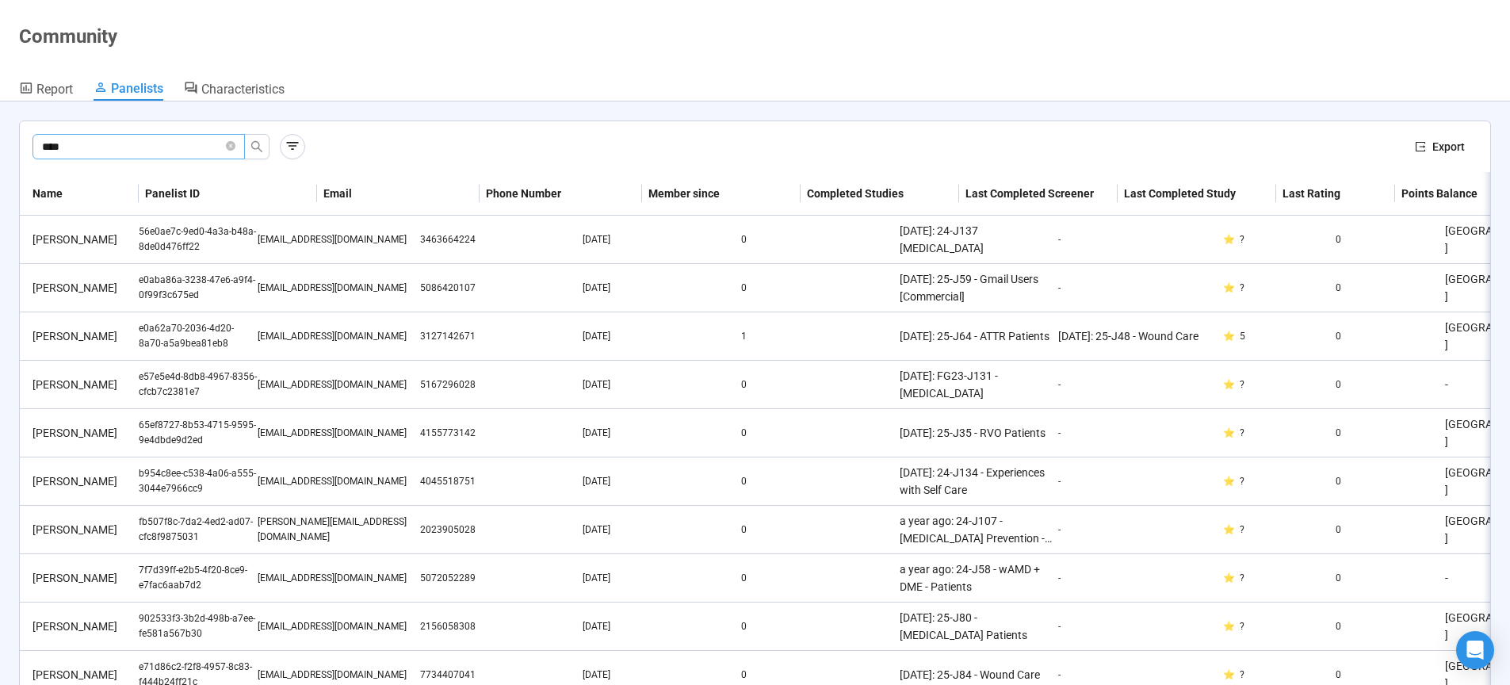
click at [172, 147] on input "****" at bounding box center [132, 146] width 181 height 17
type input "*"
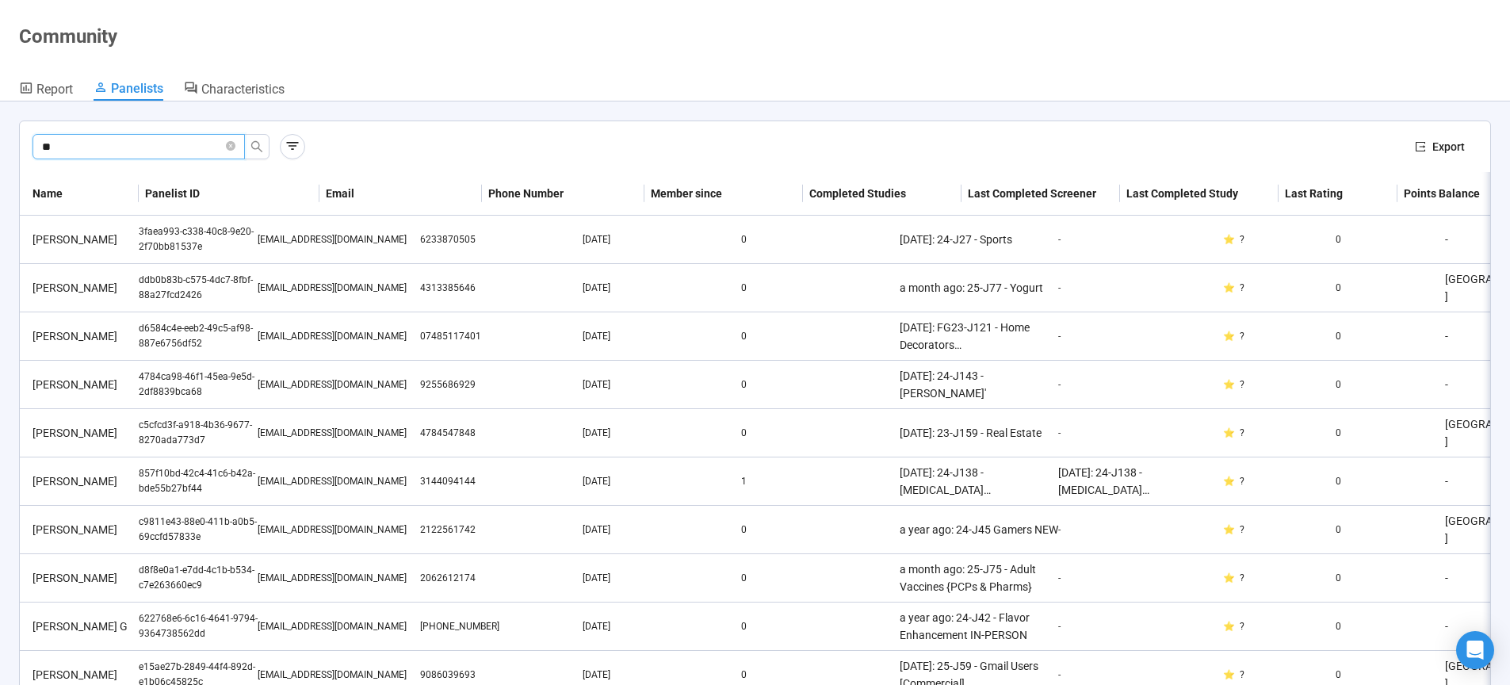
click at [151, 147] on input "**" at bounding box center [132, 146] width 181 height 17
click at [125, 145] on input "**" at bounding box center [132, 146] width 181 height 17
paste input "**********"
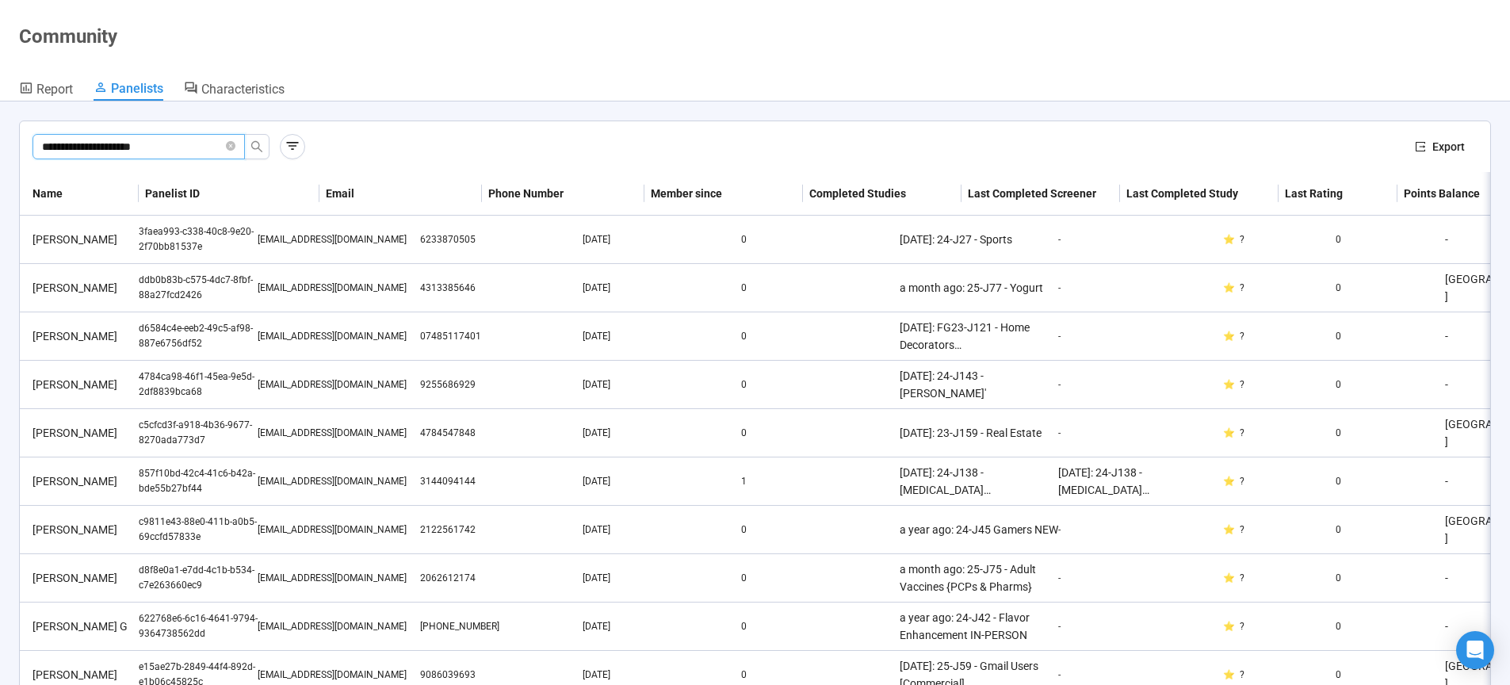
click at [71, 150] on input "**********" at bounding box center [132, 146] width 181 height 17
click at [66, 146] on input "**********" at bounding box center [132, 146] width 181 height 17
click at [253, 146] on icon "search" at bounding box center [256, 146] width 13 height 13
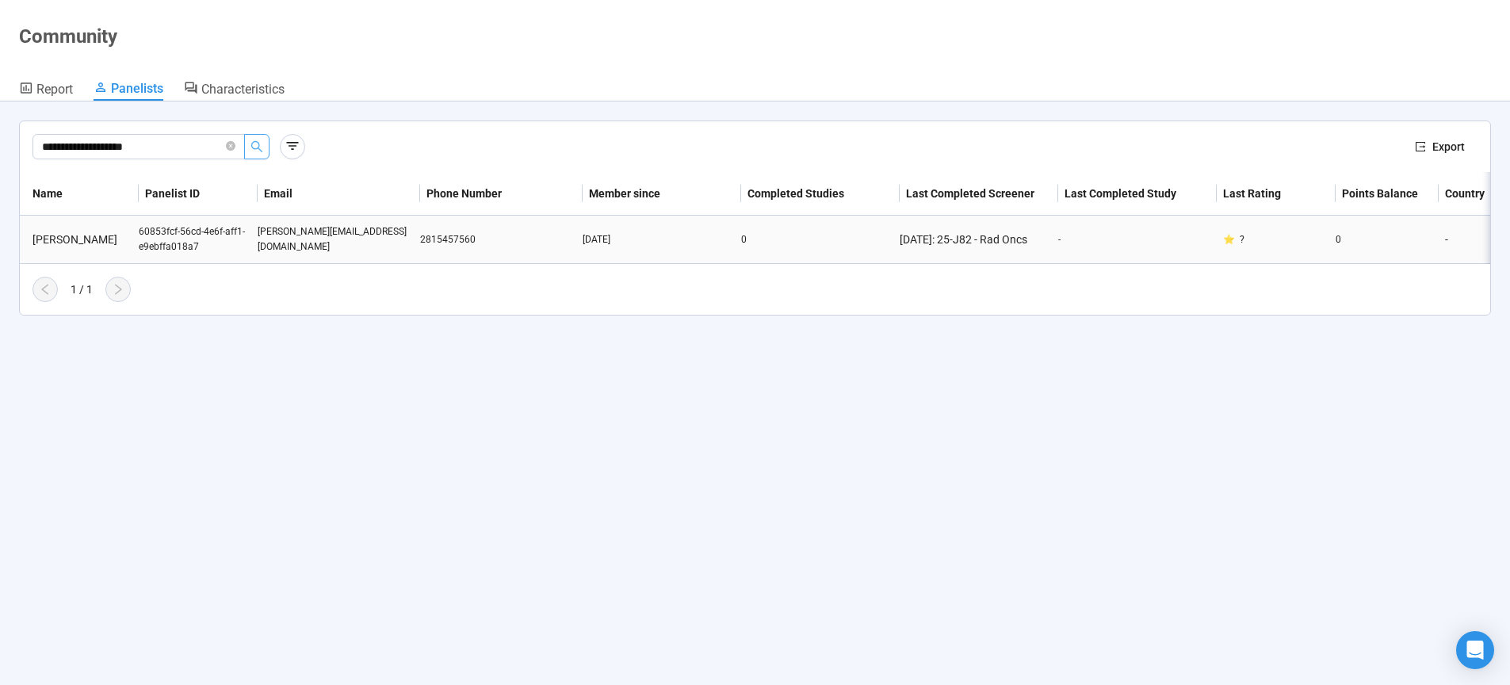
click at [191, 235] on div "60853fcf-56cd-4e6f-aff1-e9ebffa018a7" at bounding box center [198, 239] width 119 height 30
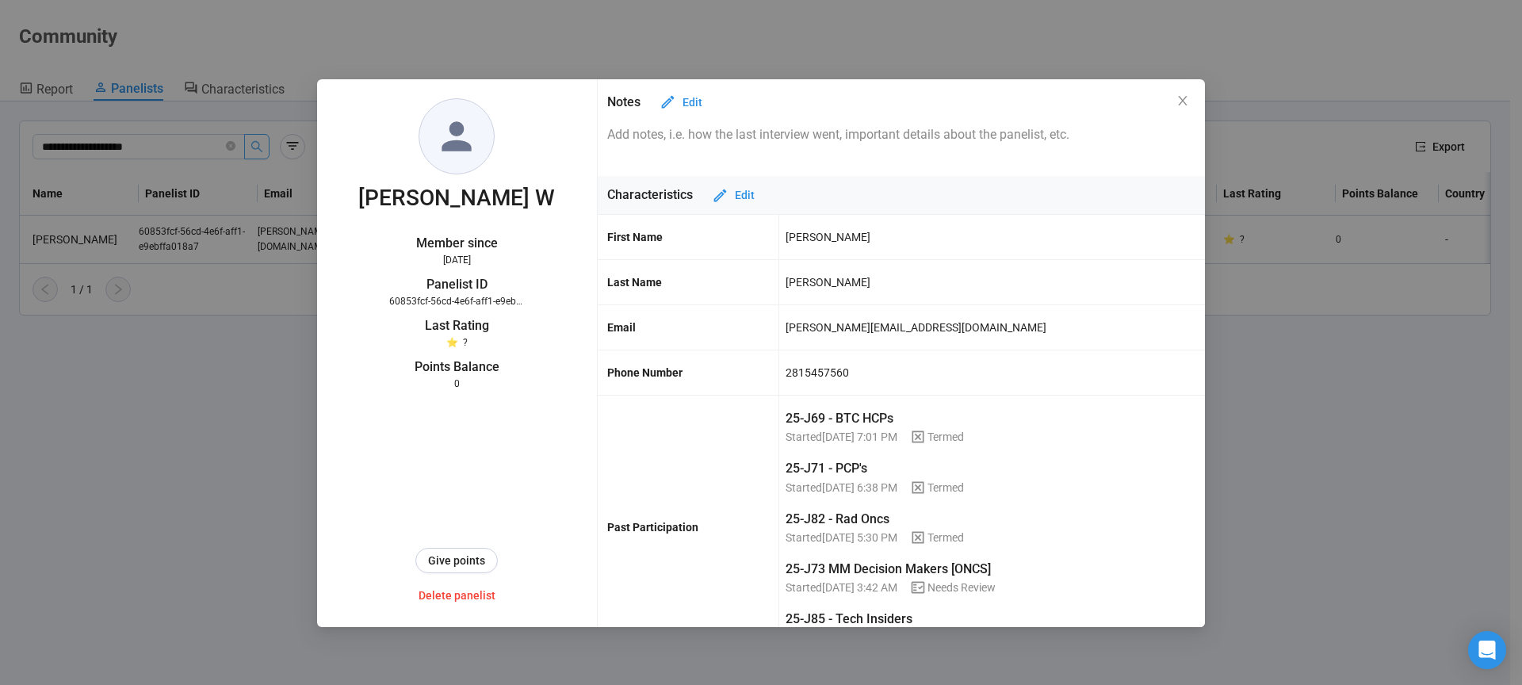
click at [795, 328] on div "fred.wu302@gmail.com" at bounding box center [916, 327] width 261 height 27
click at [809, 374] on div "2815457560" at bounding box center [817, 372] width 63 height 27
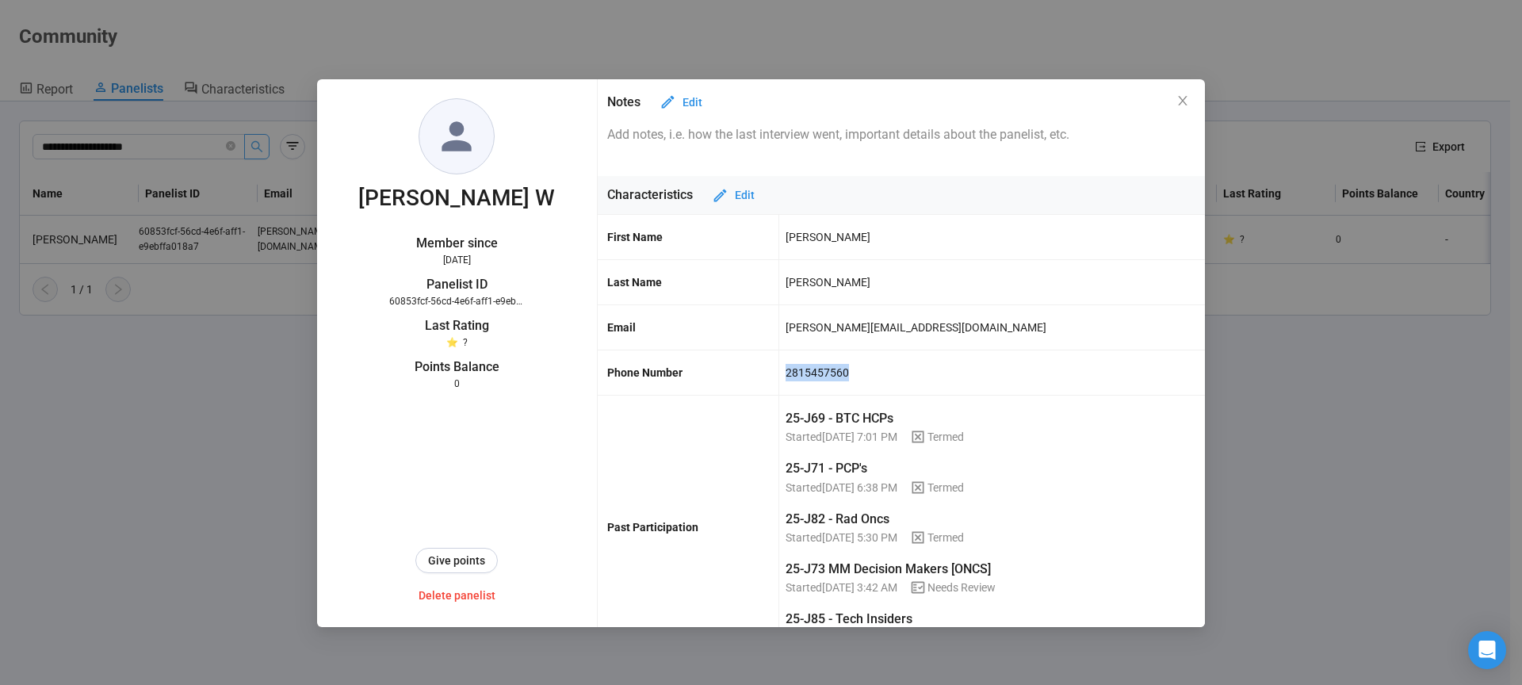
click at [809, 374] on div "2815457560" at bounding box center [817, 372] width 63 height 27
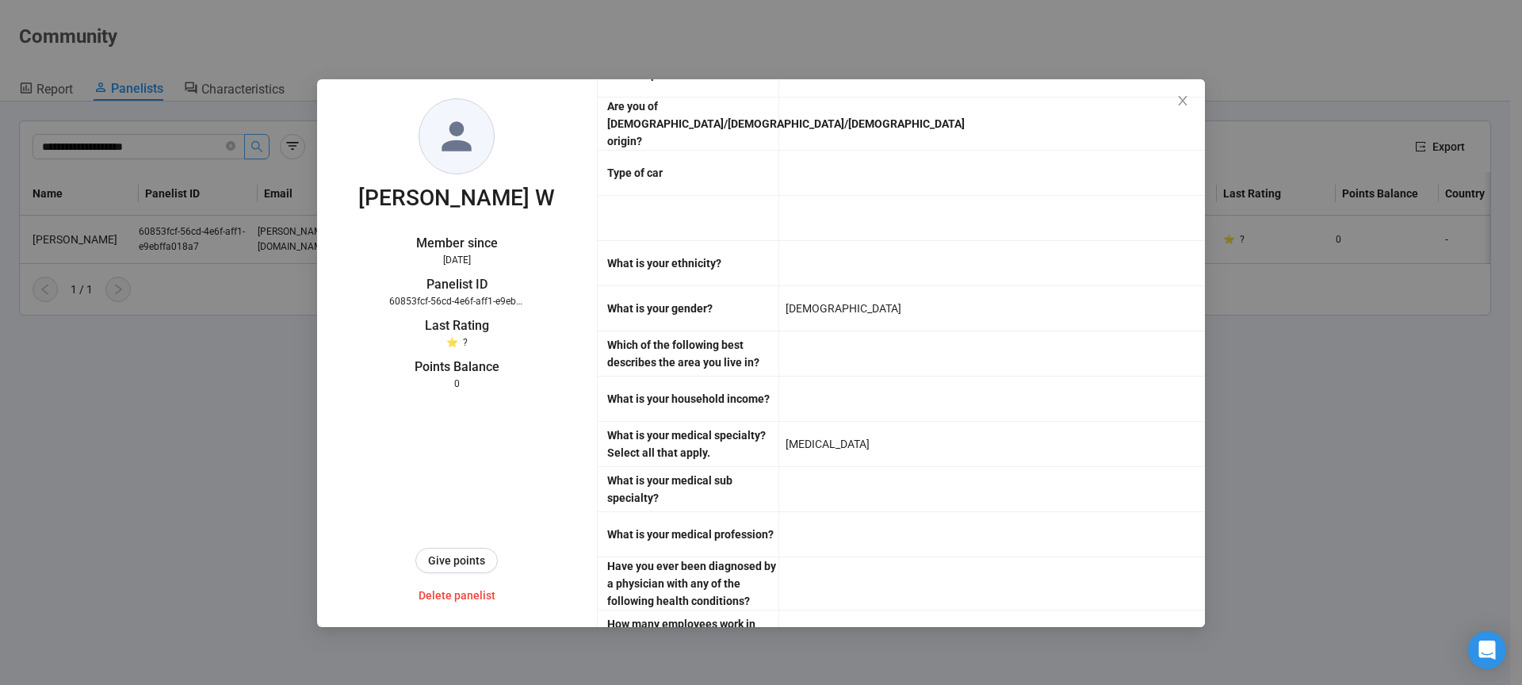
scroll to position [3800, 0]
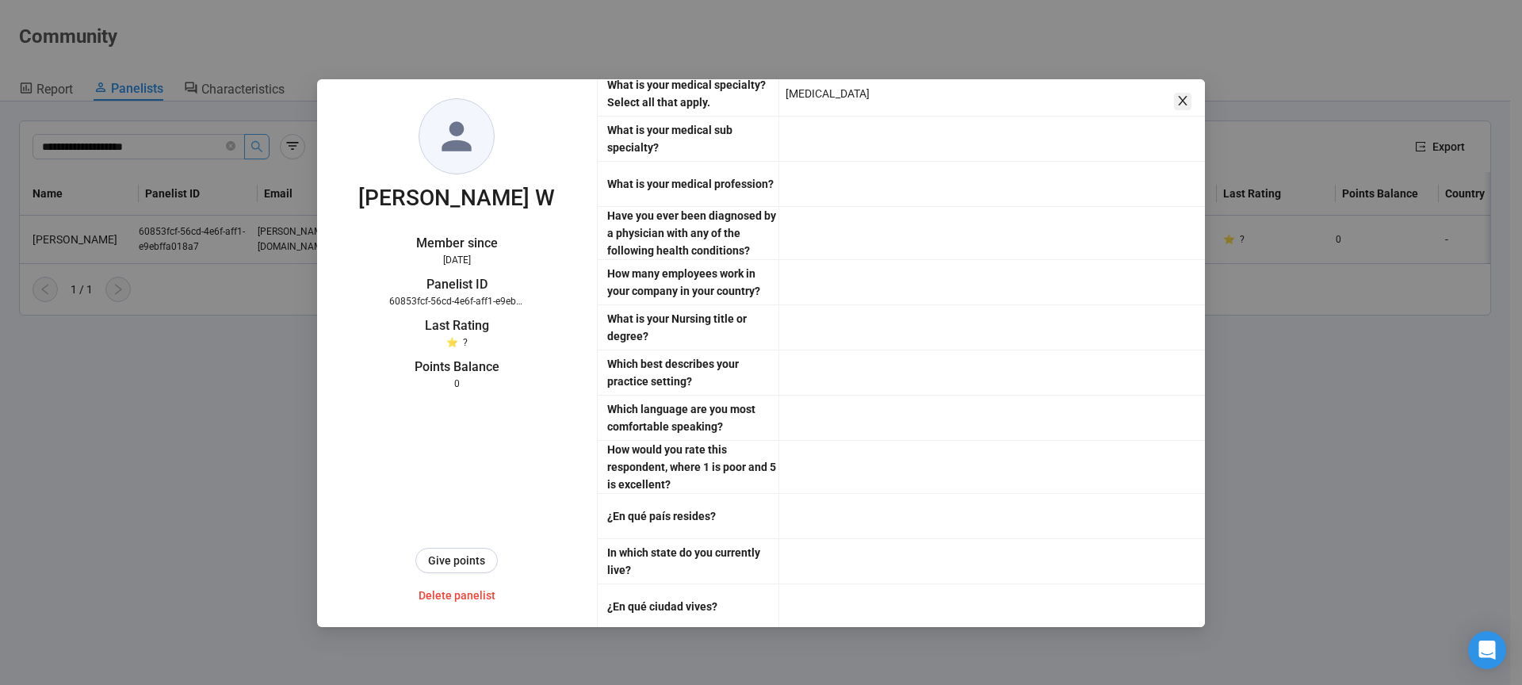
click at [1186, 101] on icon "close" at bounding box center [1182, 100] width 13 height 13
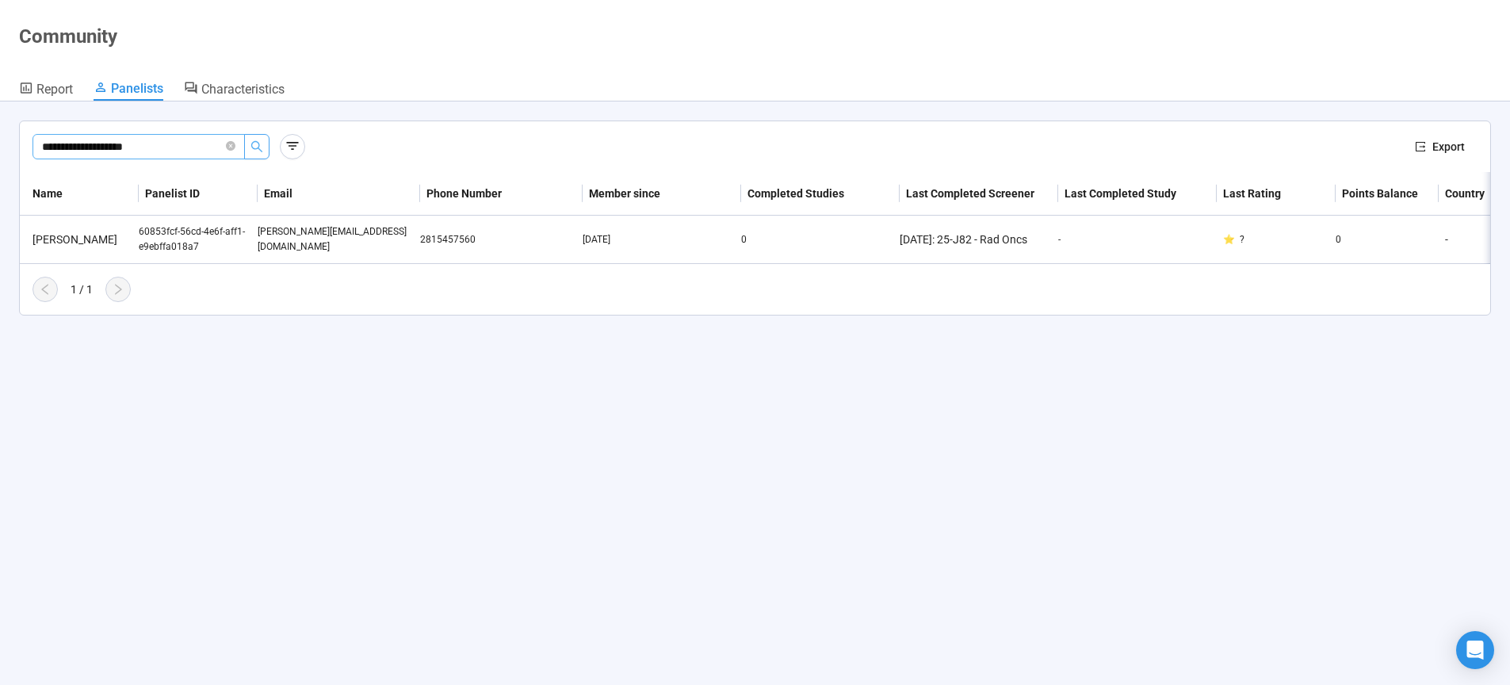
click at [173, 147] on input "**********" at bounding box center [132, 146] width 181 height 17
drag, startPoint x: 174, startPoint y: 147, endPoint x: 17, endPoint y: 150, distance: 156.2
click at [42, 150] on input "**********" at bounding box center [132, 146] width 181 height 17
click at [170, 234] on div "e1615c13-f59d-4548-bf95-255255402334" at bounding box center [198, 239] width 119 height 30
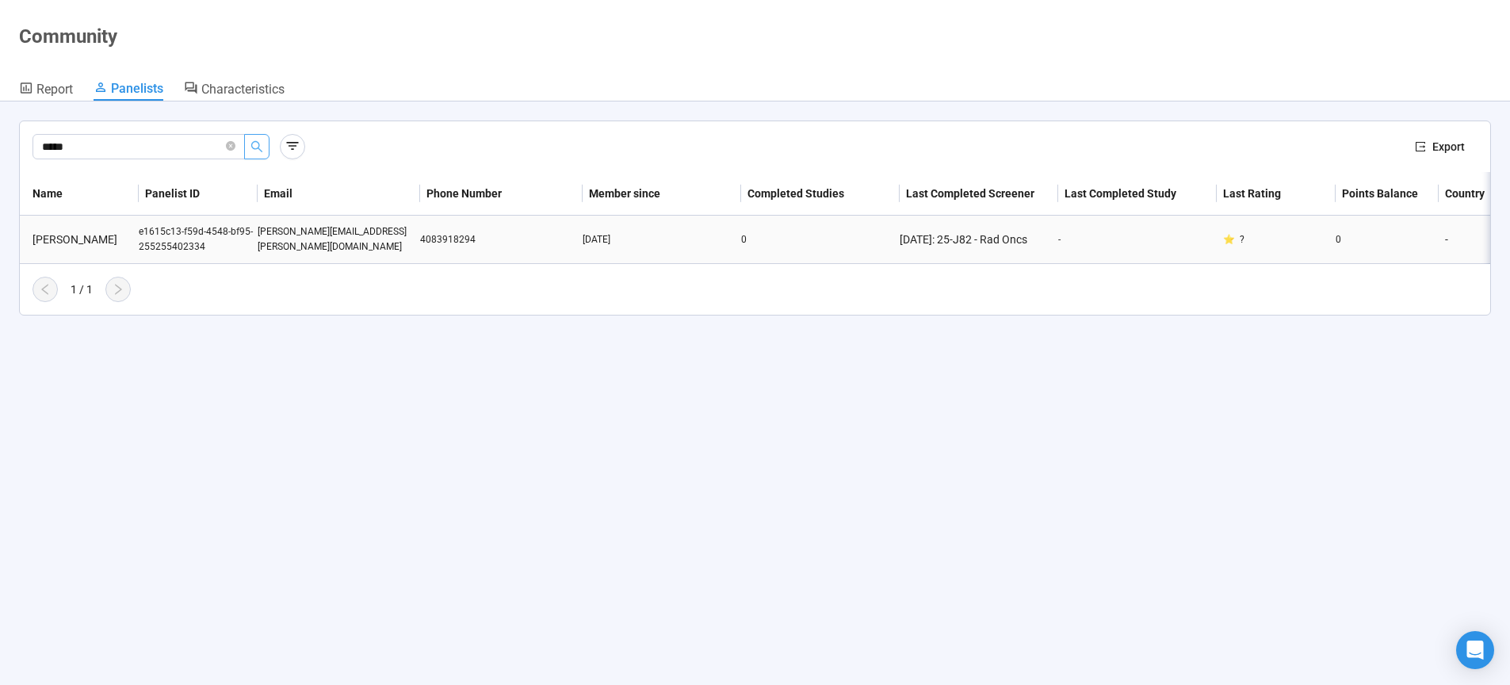
click at [170, 234] on div "e1615c13-f59d-4548-bf95-255255402334" at bounding box center [198, 239] width 119 height 30
click at [324, 242] on div "julie.boiko@gmail.com" at bounding box center [339, 239] width 163 height 30
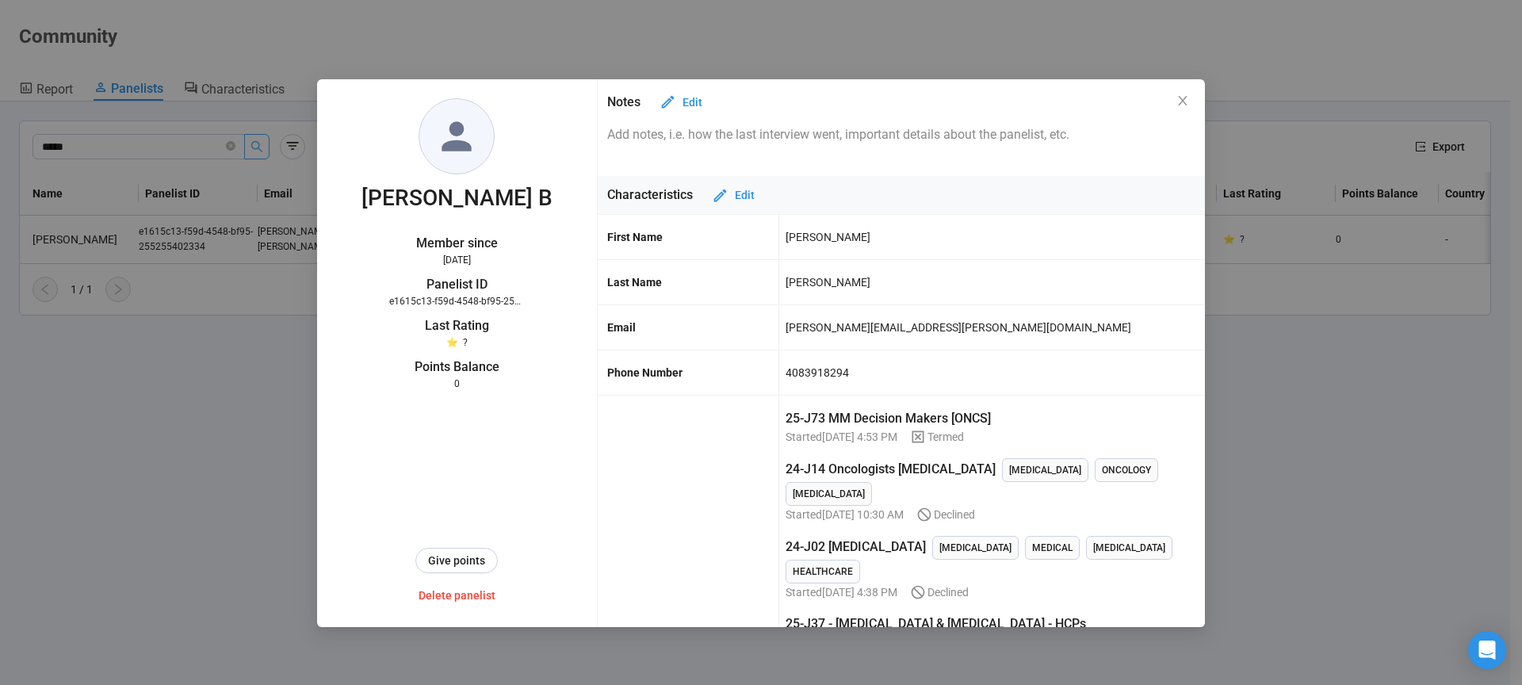
click at [892, 323] on div "julie.boiko@gmail.com" at bounding box center [959, 327] width 346 height 27
drag, startPoint x: 897, startPoint y: 326, endPoint x: 764, endPoint y: 326, distance: 133.2
click at [764, 326] on div "Email julie.boiko@gmail.com" at bounding box center [902, 327] width 608 height 45
copy div "julie.boiko@gmail.com"
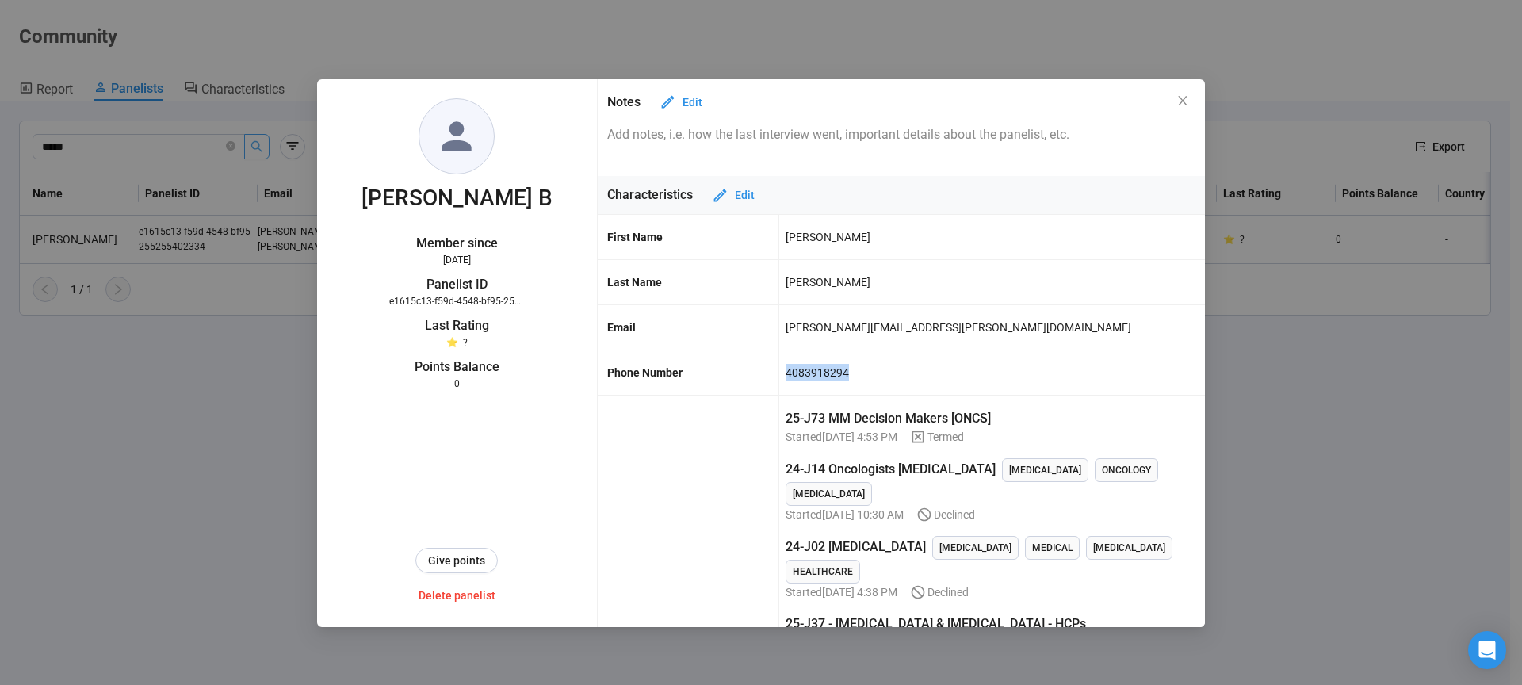
drag, startPoint x: 830, startPoint y: 373, endPoint x: 776, endPoint y: 373, distance: 53.9
click at [779, 373] on div "4083918294" at bounding box center [992, 372] width 426 height 44
copy div "4083918294"
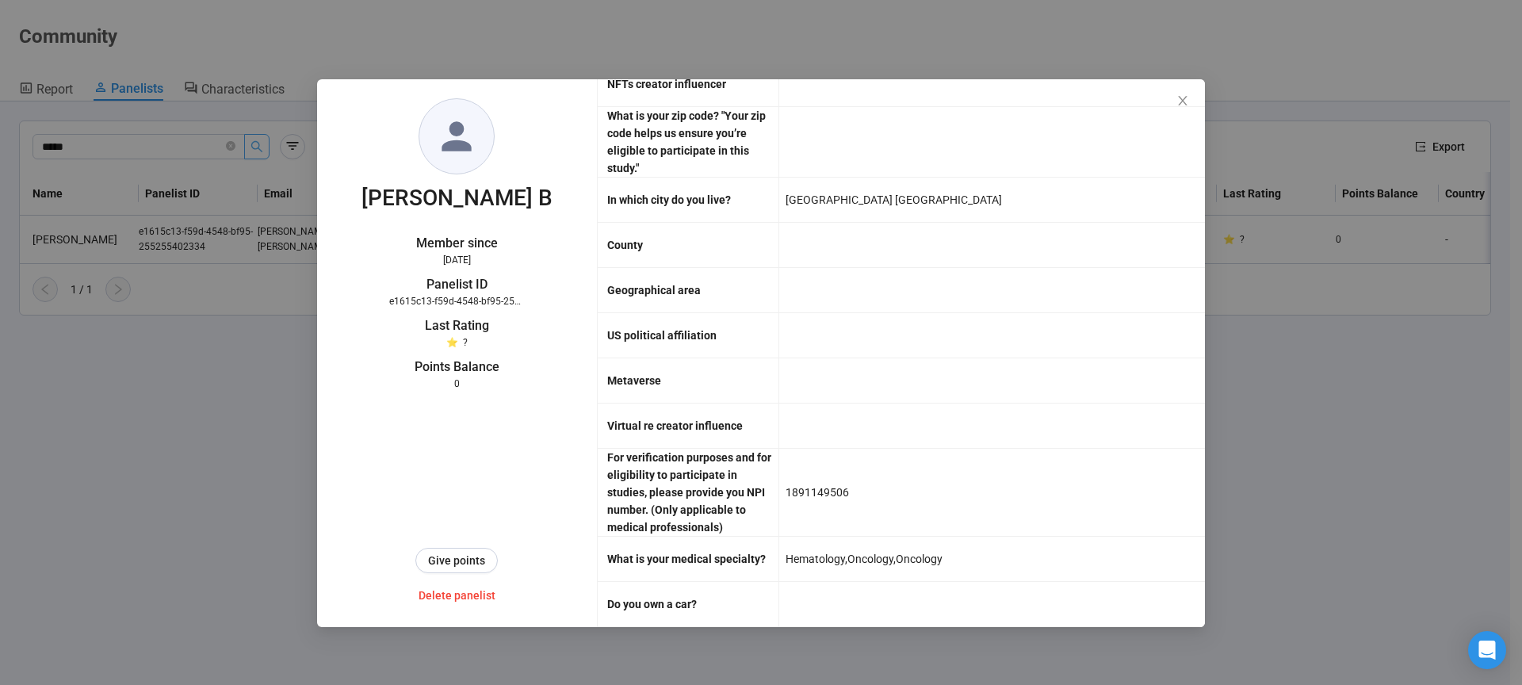
scroll to position [3113, 0]
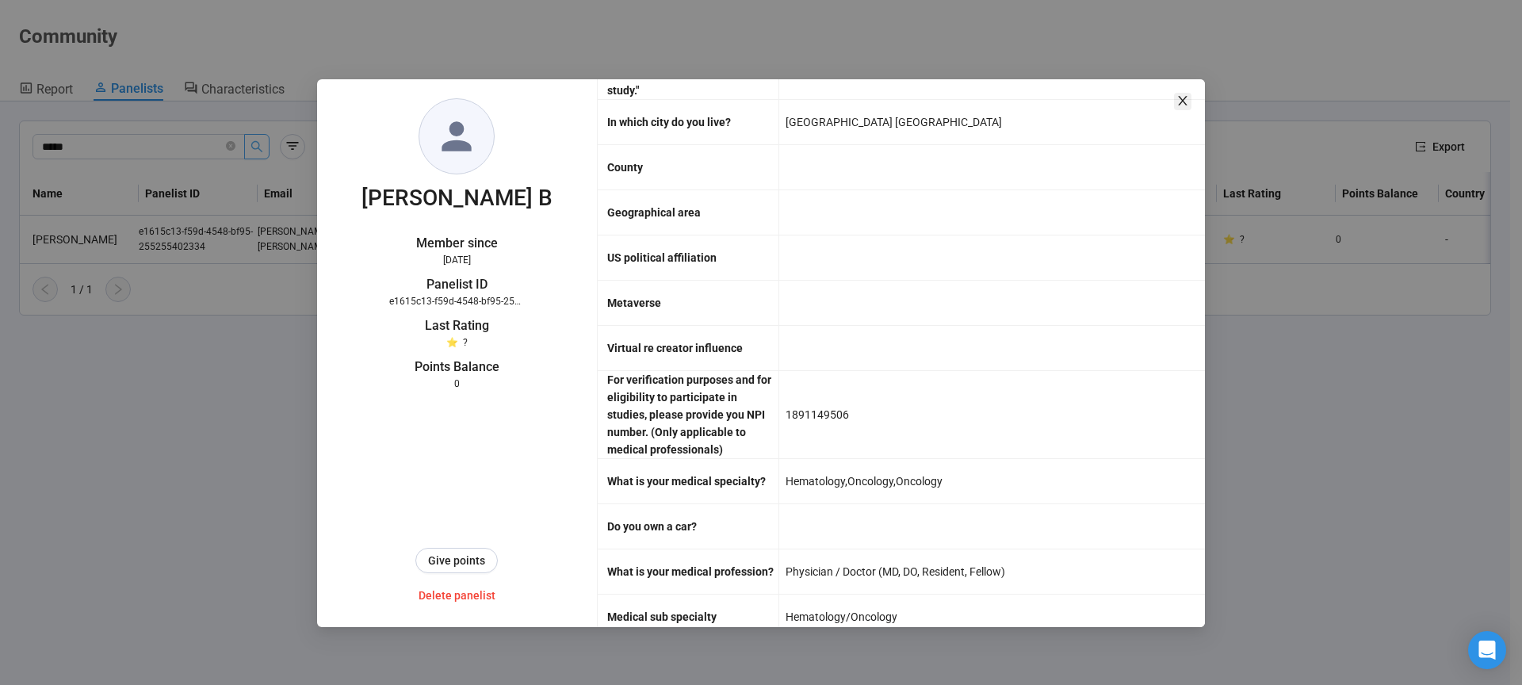
click at [1182, 103] on icon "close" at bounding box center [1182, 101] width 9 height 10
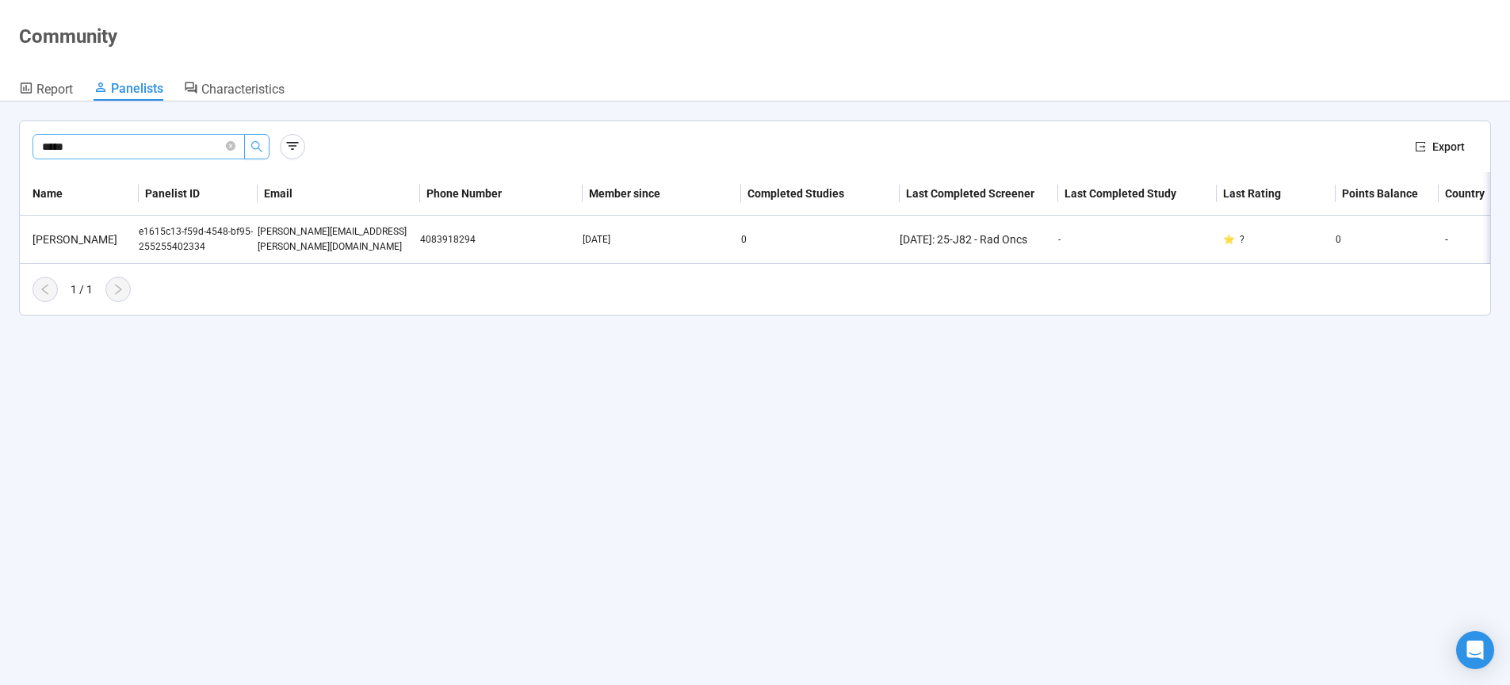
click at [165, 147] on input "*****" at bounding box center [132, 146] width 181 height 17
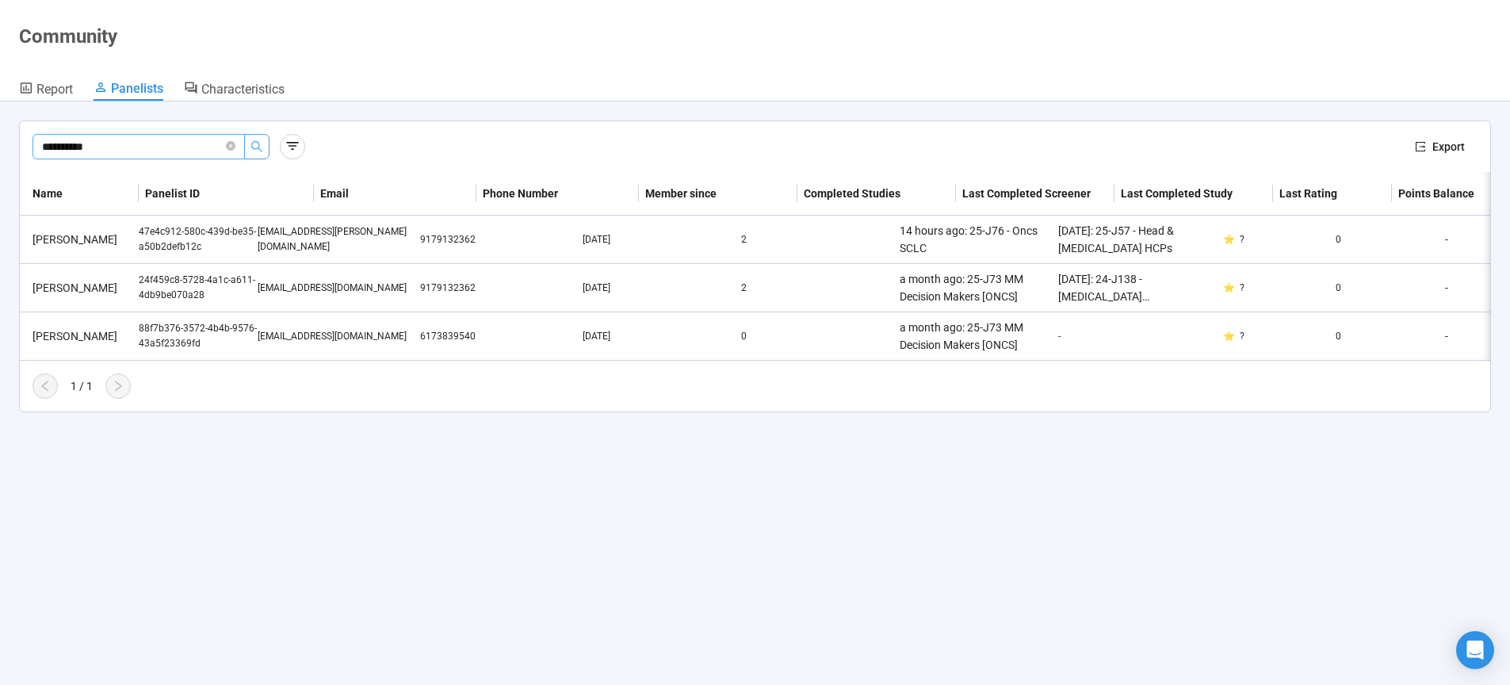
drag, startPoint x: 151, startPoint y: 146, endPoint x: -1, endPoint y: 145, distance: 151.4
click at [42, 145] on input "**********" at bounding box center [132, 146] width 181 height 17
paste input "**********"
click at [254, 143] on icon "search" at bounding box center [256, 146] width 13 height 13
click at [254, 144] on icon "loading" at bounding box center [257, 147] width 16 height 16
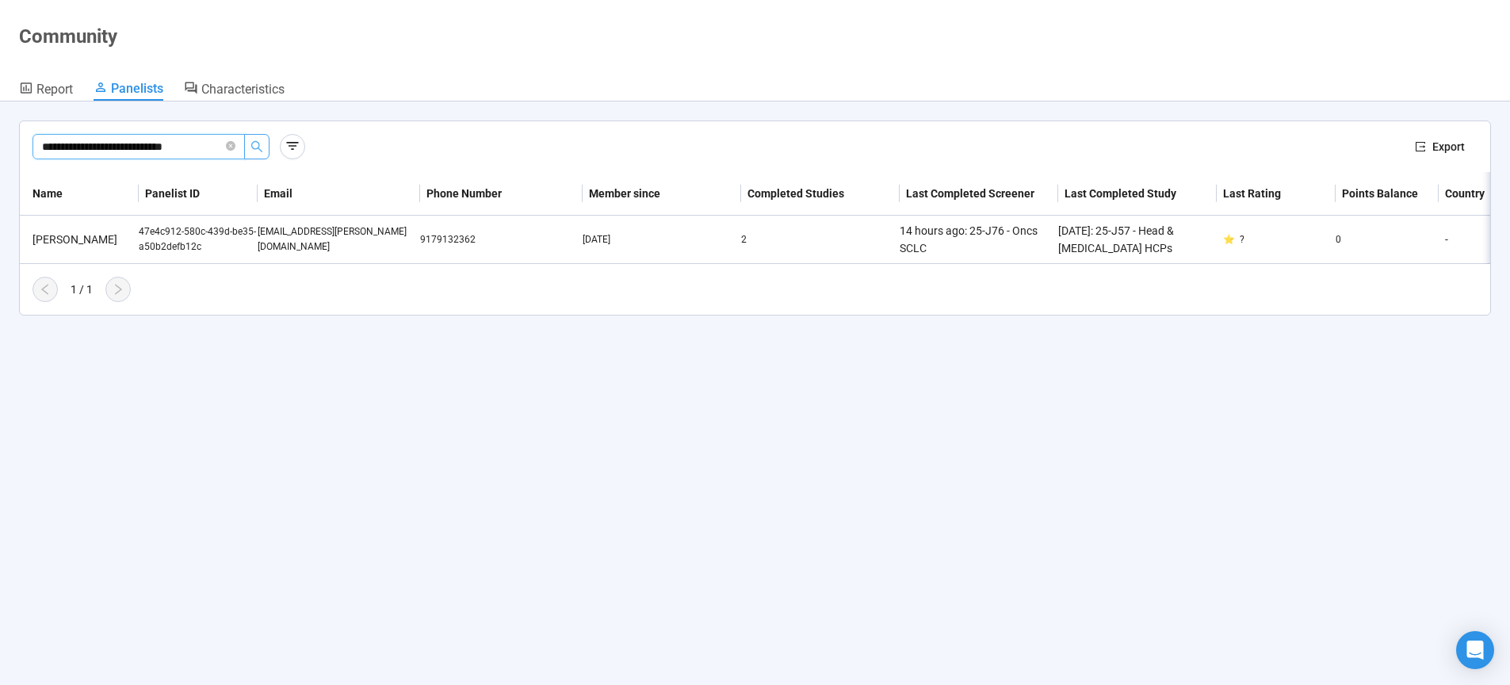
type input "**********"
click at [345, 240] on div "marc.braunstein@nyulangone.org" at bounding box center [339, 239] width 163 height 30
click at [314, 243] on div "marc.braunstein@nyulangone.org" at bounding box center [339, 239] width 163 height 30
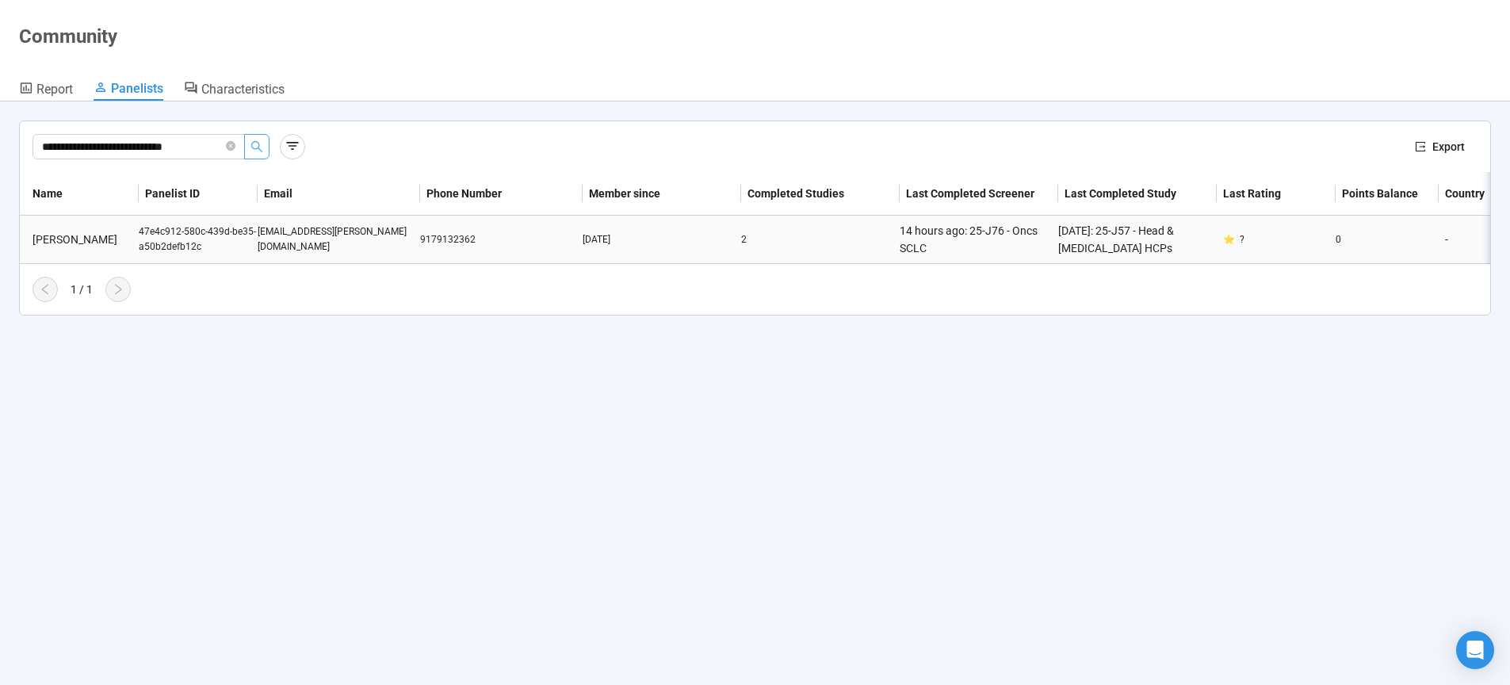
click at [314, 243] on div "marc.braunstein@nyulangone.org" at bounding box center [339, 239] width 163 height 30
click at [443, 238] on div "9179132362" at bounding box center [501, 239] width 163 height 15
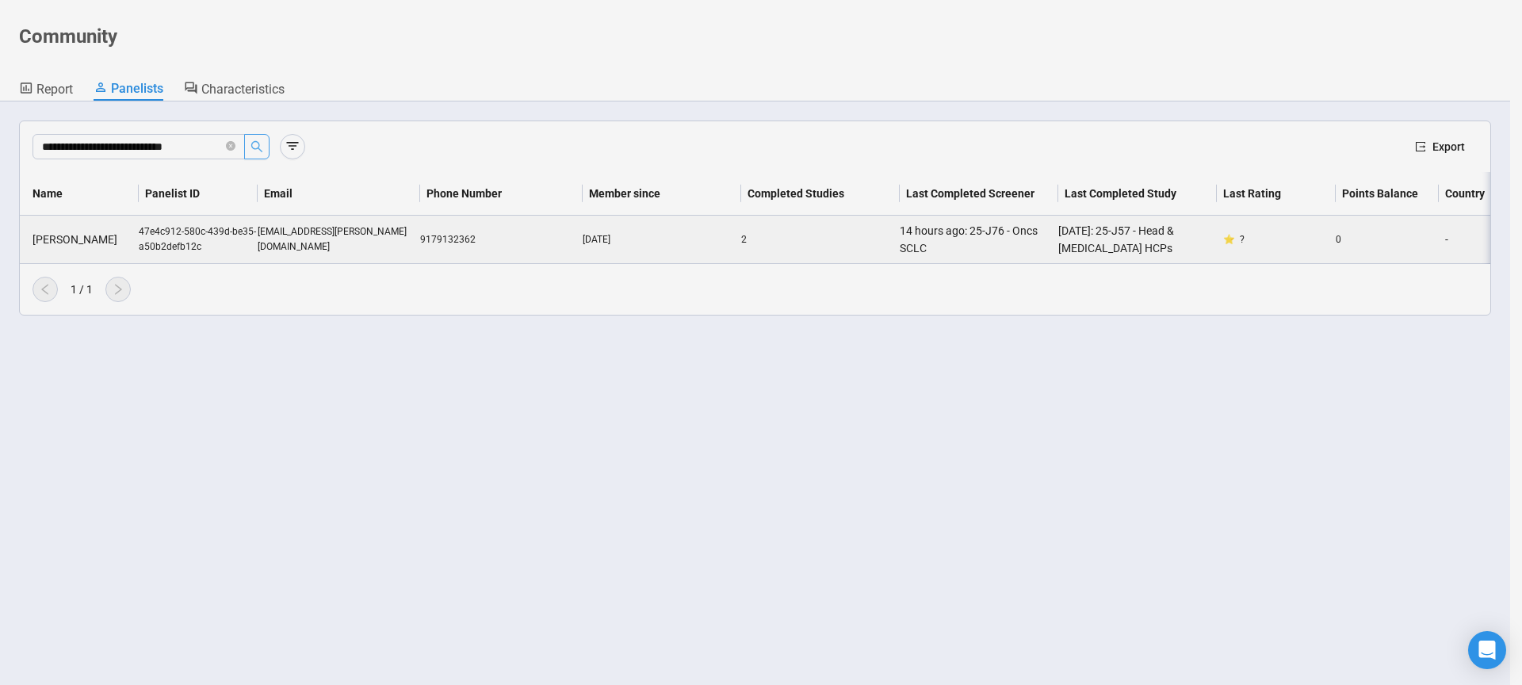
click at [447, 239] on div "Member since" at bounding box center [456, 243] width 135 height 20
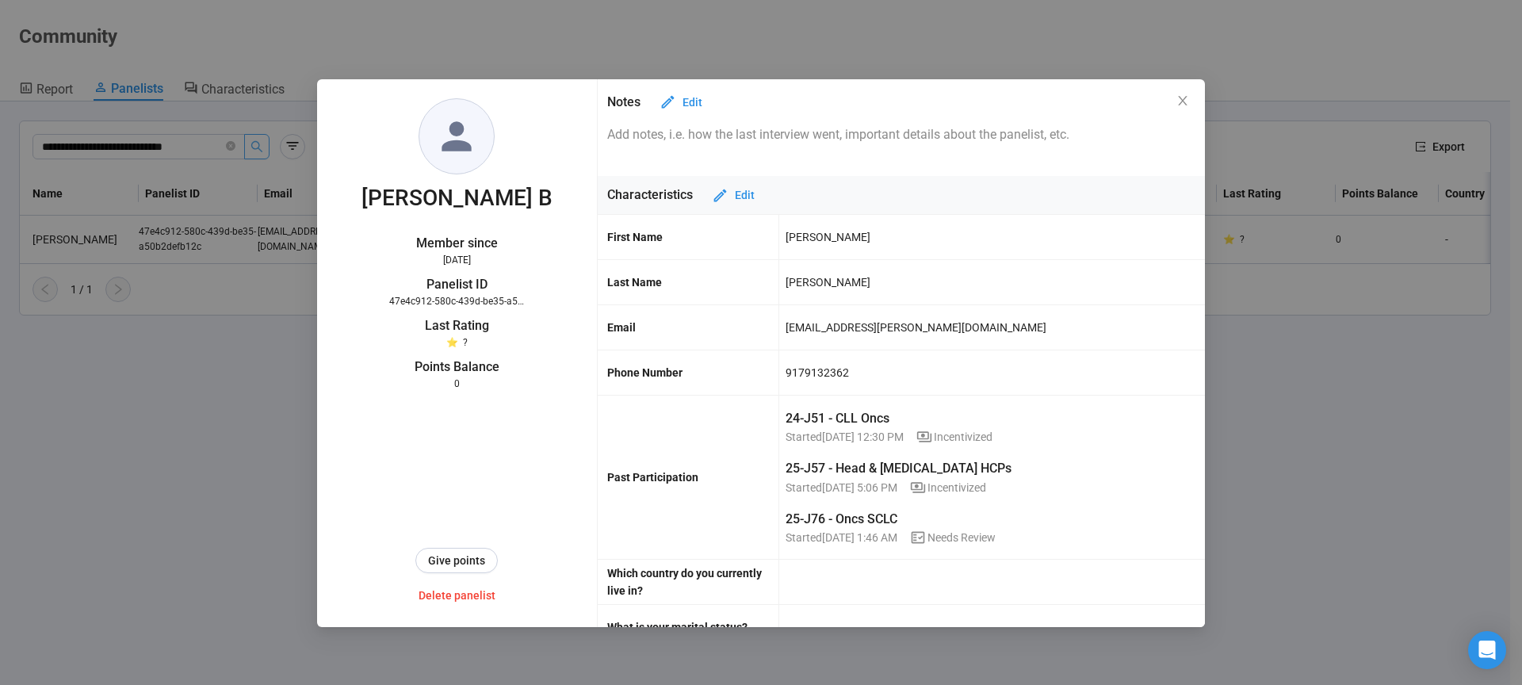
click at [809, 373] on div "9179132362" at bounding box center [817, 372] width 63 height 27
click at [810, 373] on div "9179132362" at bounding box center [817, 372] width 63 height 27
copy div "9179132362"
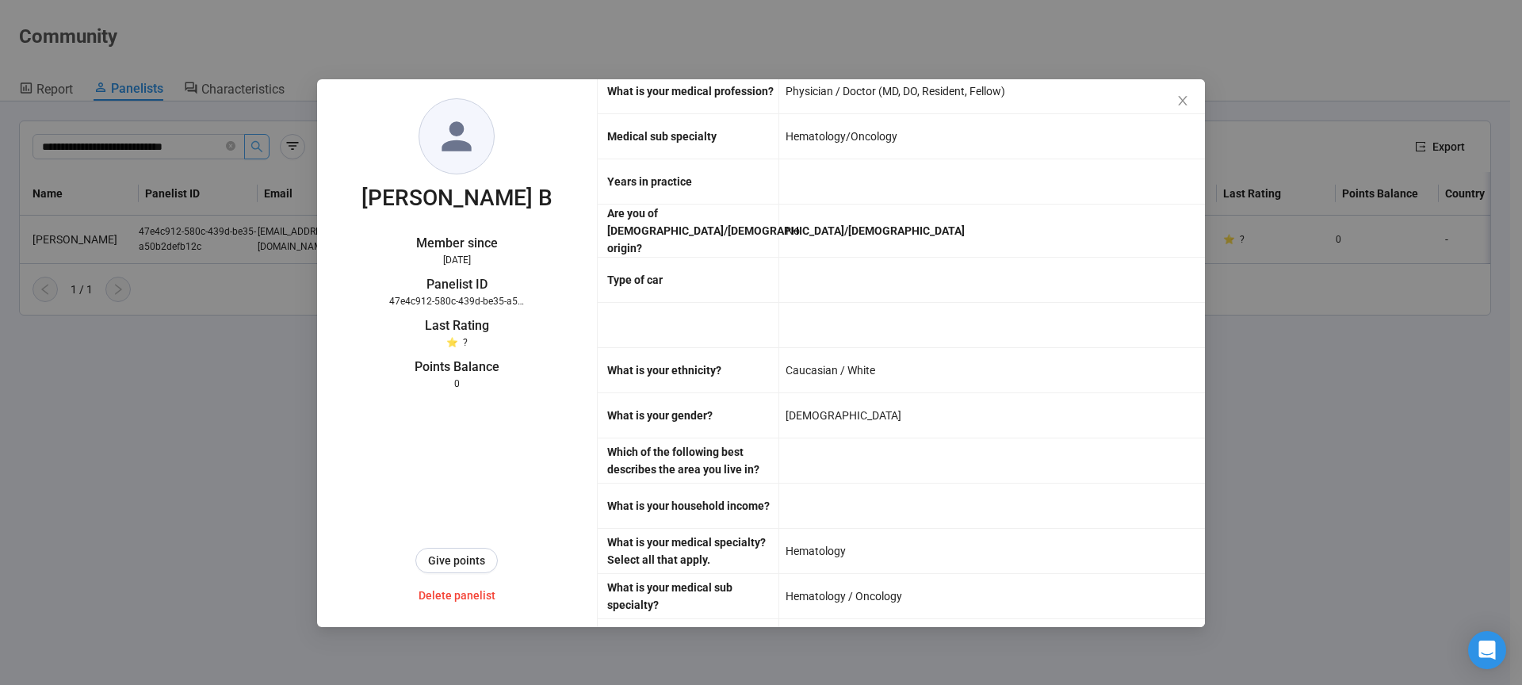
scroll to position [3086, 0]
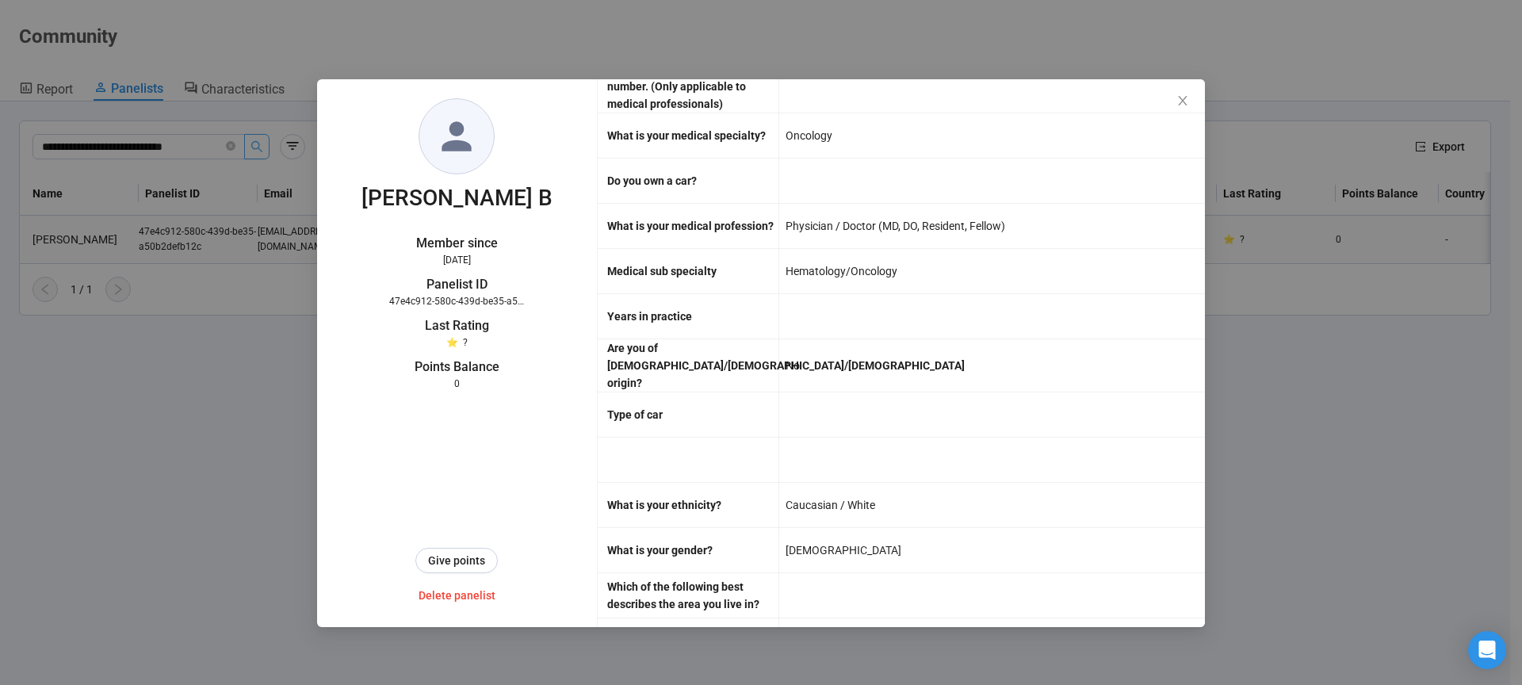
drag, startPoint x: 1182, startPoint y: 101, endPoint x: 504, endPoint y: 247, distance: 693.1
click at [1182, 101] on icon "close" at bounding box center [1182, 100] width 13 height 13
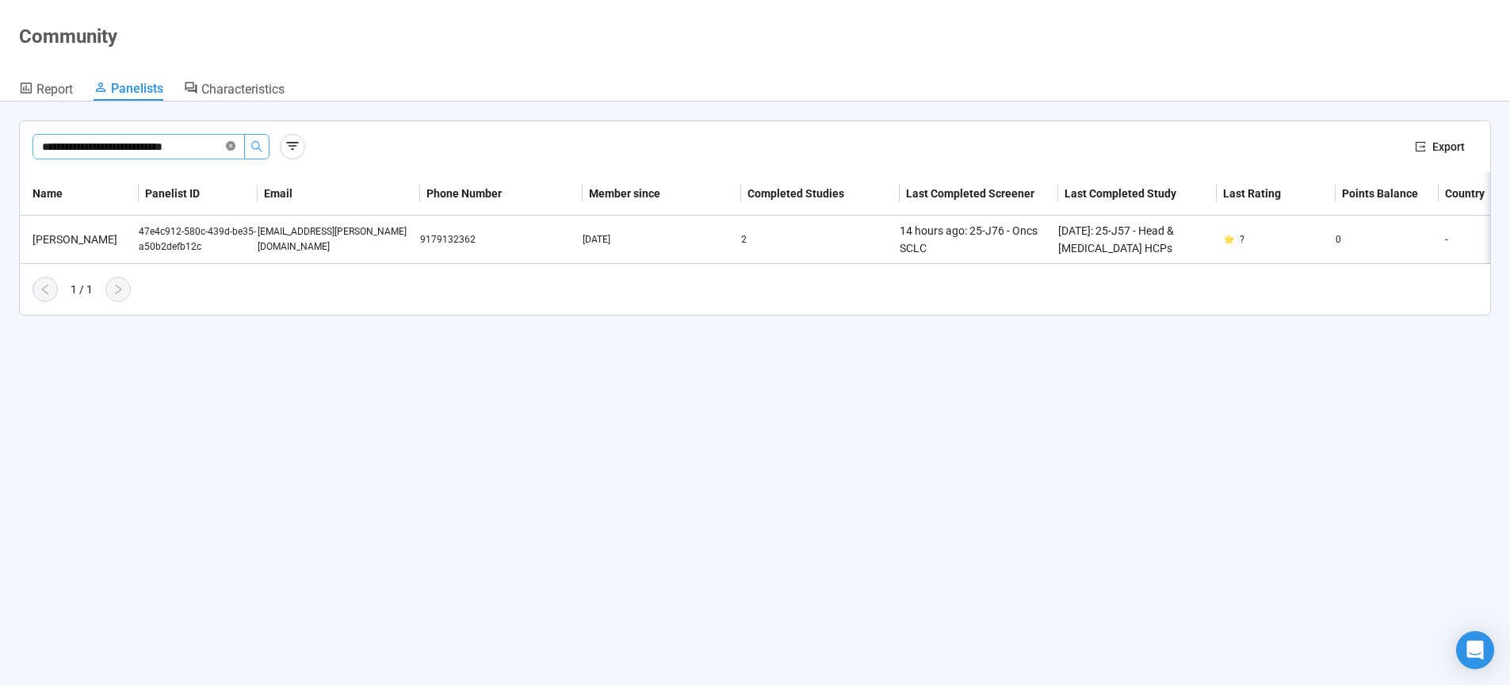
click at [234, 149] on icon "close-circle" at bounding box center [231, 146] width 10 height 10
click at [86, 147] on input "text" at bounding box center [132, 146] width 181 height 17
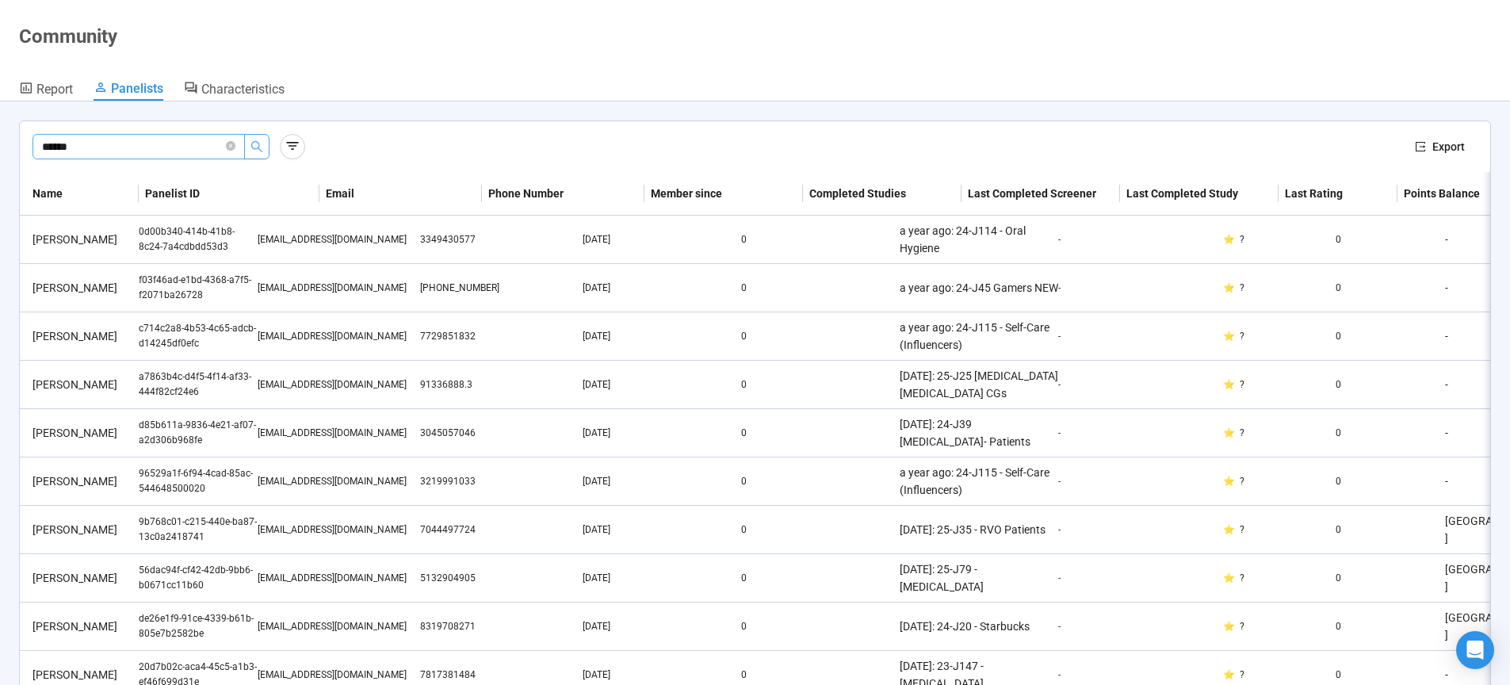
type input "******"
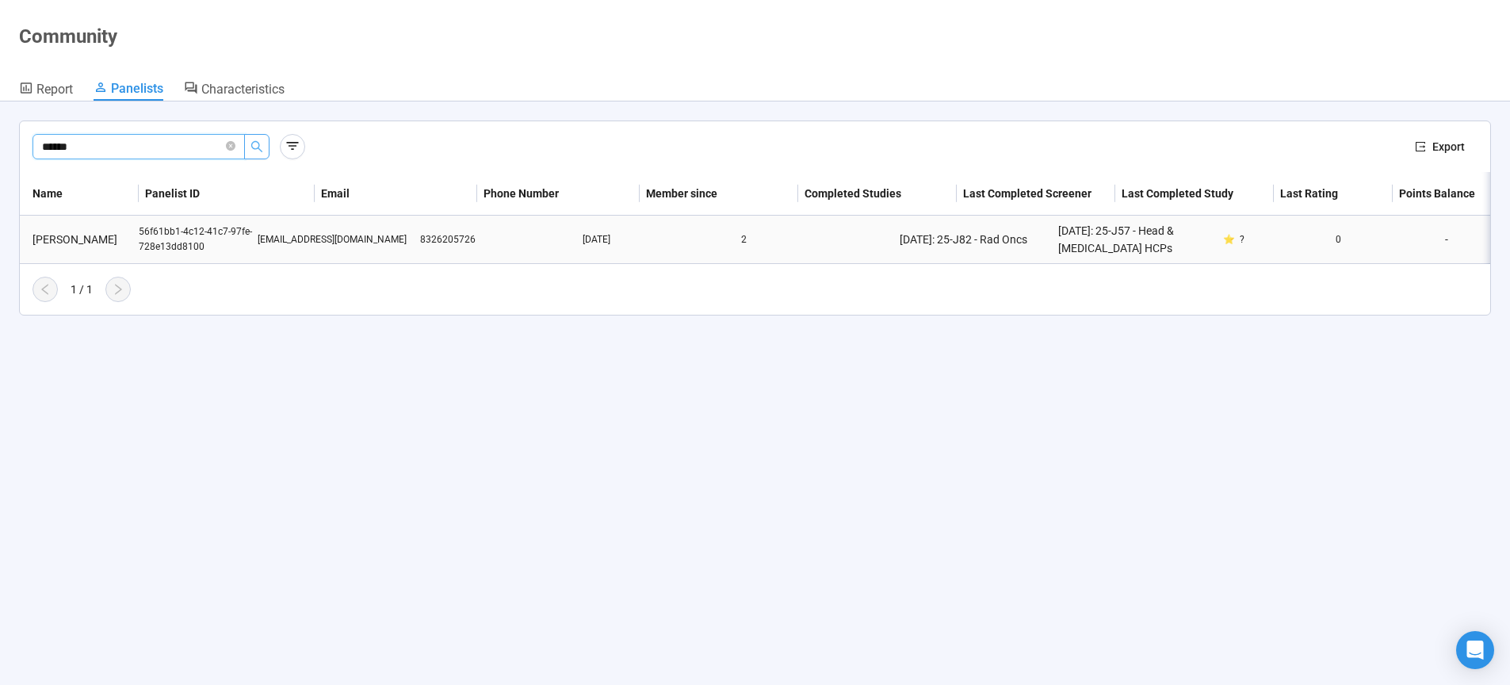
click at [85, 241] on div "Aditya Juloori" at bounding box center [82, 239] width 113 height 17
click at [185, 239] on div "56f61bb1-4c12-41c7-97fe-728e13dd8100" at bounding box center [198, 239] width 119 height 30
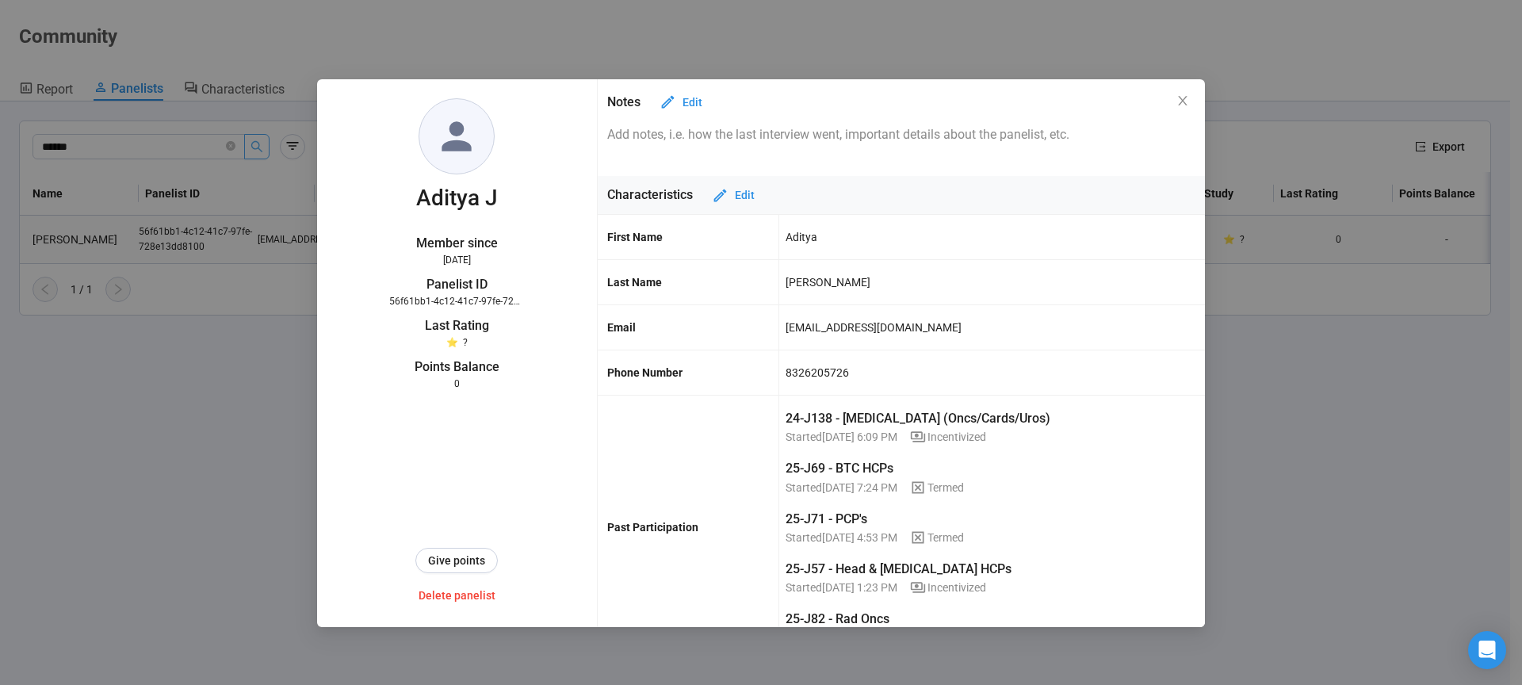
click at [843, 327] on div "ajuloori@gmail.com" at bounding box center [874, 327] width 176 height 27
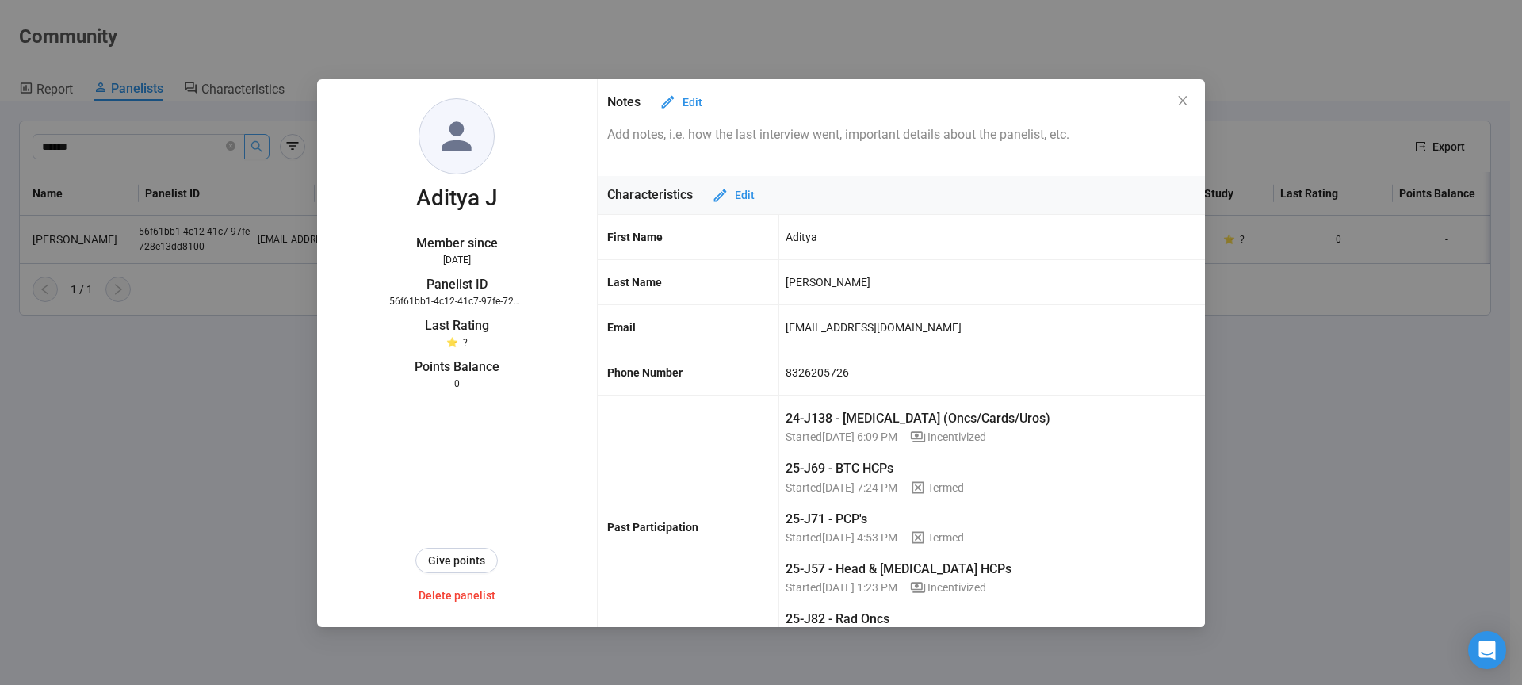
click at [809, 374] on div "8326205726" at bounding box center [817, 372] width 63 height 27
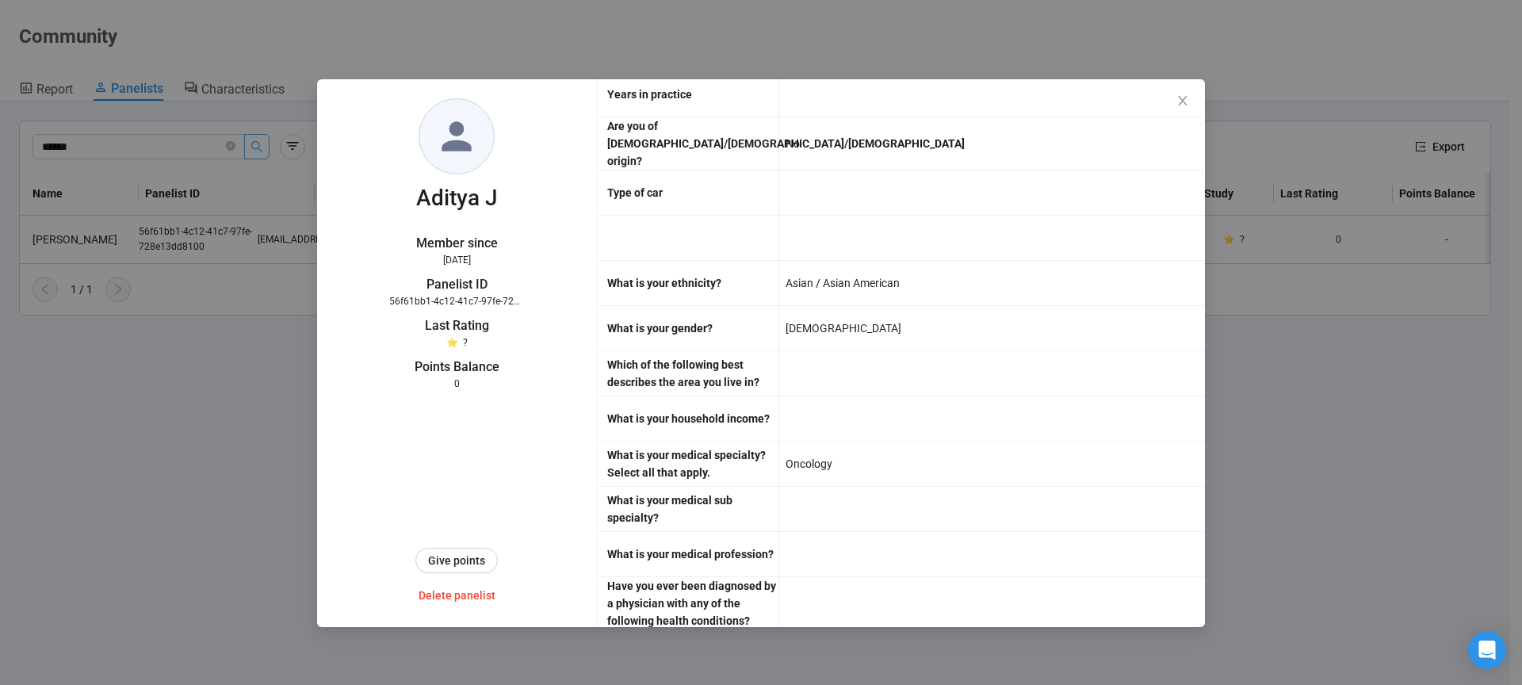
scroll to position [3423, 0]
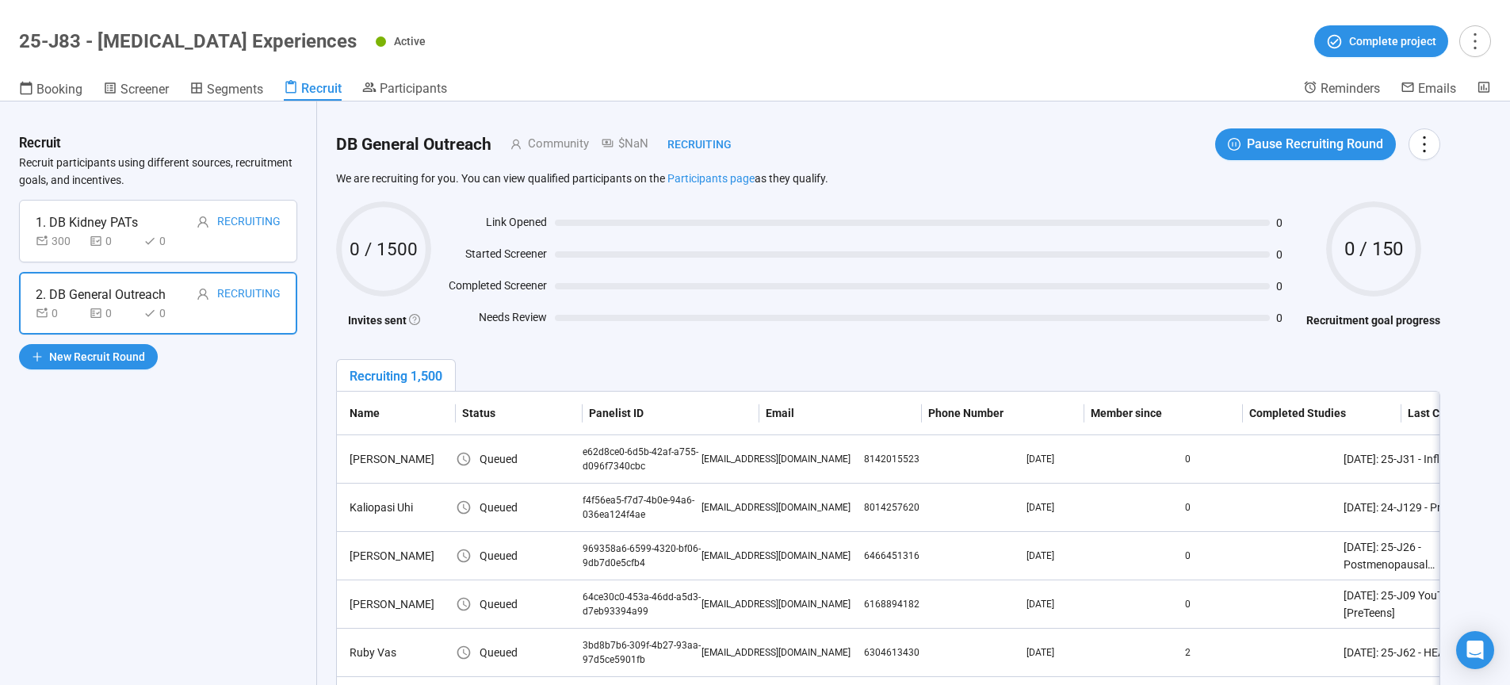
scroll to position [55, 0]
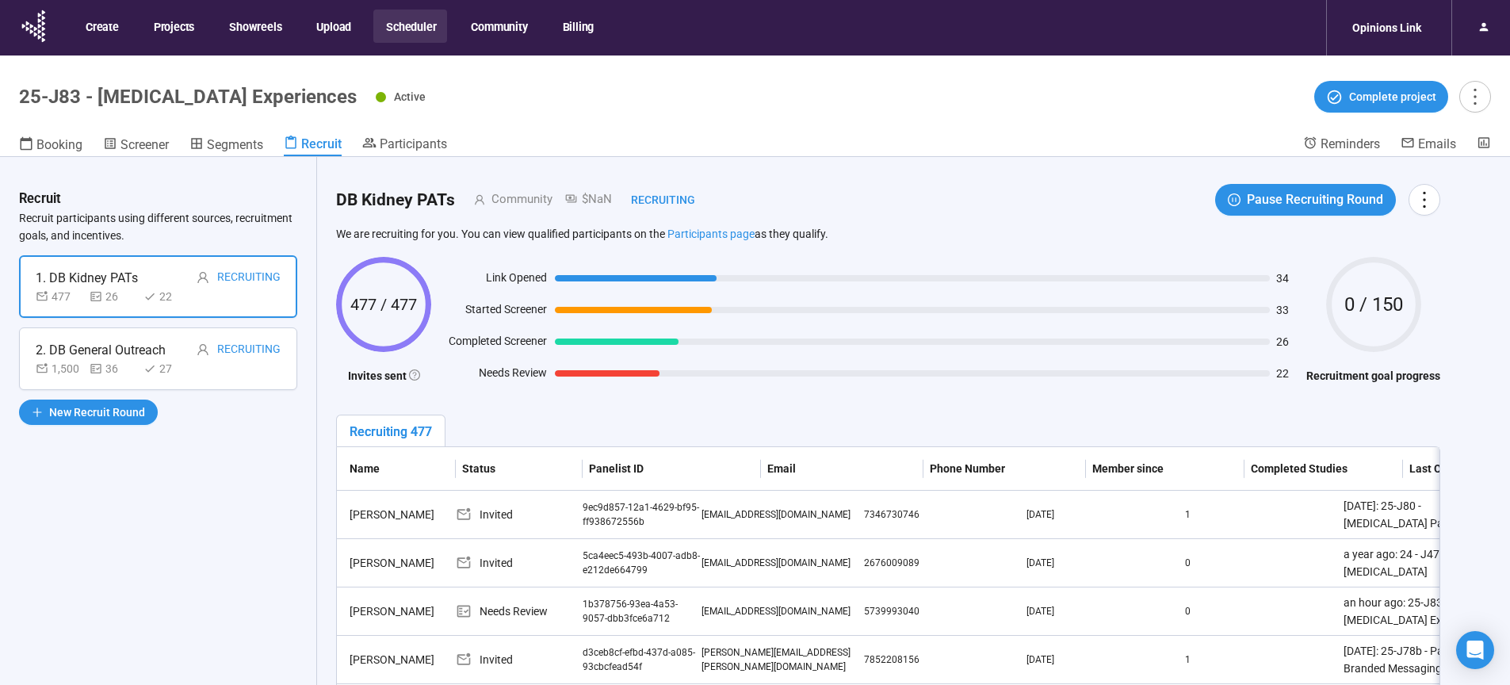
click at [407, 27] on button "Scheduler" at bounding box center [410, 26] width 74 height 33
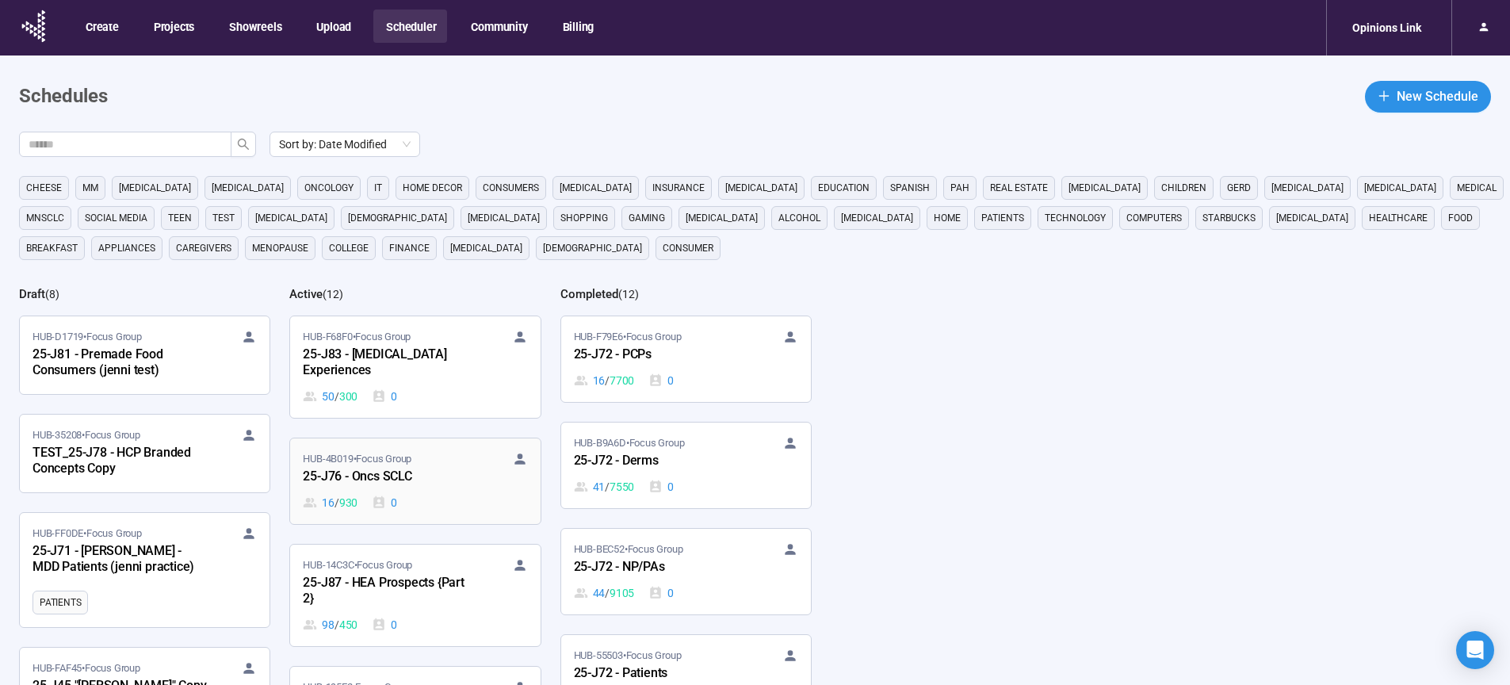
click at [395, 467] on div "25-J76 - Oncs SCLC" at bounding box center [390, 477] width 174 height 21
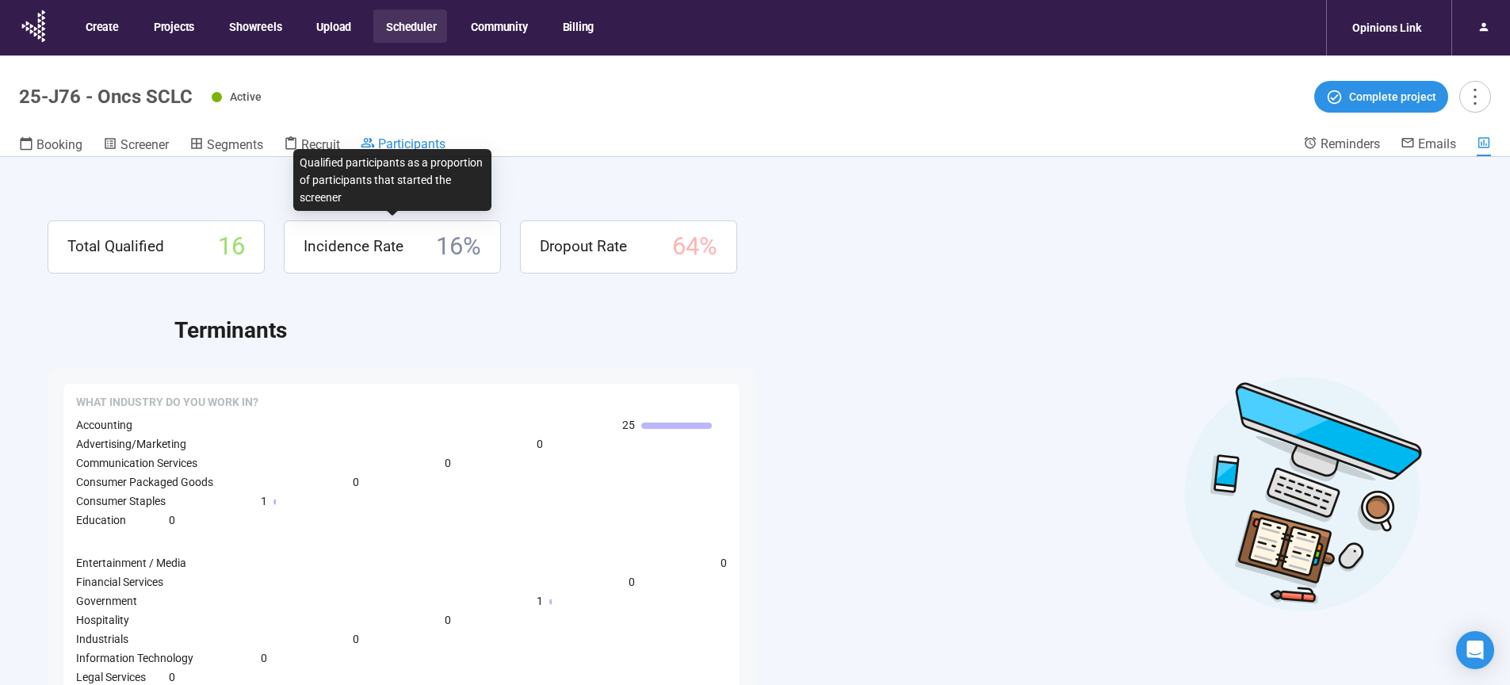
click at [419, 145] on span "Participants" at bounding box center [411, 143] width 67 height 15
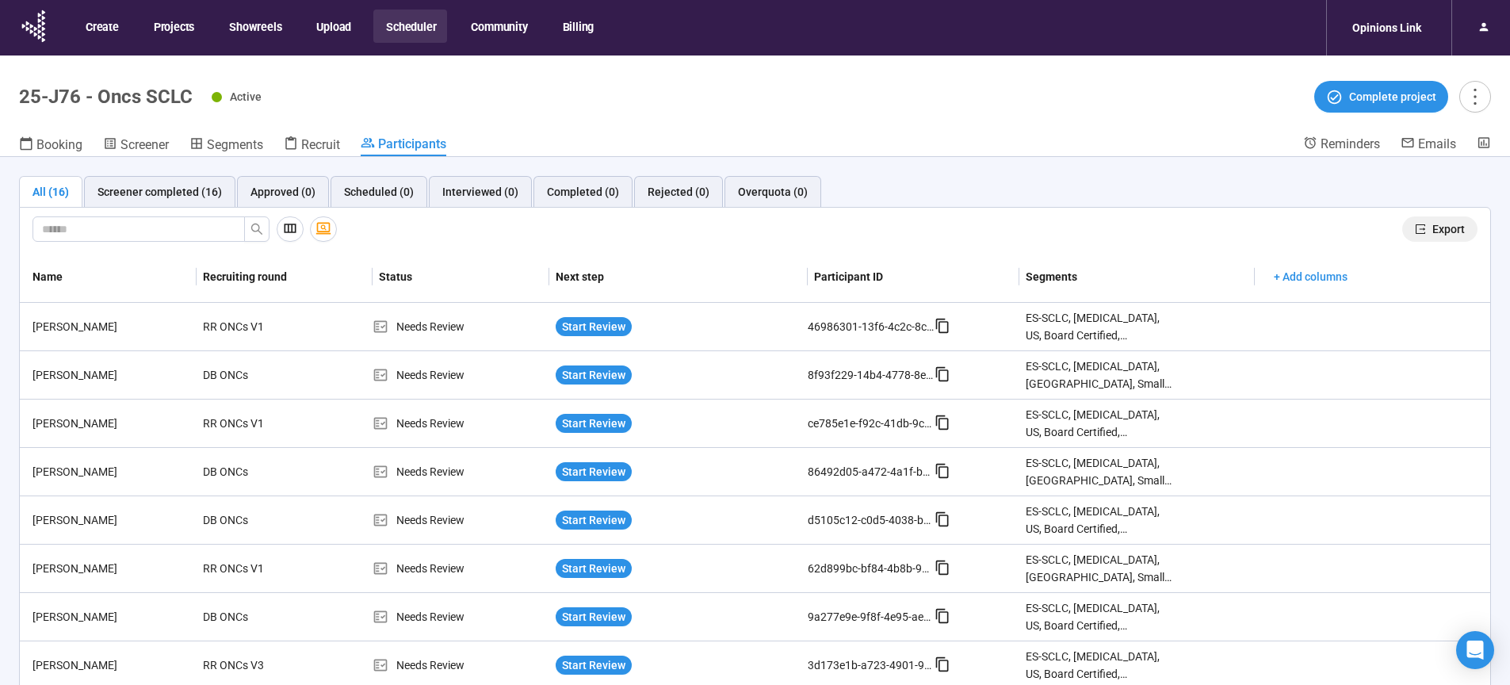
click at [1432, 228] on span "Export" at bounding box center [1448, 228] width 33 height 17
click at [336, 139] on span "Recruit" at bounding box center [320, 144] width 39 height 15
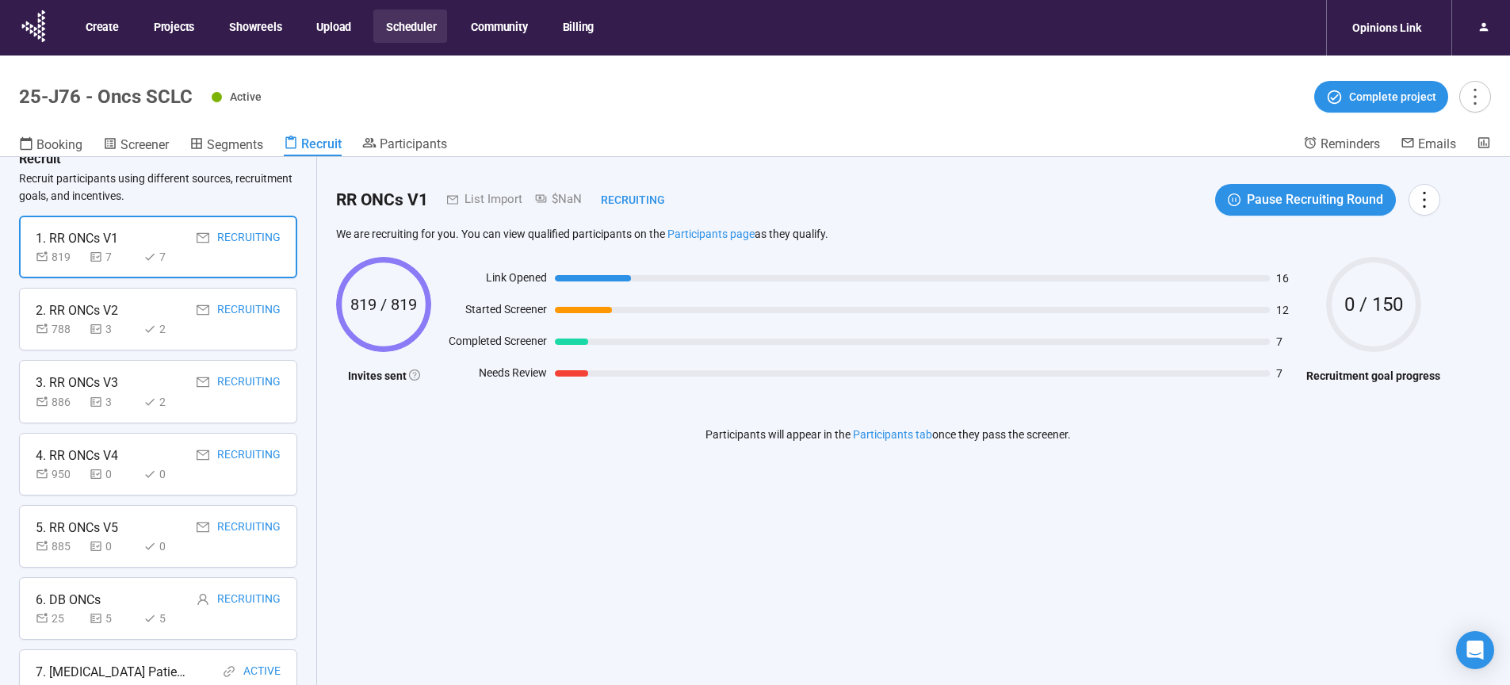
scroll to position [40, 0]
click at [137, 583] on div "6. DB ONCs Recruiting 25 5 5" at bounding box center [158, 607] width 278 height 63
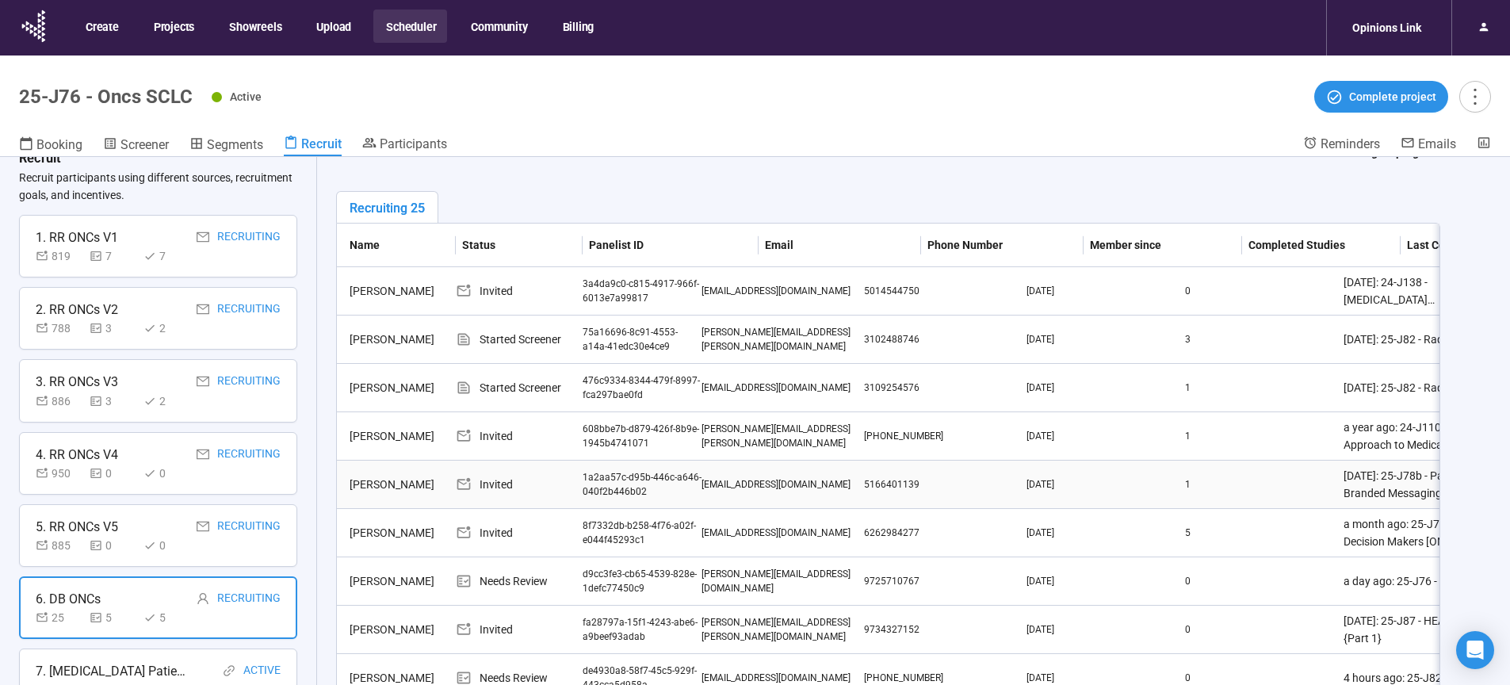
scroll to position [229, 0]
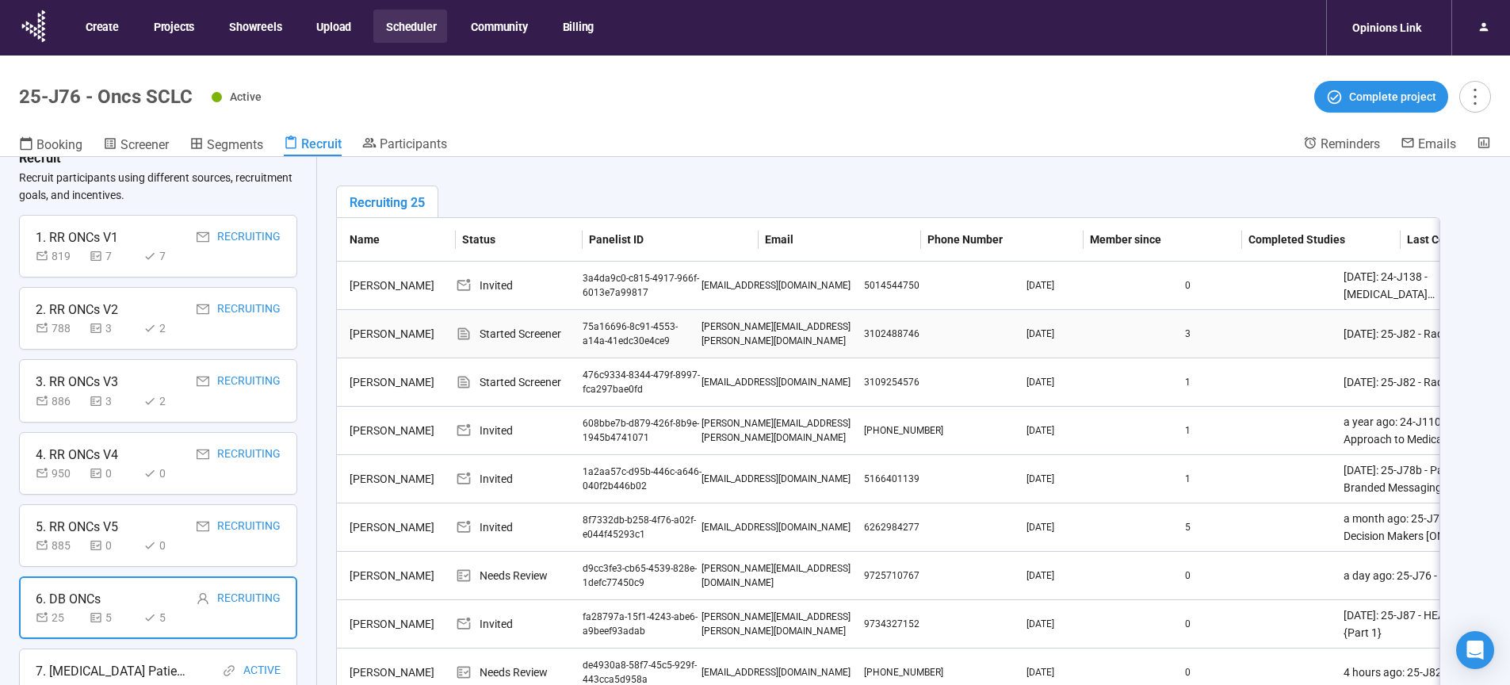
click at [385, 334] on div "jeremy lorber" at bounding box center [399, 333] width 113 height 17
click at [777, 335] on div "jeremy.lorber@cshs.org" at bounding box center [783, 334] width 163 height 30
click at [778, 335] on div "jeremy.lorber@cshs.org" at bounding box center [783, 334] width 163 height 30
click at [631, 335] on div "75a16696-8c91-4553-a14a-41edc30e4ce9" at bounding box center [642, 334] width 119 height 30
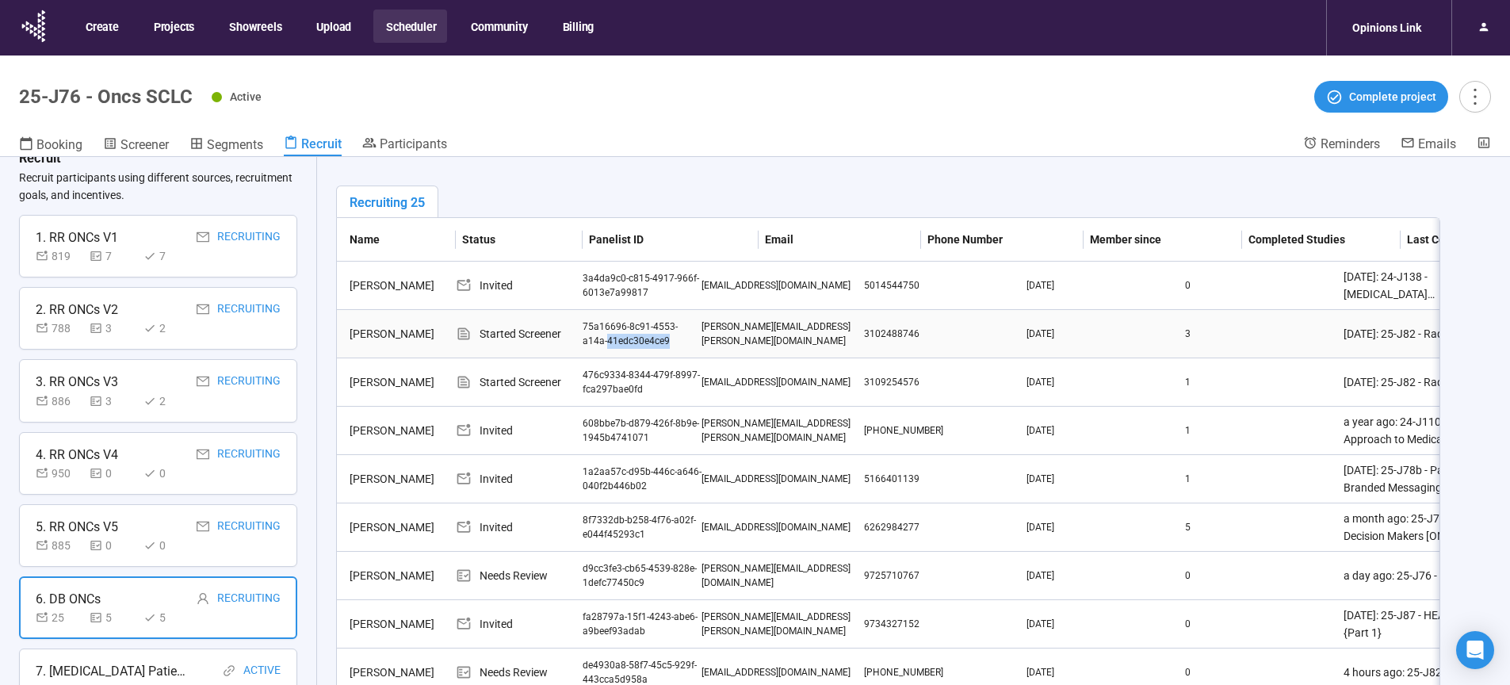
click at [517, 335] on div "Started Screener" at bounding box center [519, 333] width 127 height 17
click at [388, 335] on div "jeremy lorber" at bounding box center [399, 333] width 113 height 17
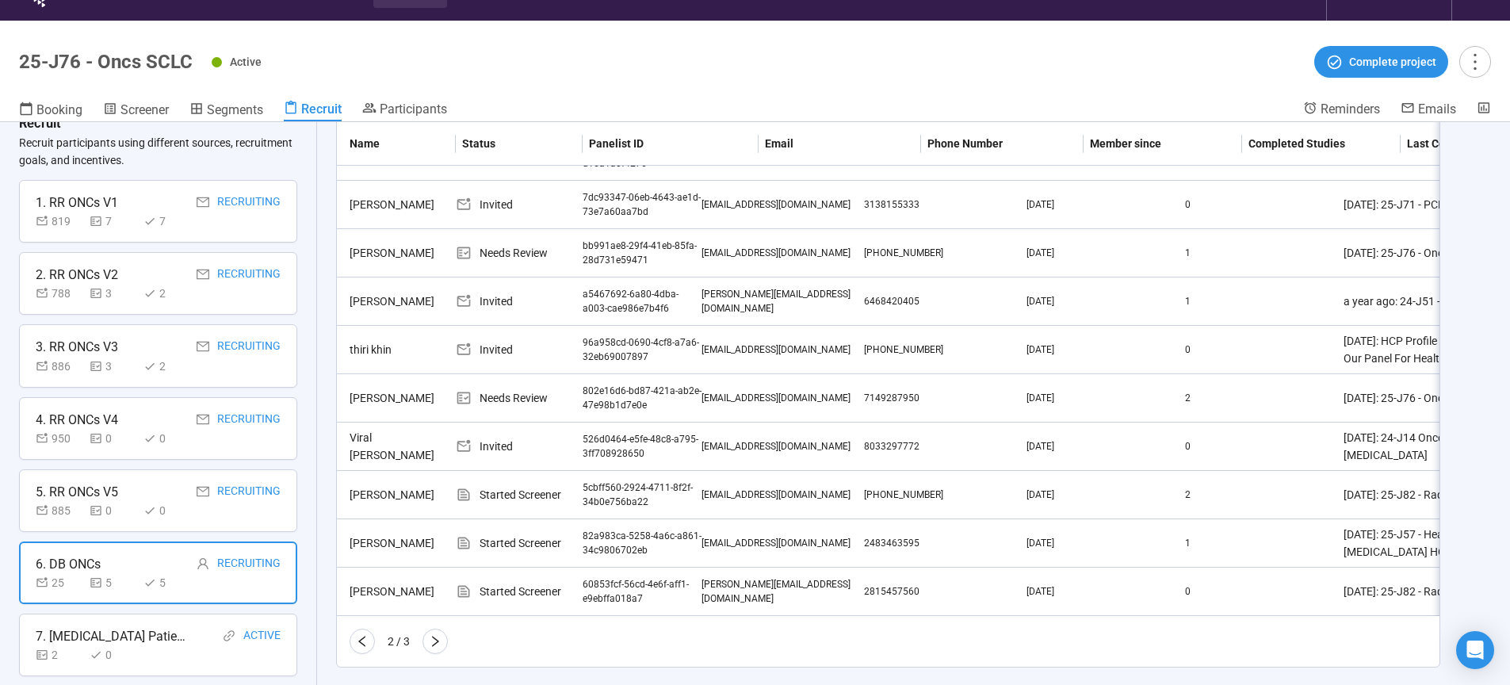
scroll to position [55, 0]
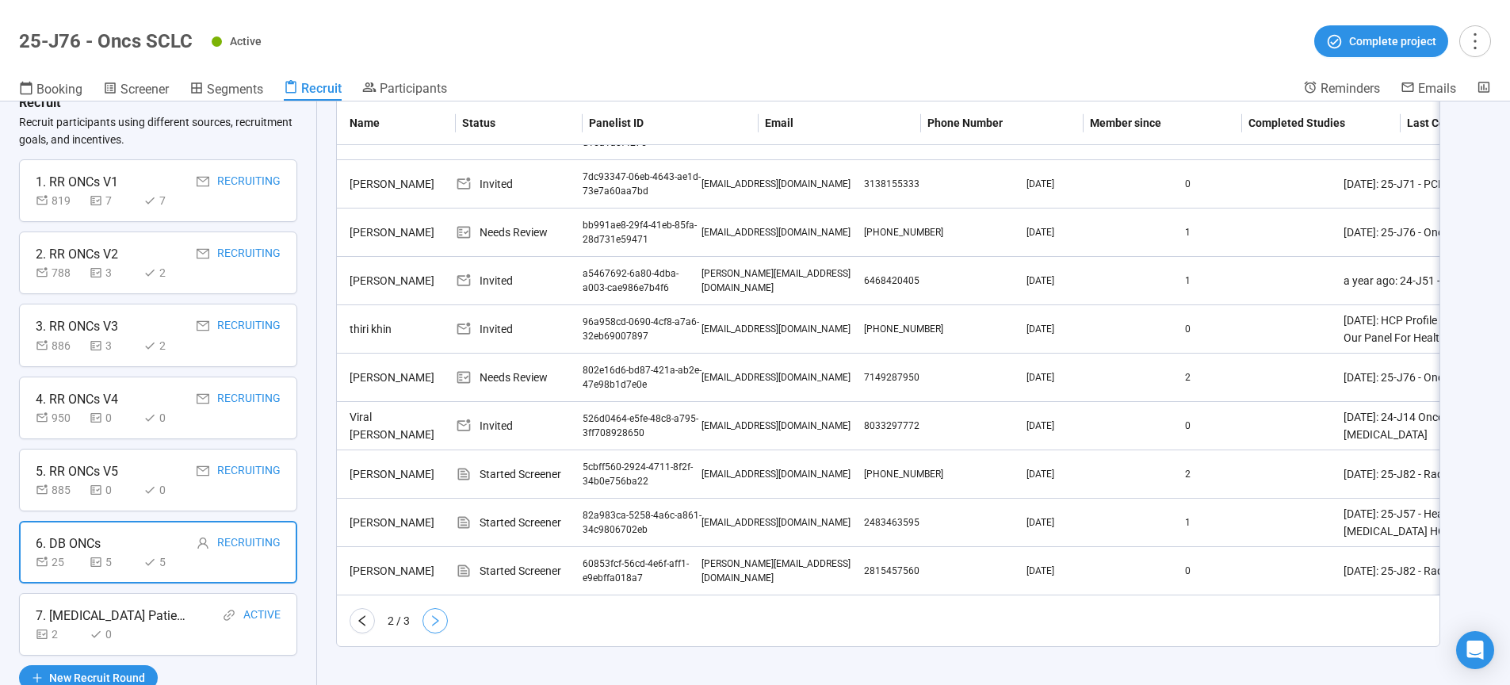
click at [432, 619] on icon "right" at bounding box center [435, 620] width 13 height 13
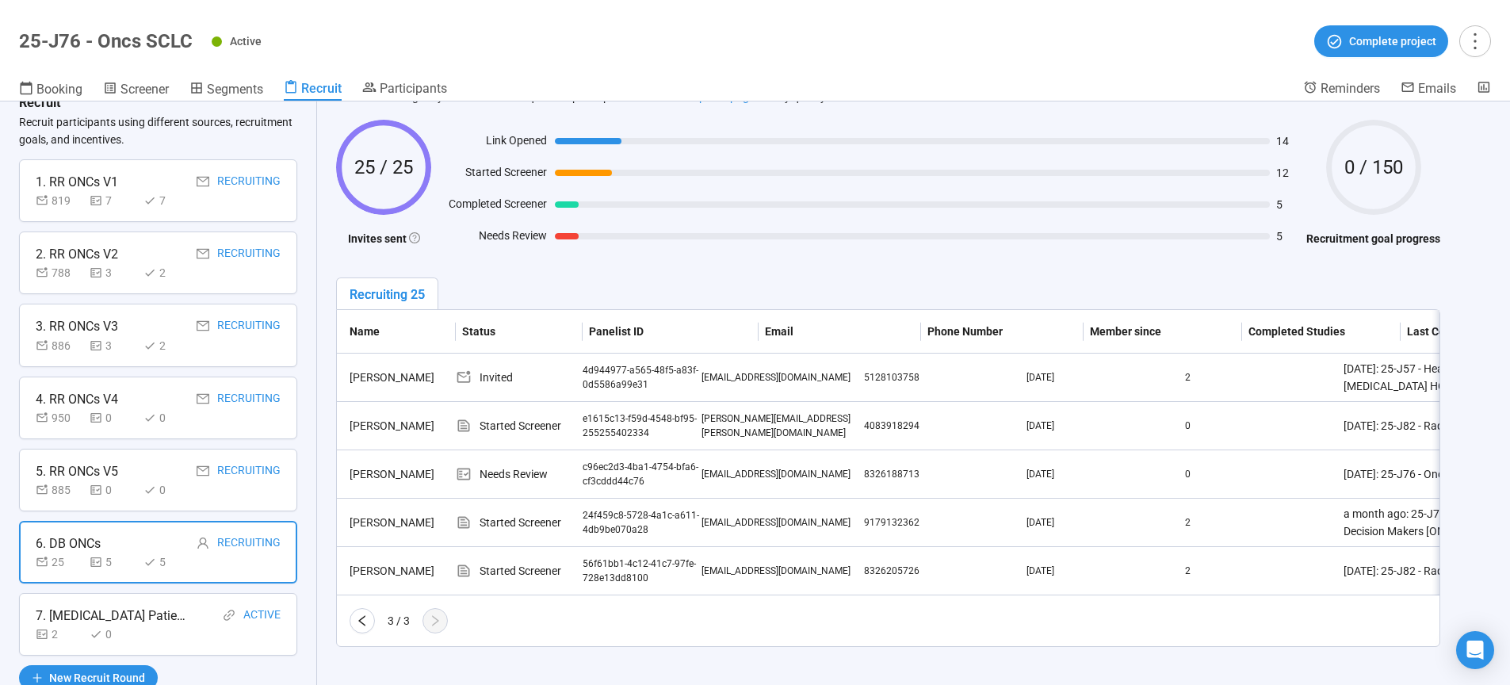
scroll to position [94, 0]
click at [136, 480] on div "5. RR ONCs V5 Recruiting" at bounding box center [158, 471] width 245 height 20
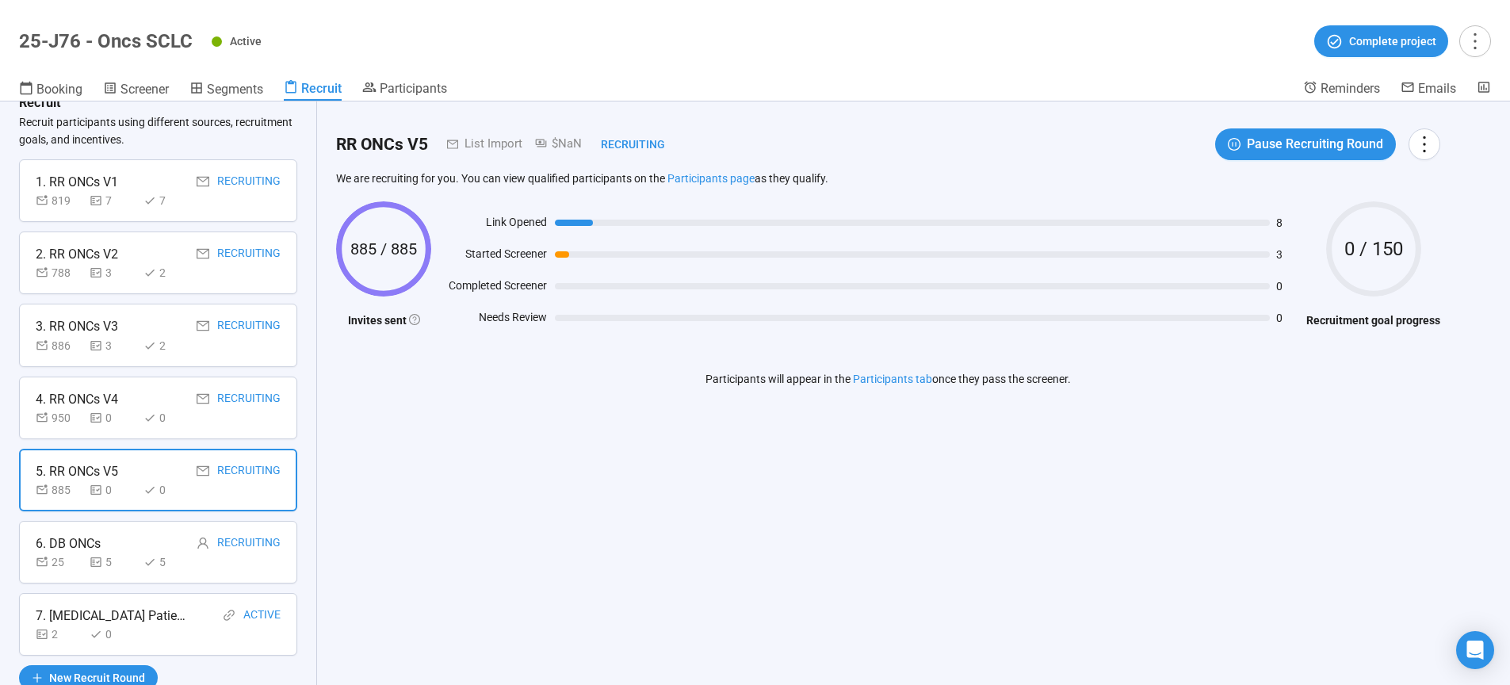
click at [141, 397] on div "4. RR ONCs V4 Recruiting" at bounding box center [158, 399] width 245 height 20
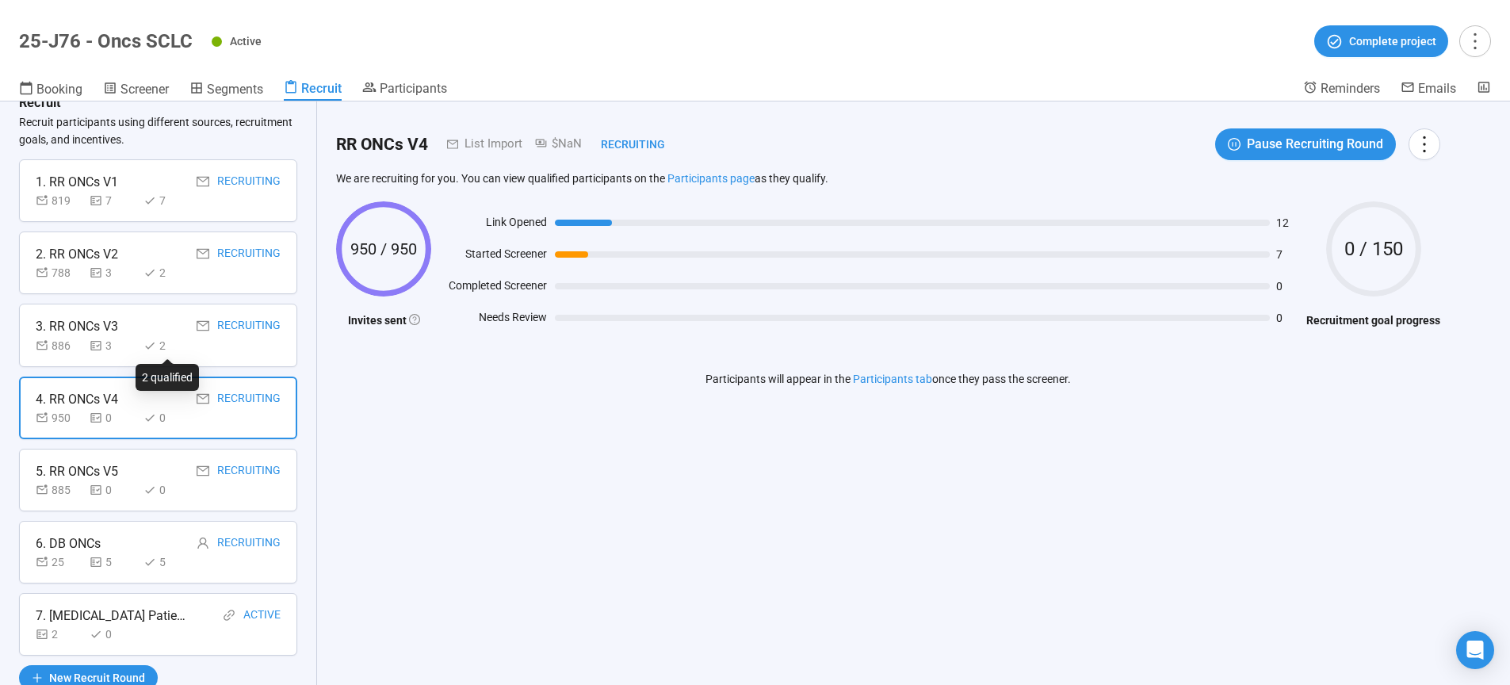
click at [146, 339] on icon at bounding box center [149, 345] width 13 height 13
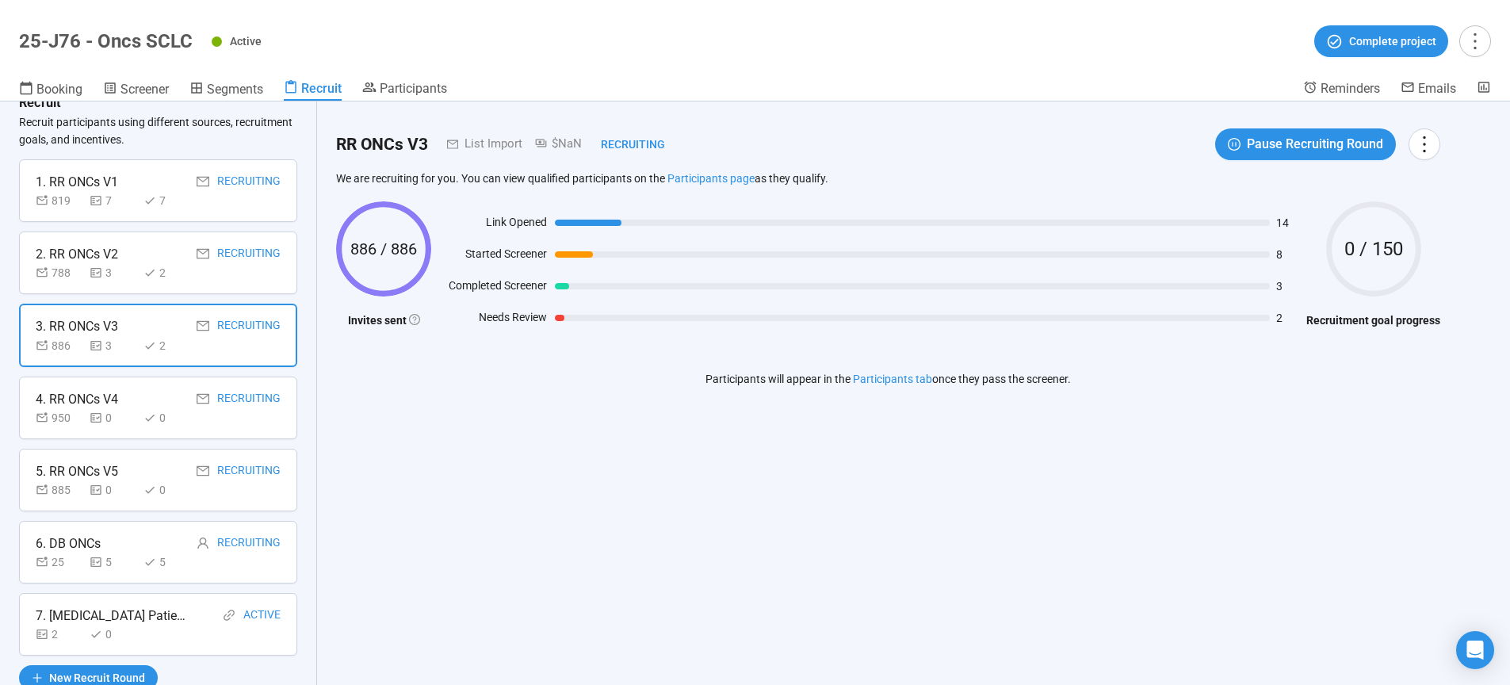
click at [151, 547] on div "6. DB ONCs Recruiting" at bounding box center [158, 543] width 245 height 20
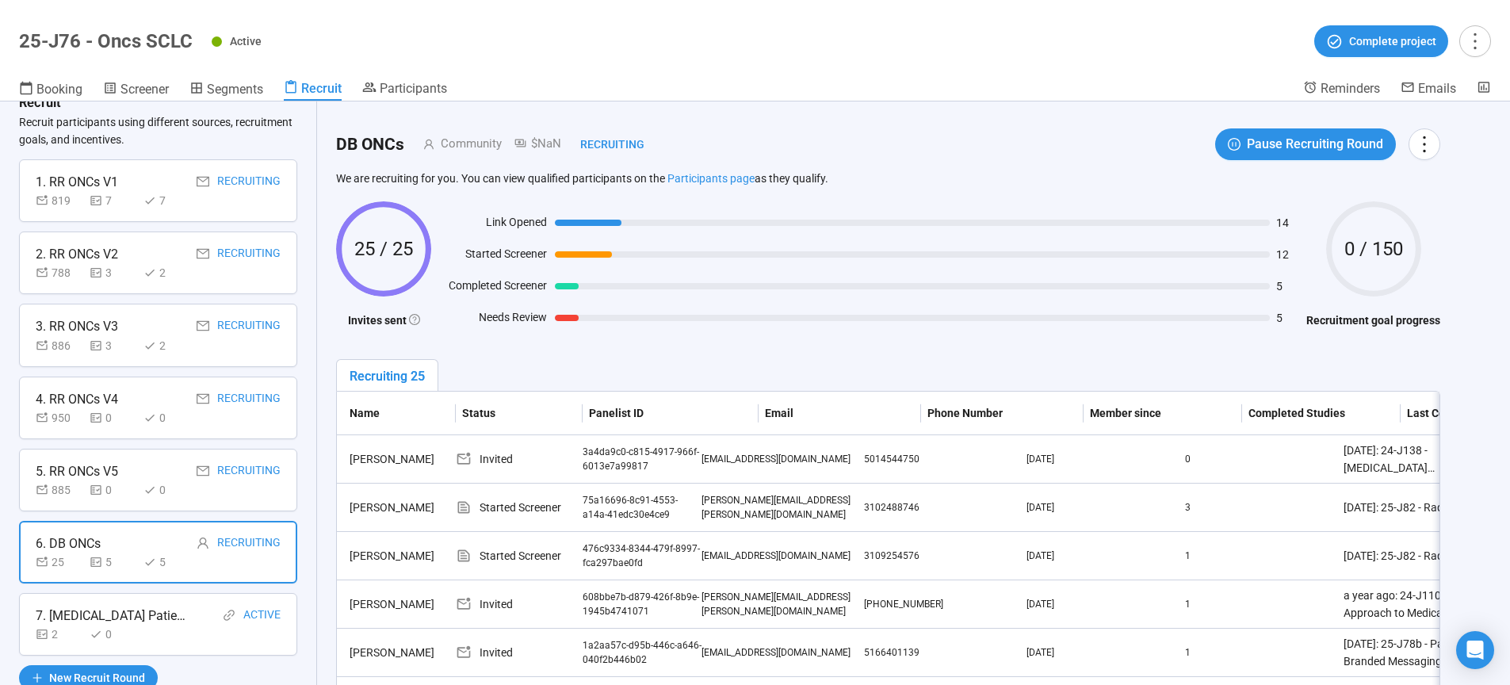
scroll to position [335, 0]
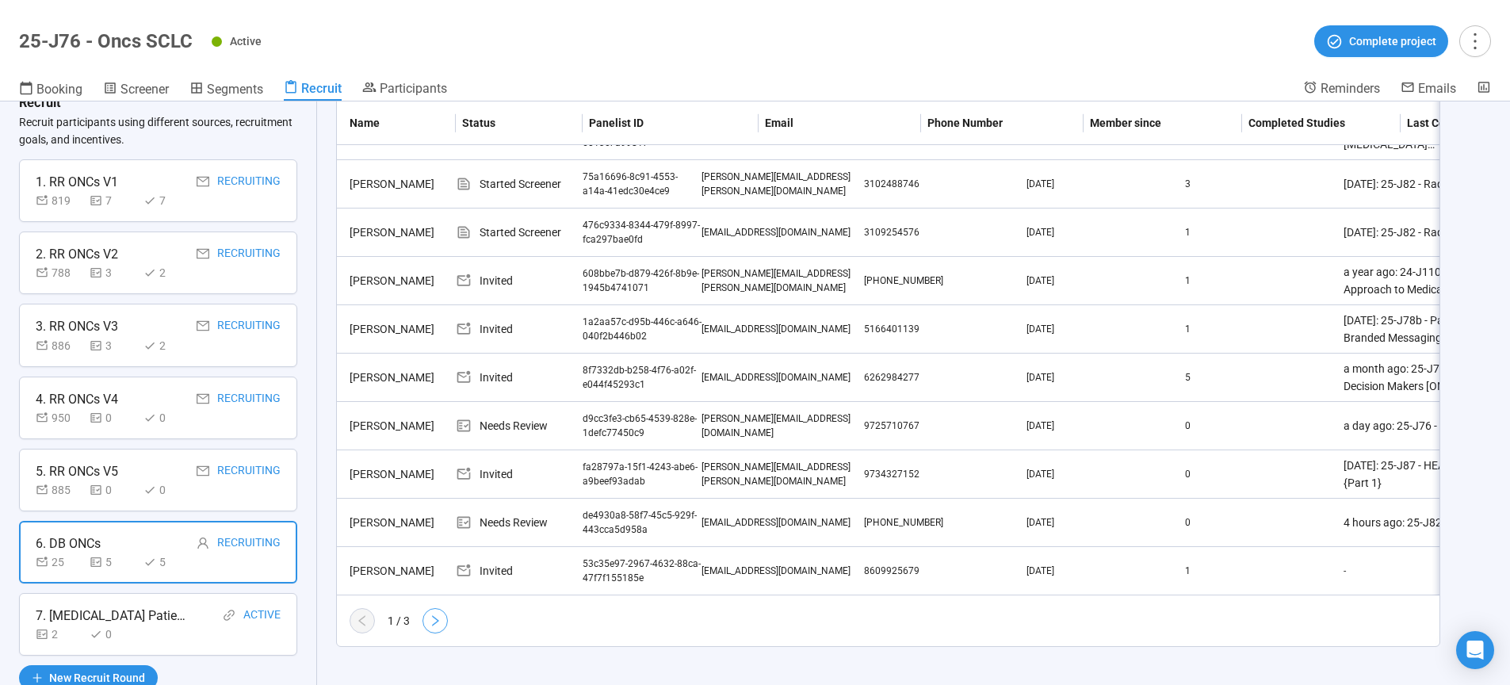
click at [428, 622] on button "button" at bounding box center [435, 620] width 25 height 25
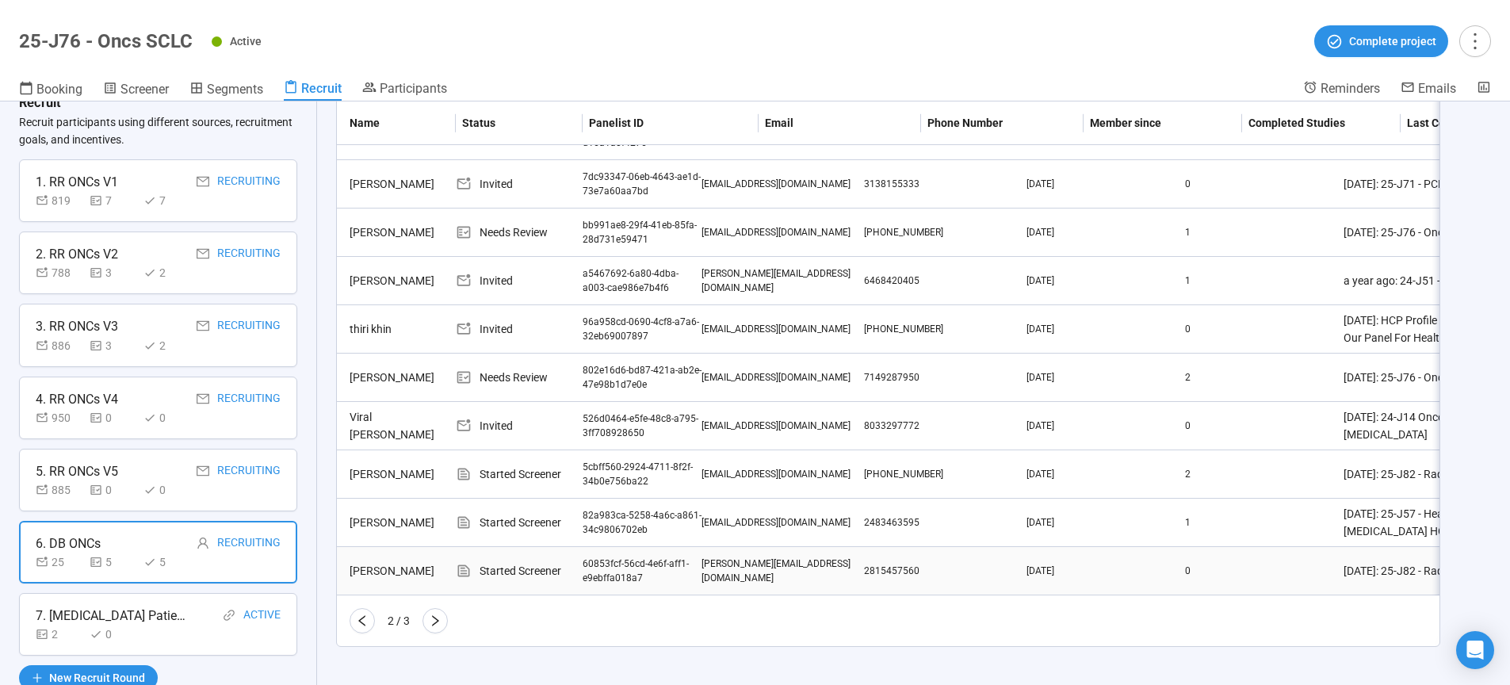
click at [775, 564] on div "fred.wu302@gmail.com" at bounding box center [783, 571] width 163 height 30
drag, startPoint x: 761, startPoint y: 561, endPoint x: 865, endPoint y: 560, distance: 103.9
click at [864, 560] on div "fred.wu302@gmail.com" at bounding box center [783, 571] width 163 height 30
drag, startPoint x: 758, startPoint y: 561, endPoint x: 843, endPoint y: 560, distance: 85.6
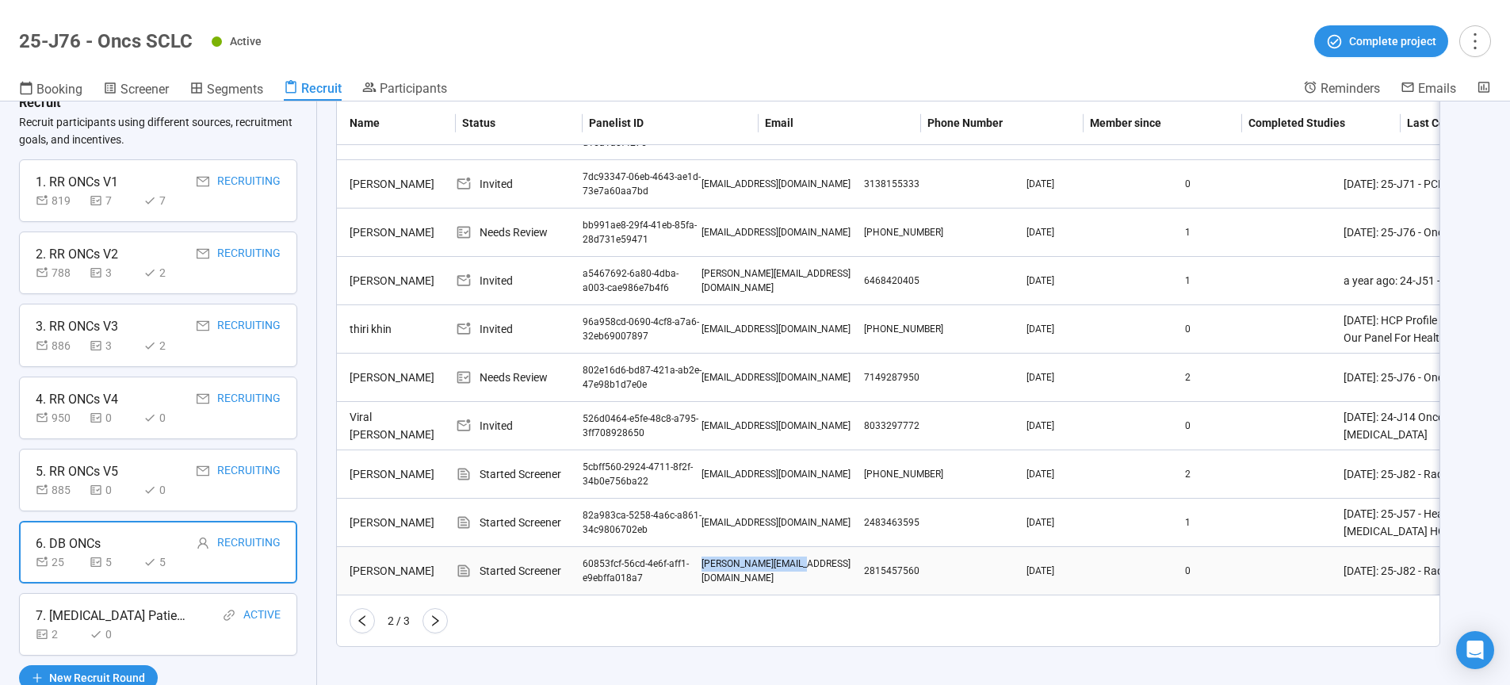
drag, startPoint x: 768, startPoint y: 562, endPoint x: 755, endPoint y: 562, distance: 13.5
copy tr "fred.wu302@gmail.com"
